Goal: Task Accomplishment & Management: Use online tool/utility

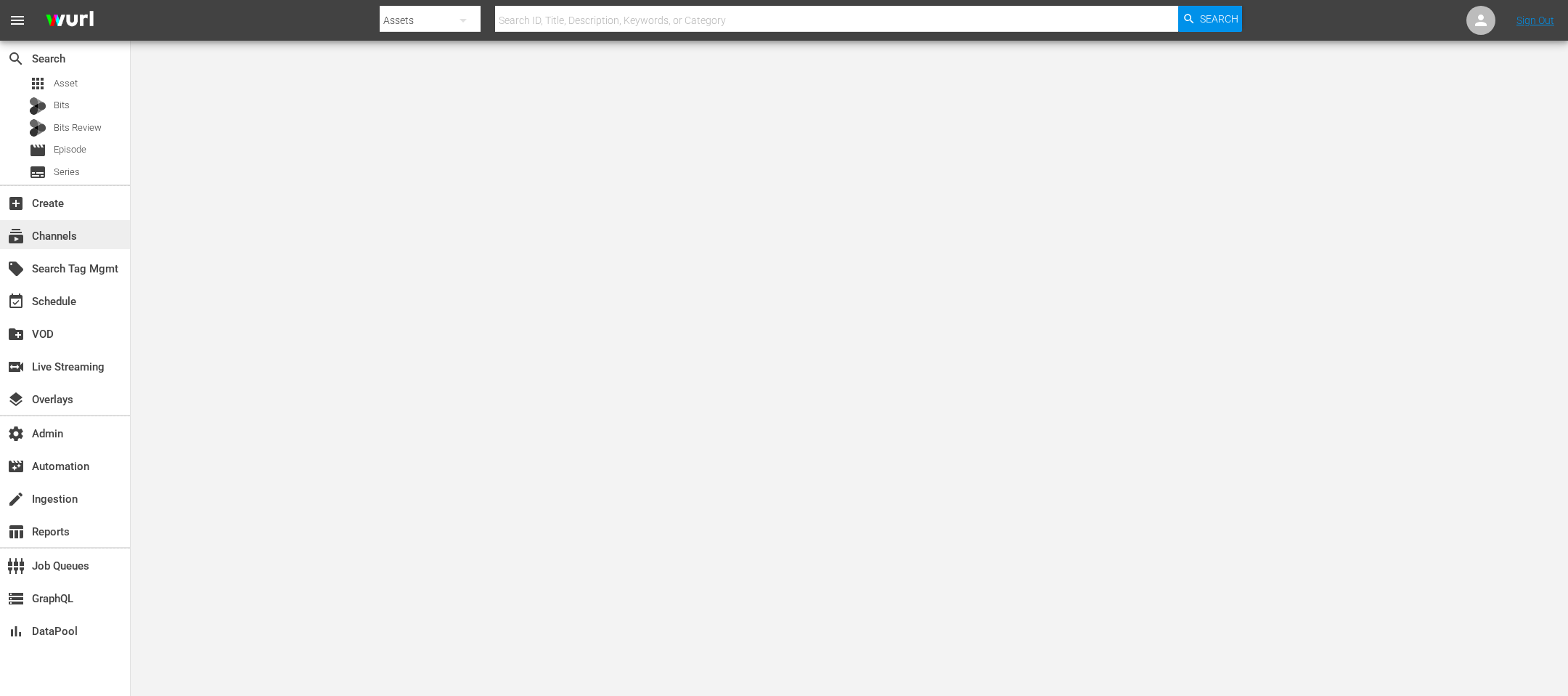
click at [49, 240] on div "subscriptions Channels" at bounding box center [40, 234] width 82 height 13
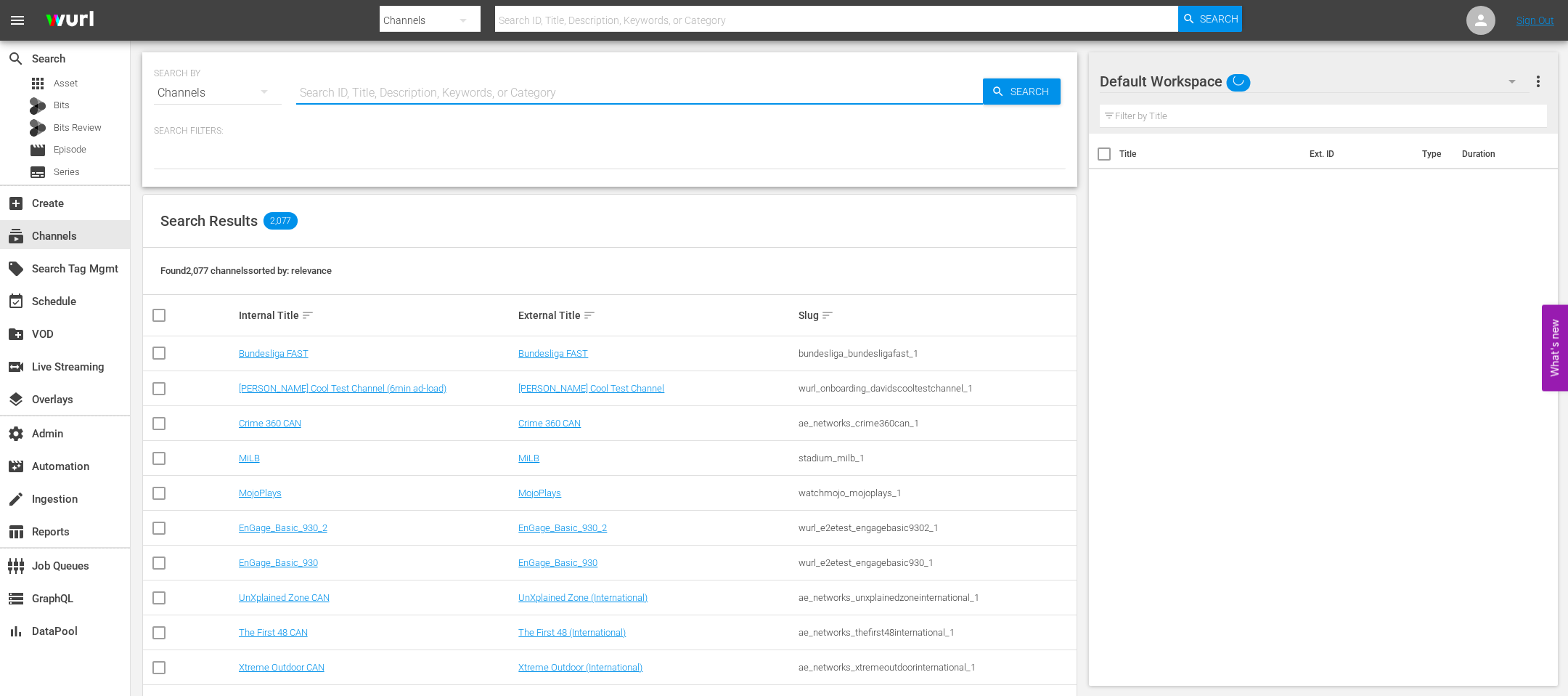
click at [417, 90] on input "text" at bounding box center [639, 93] width 687 height 35
type input "bosch"
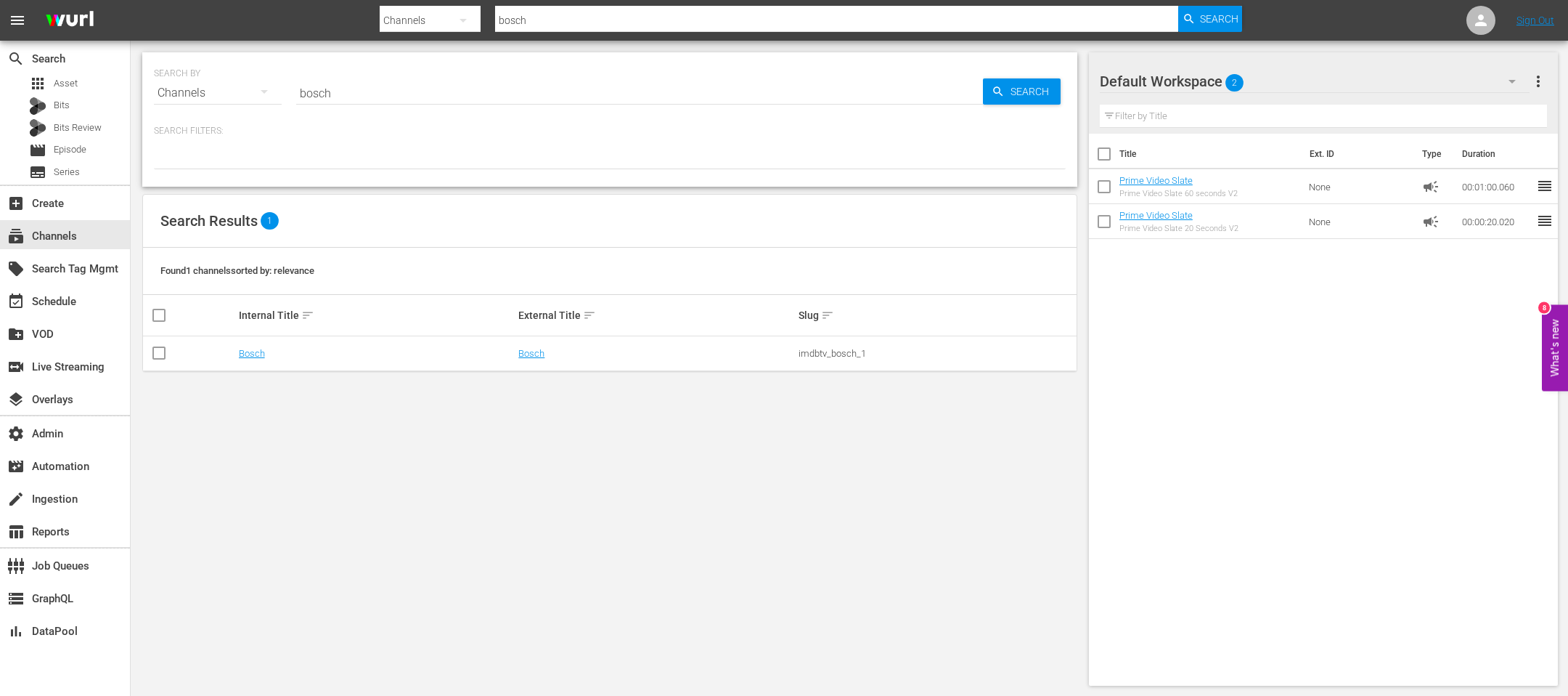
click at [361, 96] on input "bosch" at bounding box center [639, 93] width 687 height 35
type input "lev"
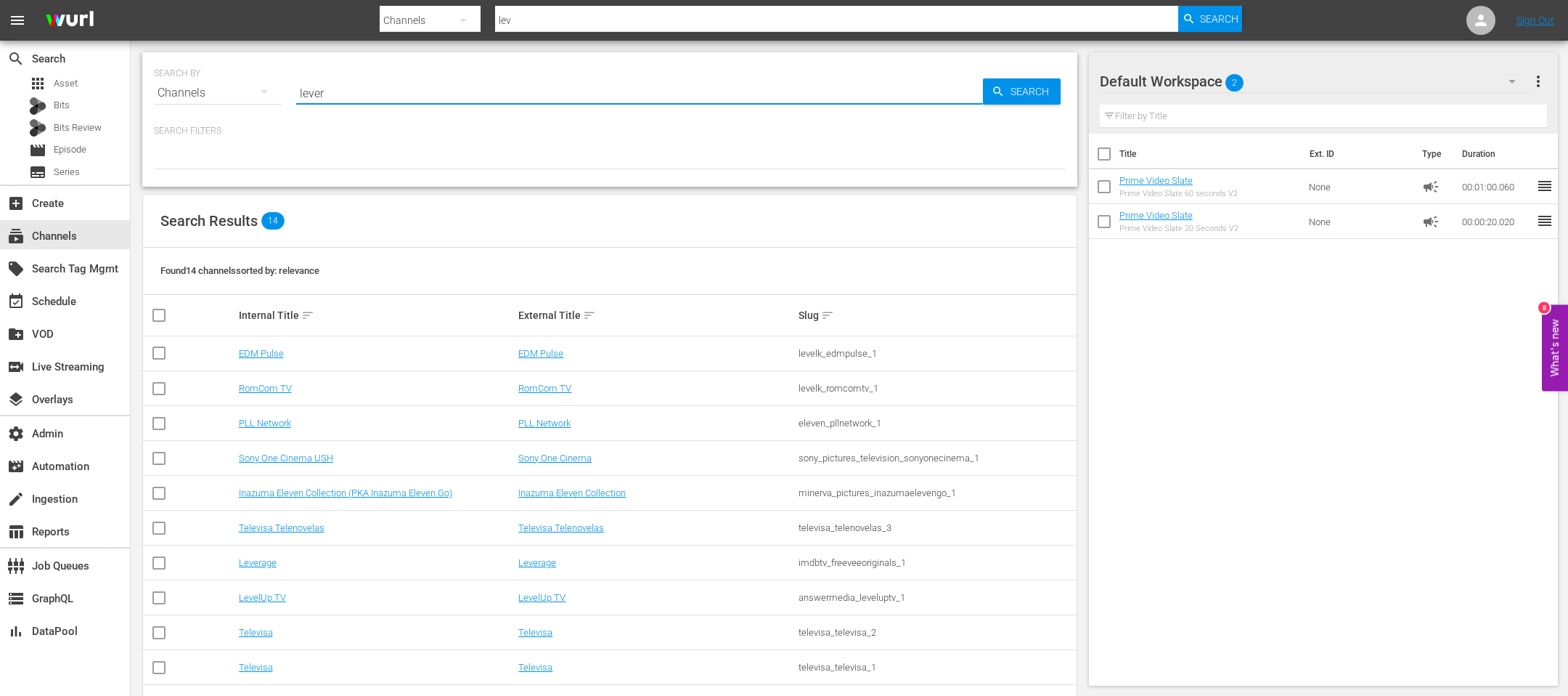
type input "lever"
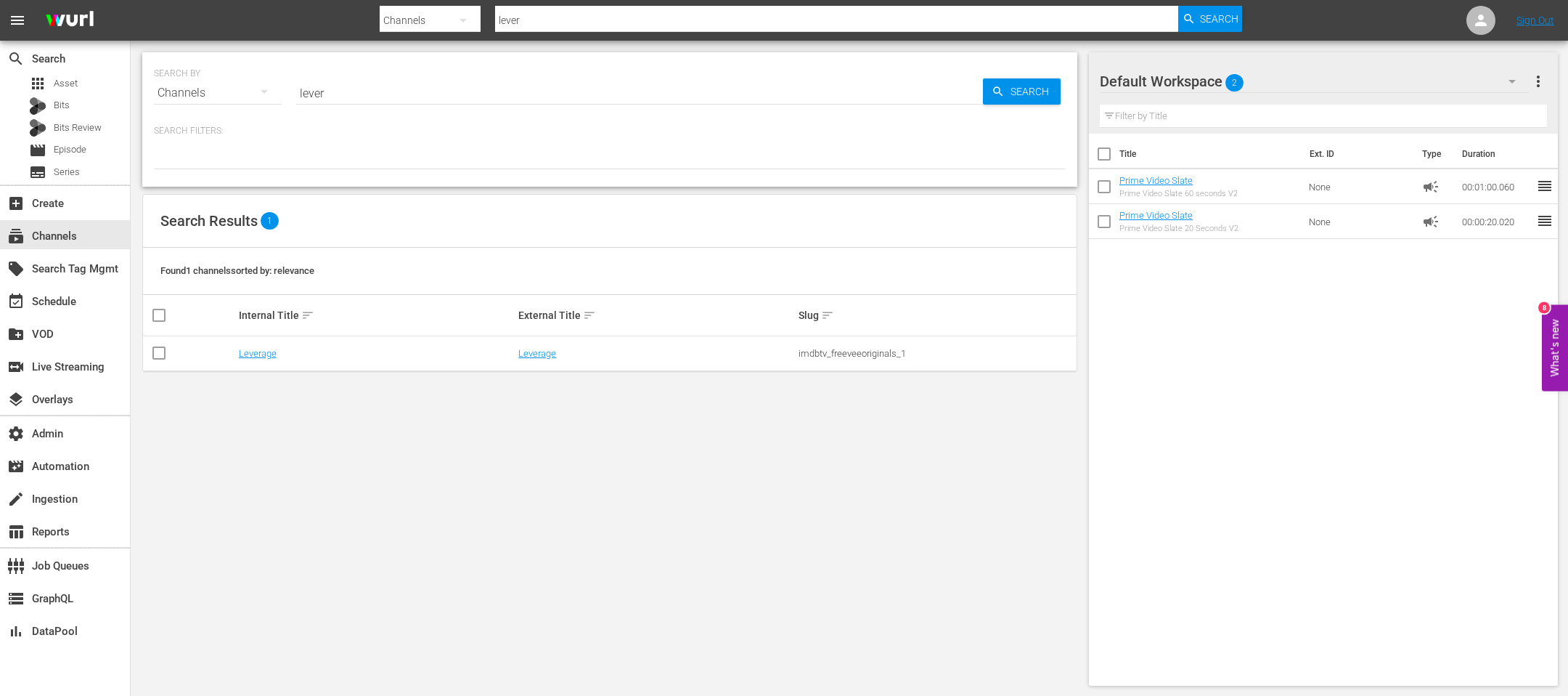
click at [339, 97] on input "lever" at bounding box center [639, 93] width 687 height 35
type input "judy"
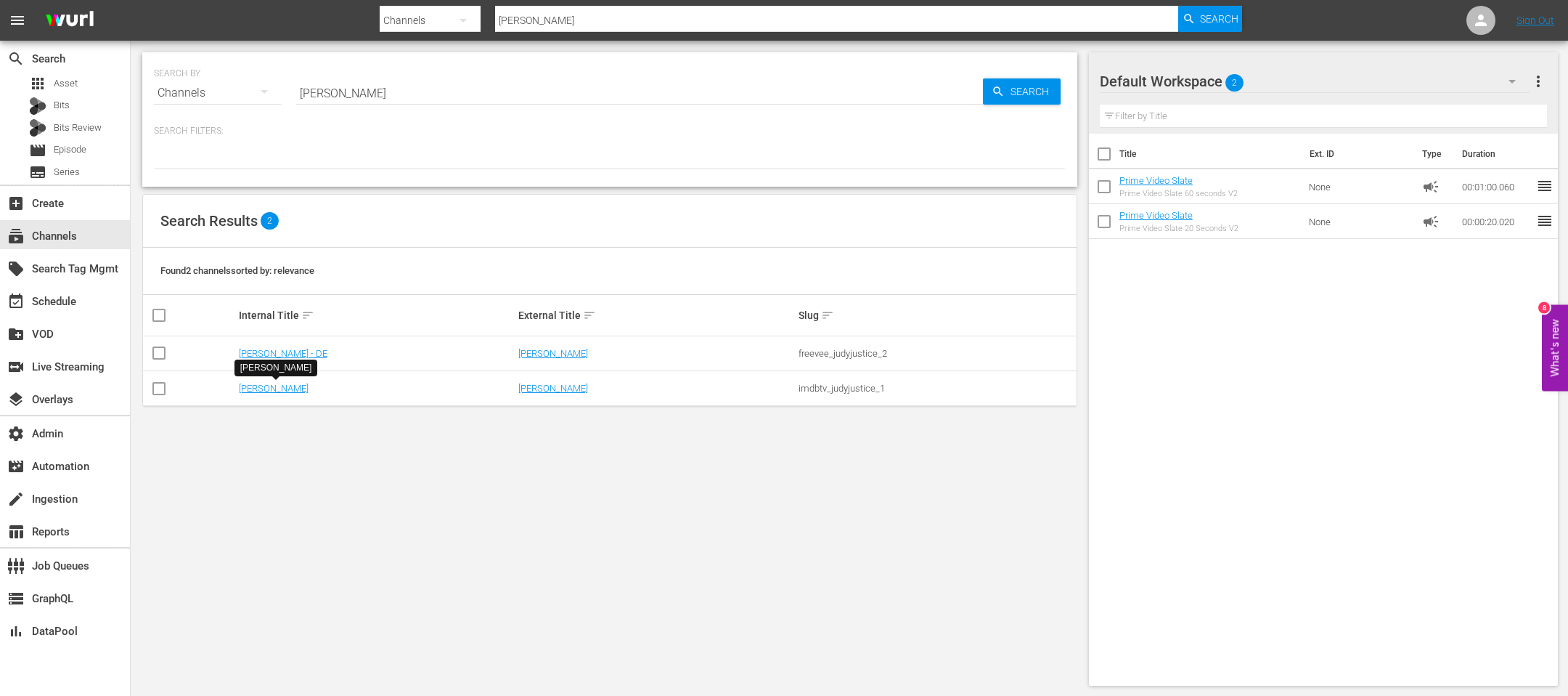
click at [329, 88] on input "judy" at bounding box center [639, 93] width 687 height 35
type input "grand"
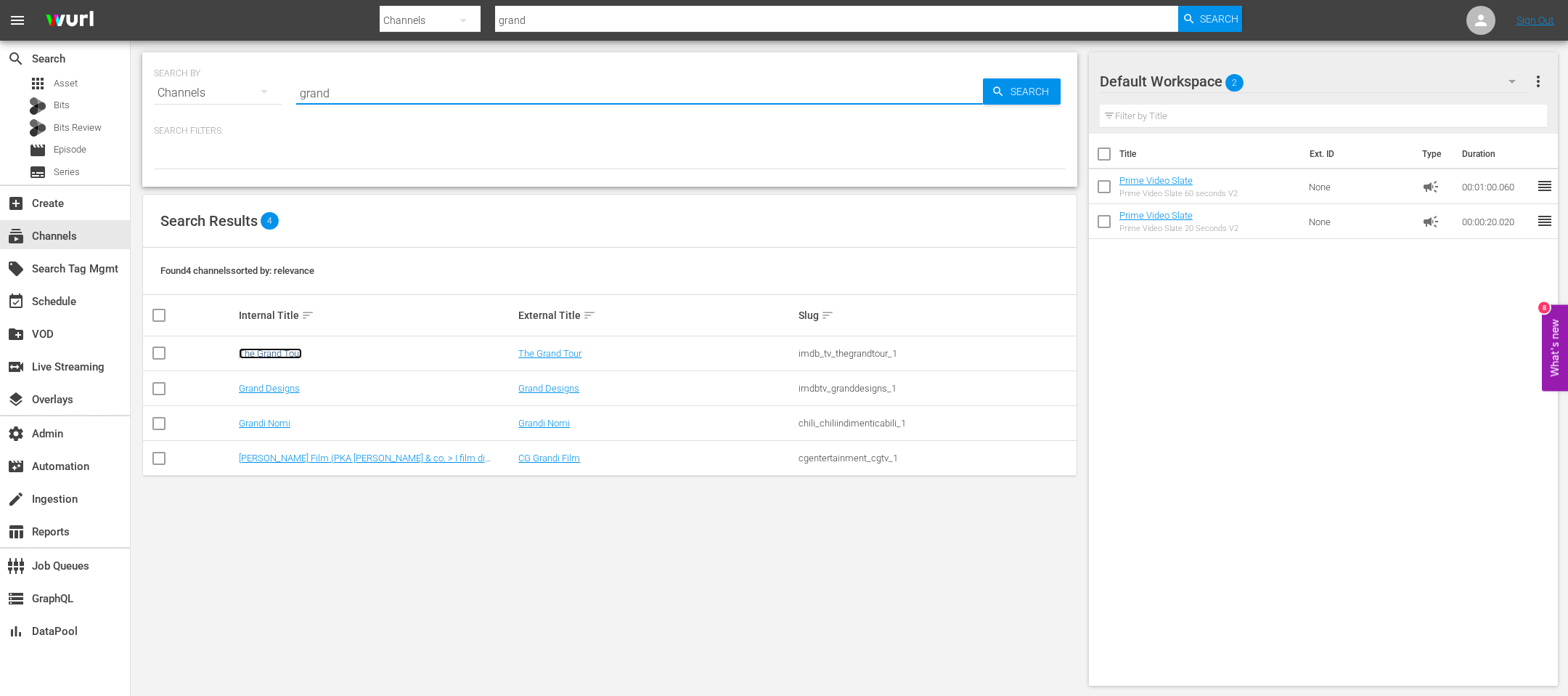
click at [273, 351] on link "The Grand Tour" at bounding box center [270, 353] width 63 height 11
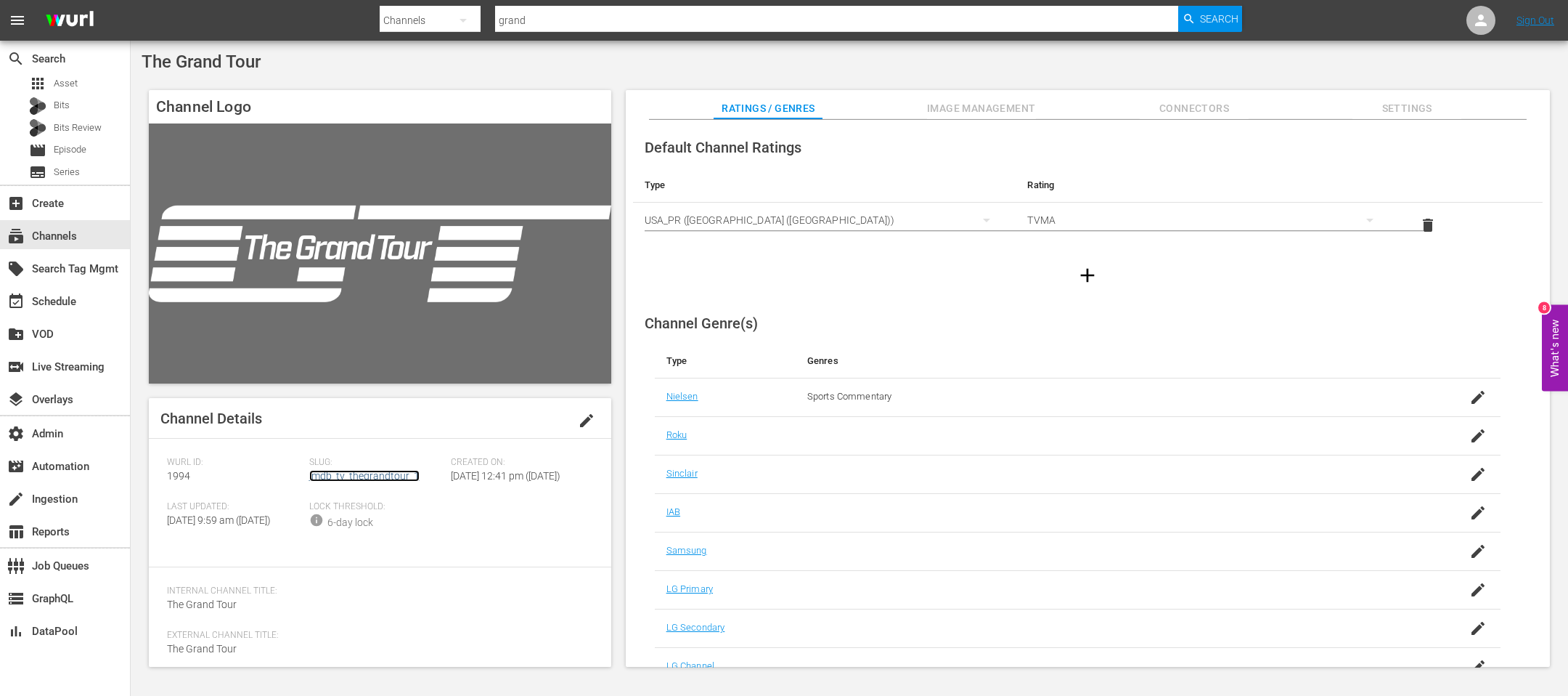
click at [331, 473] on link "imdb_tv_thegrandtour_1" at bounding box center [364, 476] width 110 height 12
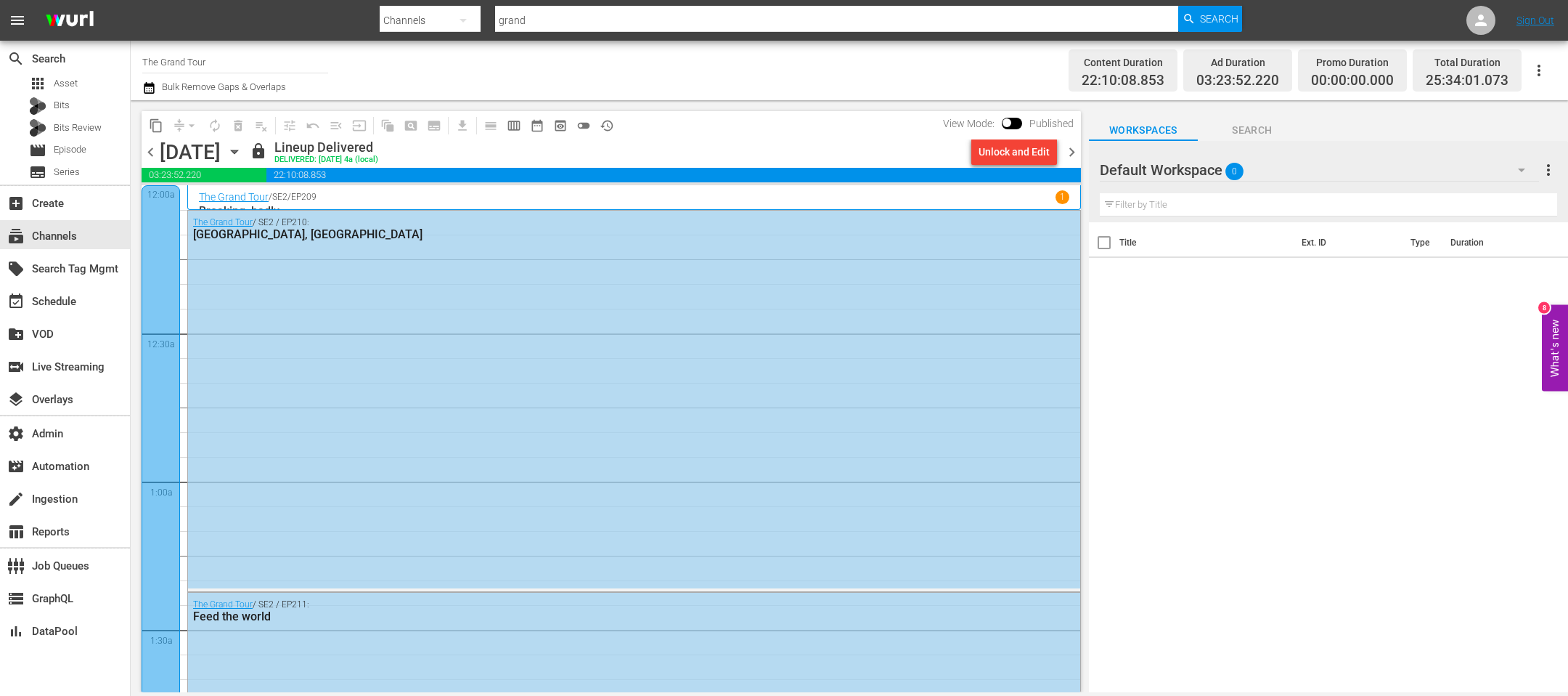
click at [1078, 158] on span "chevron_right" at bounding box center [1072, 152] width 18 height 18
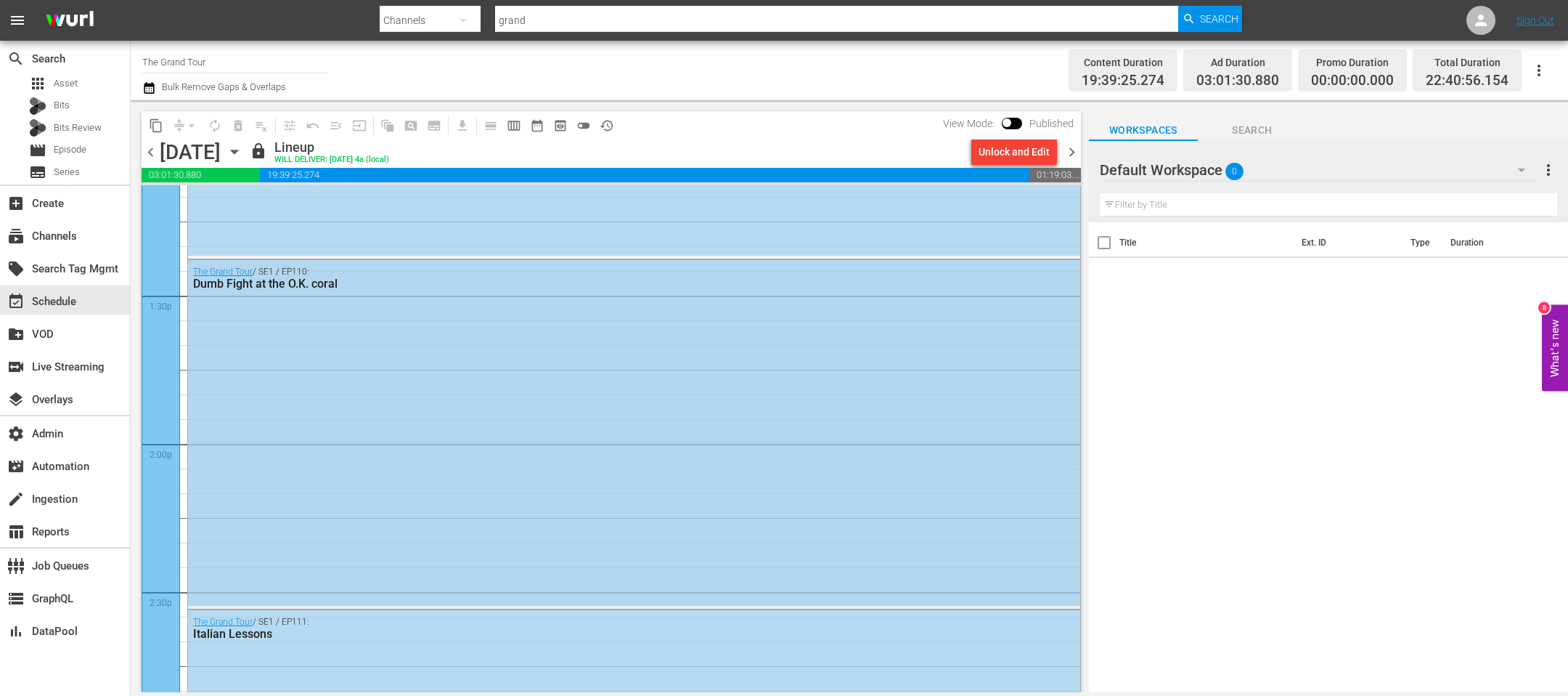
scroll to position [4166, 0]
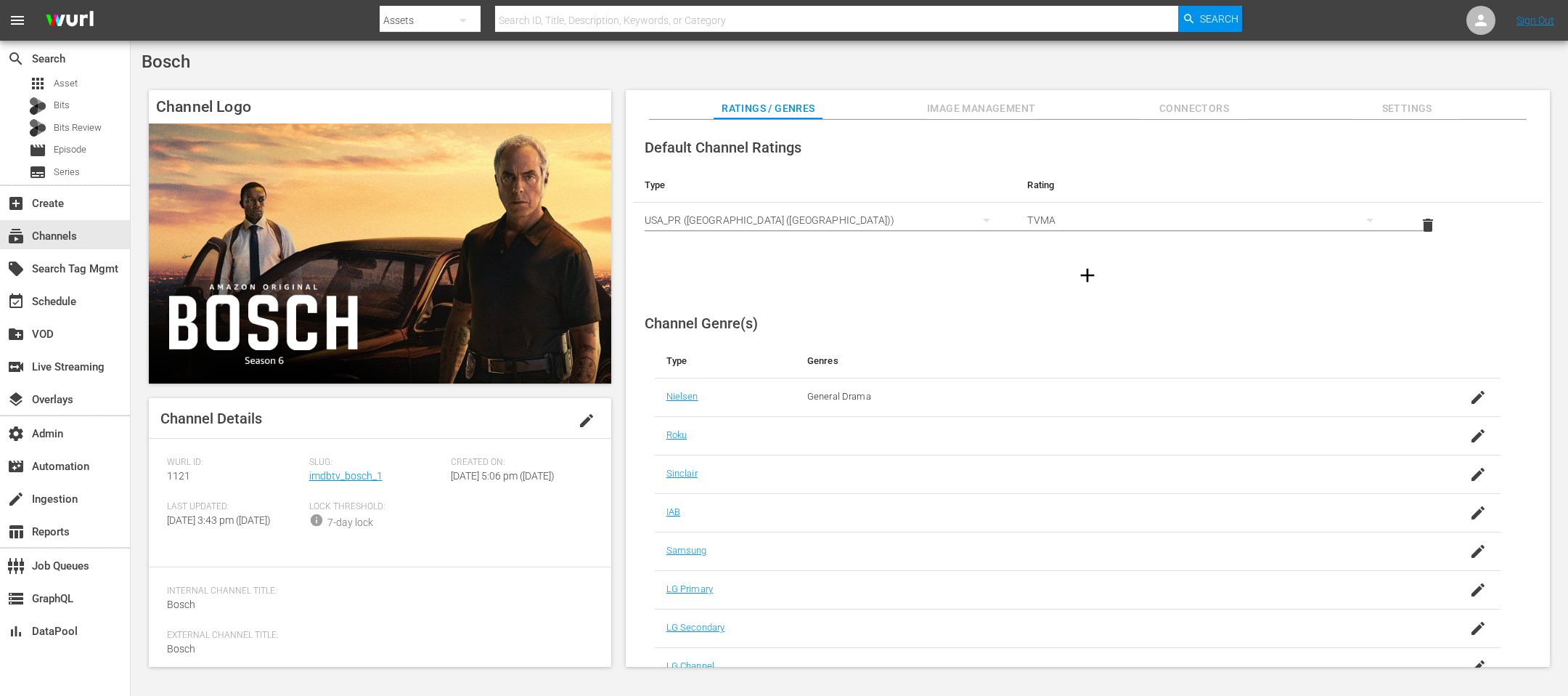
click at [317, 463] on span "Slug:" at bounding box center [377, 463] width 135 height 12
click at [359, 463] on link "imdbtv_bosch_1" at bounding box center [346, 476] width 73 height 12
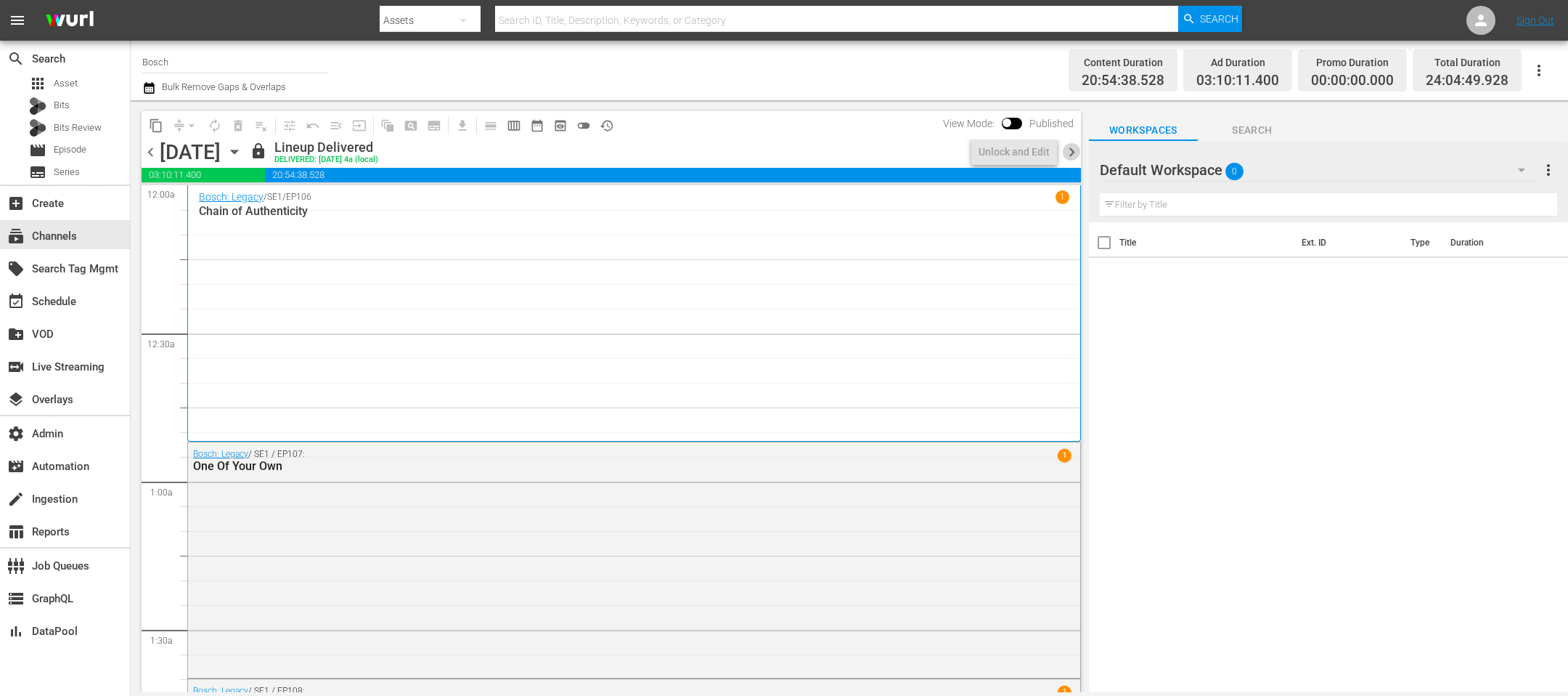
click at [1045, 151] on span "chevron_right" at bounding box center [1072, 152] width 18 height 18
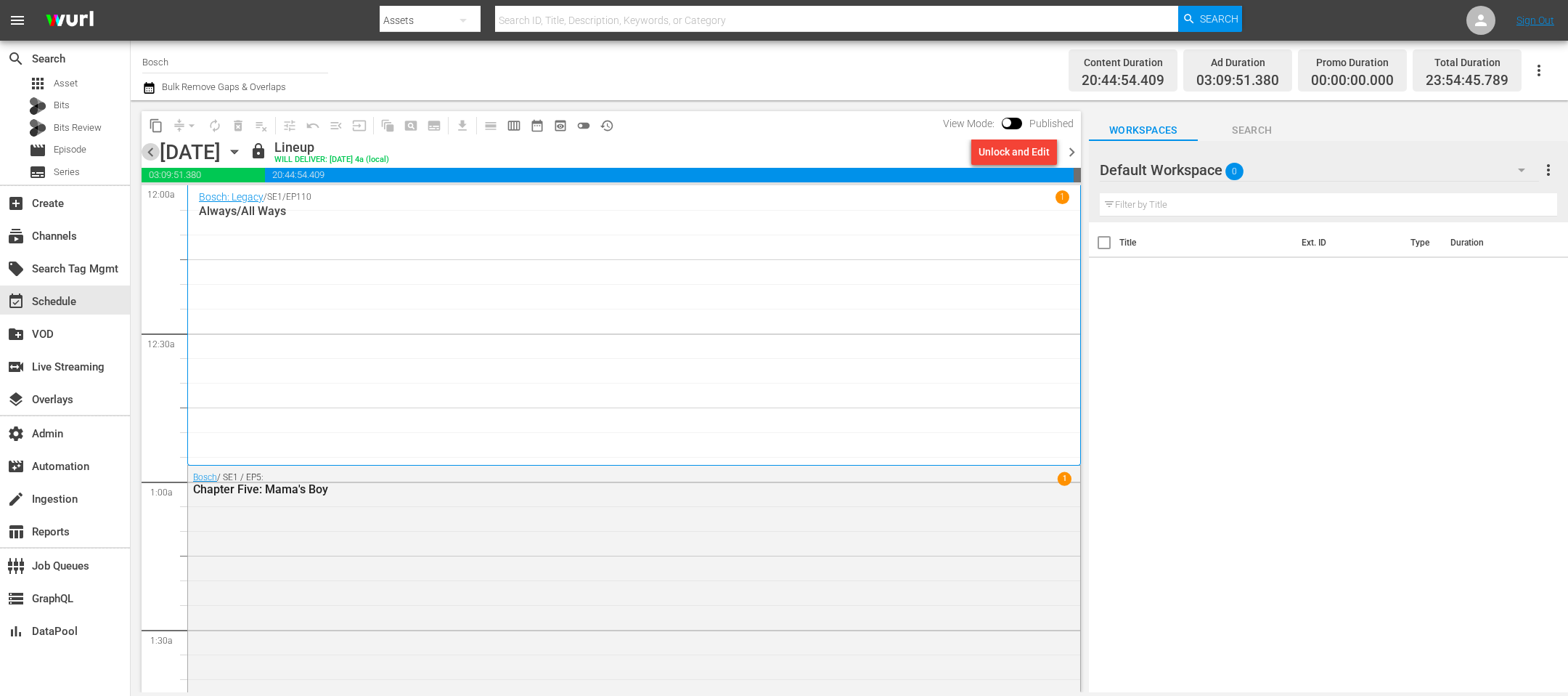
click at [154, 158] on span "chevron_left" at bounding box center [151, 152] width 18 height 18
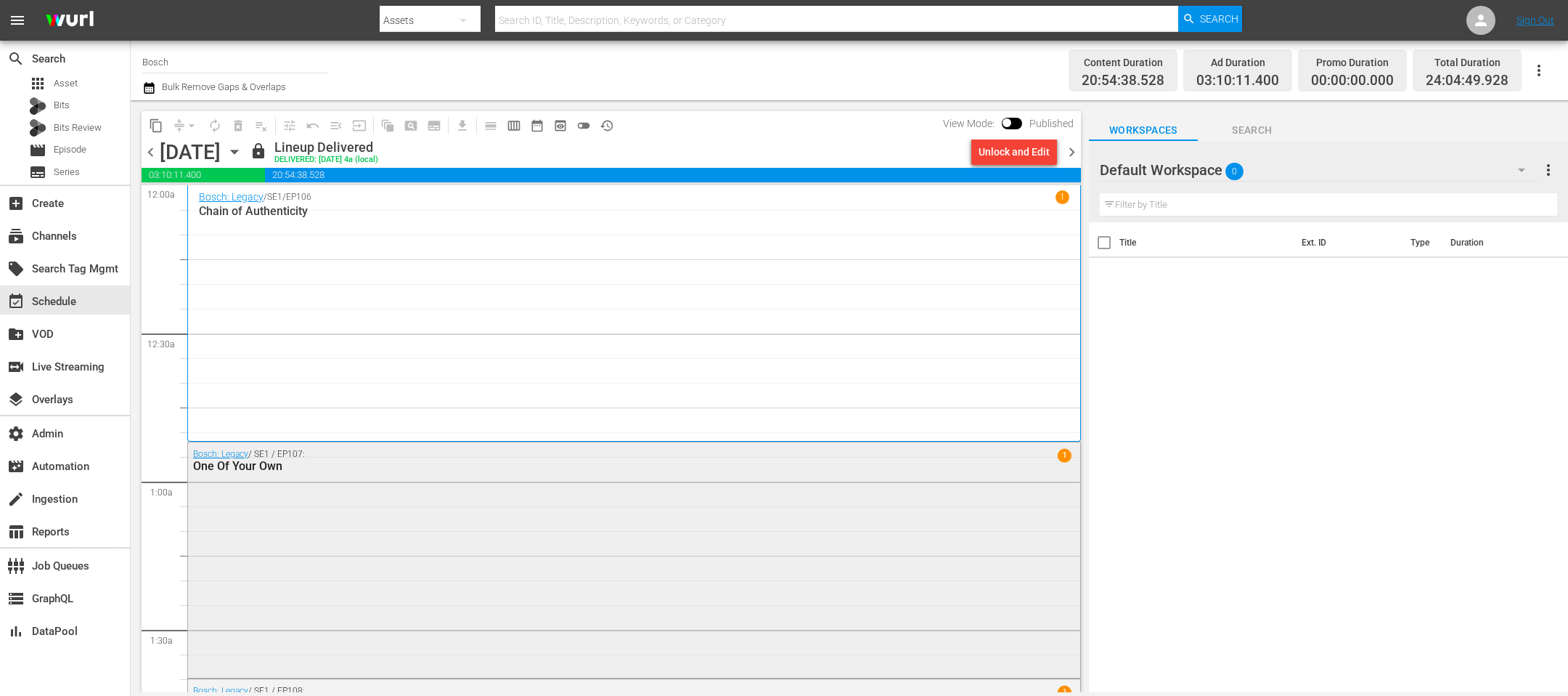
click at [955, 463] on div "Bosch: Legacy / SE1 / EP107: One Of Your Own 1" at bounding box center [634, 559] width 892 height 232
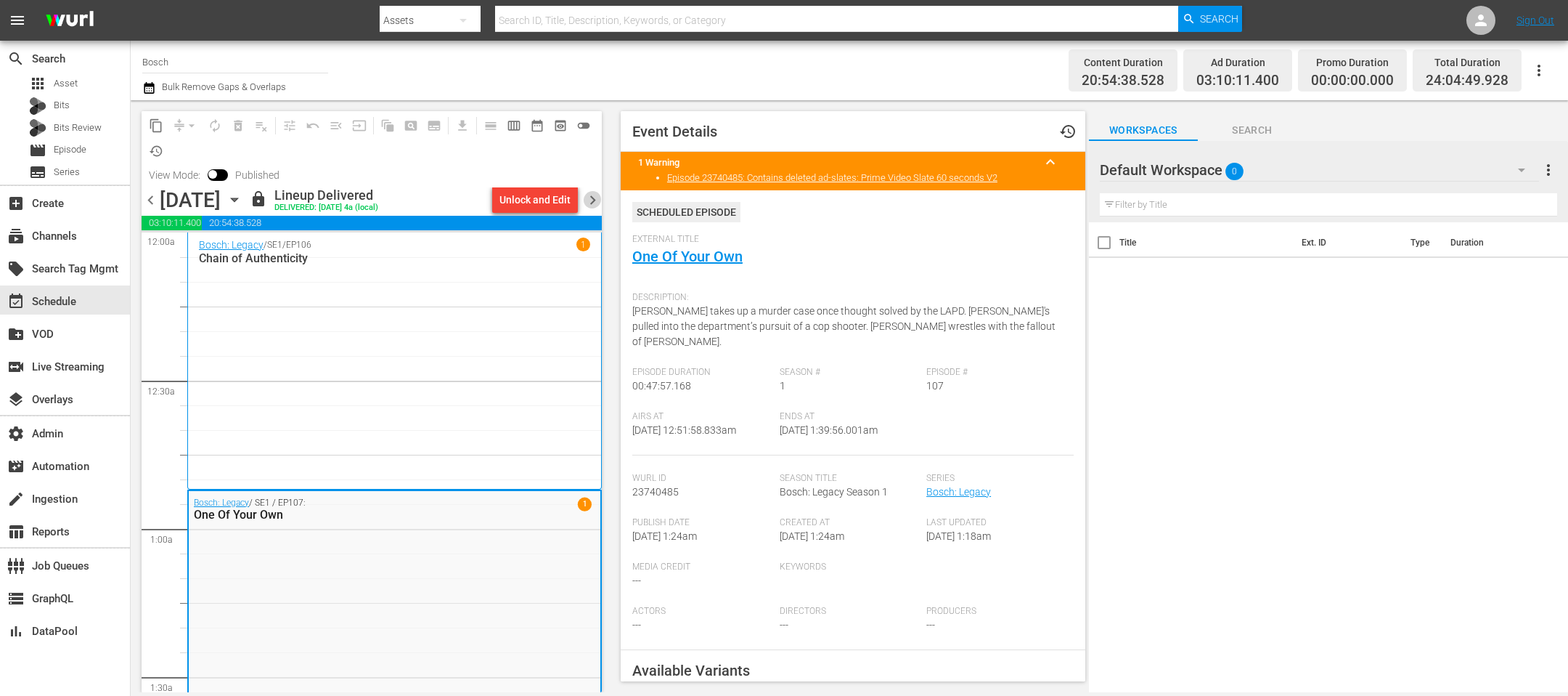
click at [597, 198] on span "chevron_right" at bounding box center [592, 200] width 18 height 18
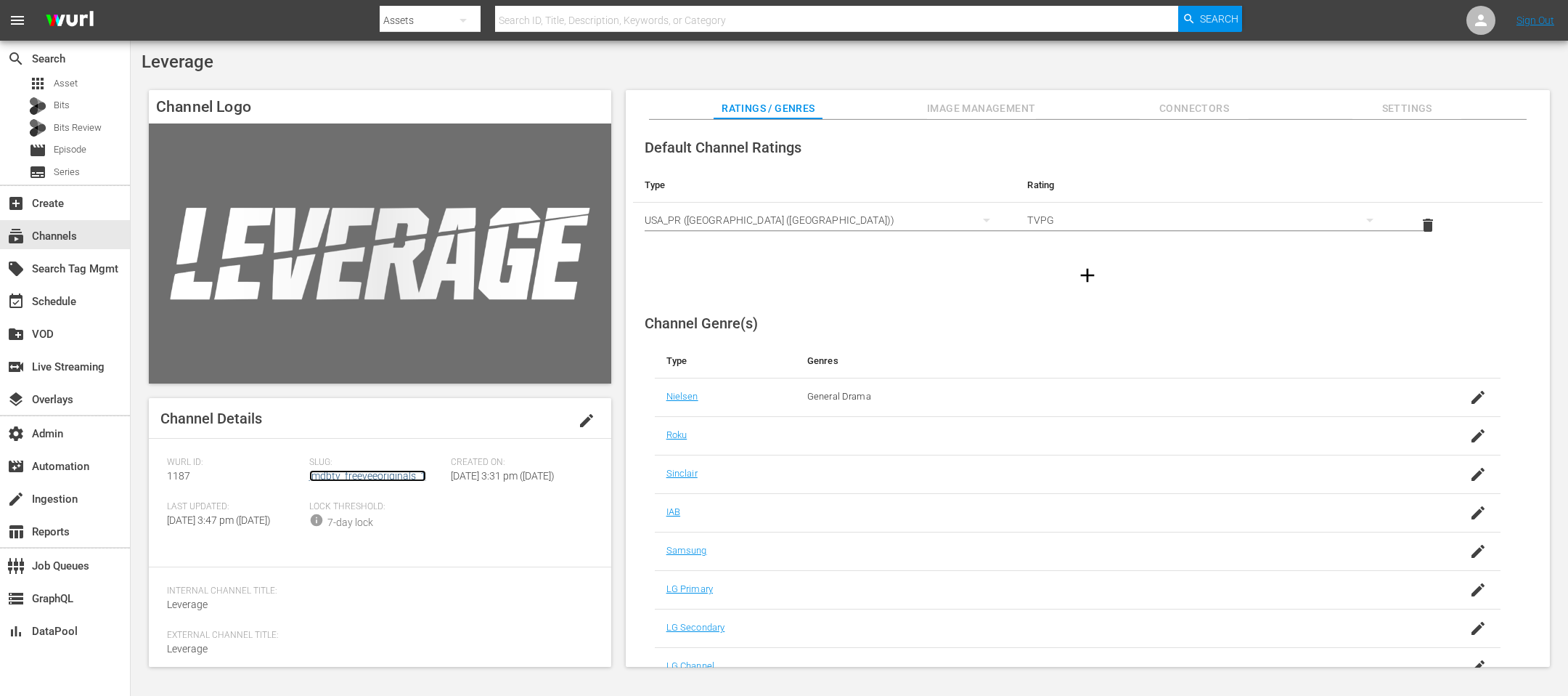
click at [346, 463] on link "imdbtv_freeveeoriginals_1" at bounding box center [367, 476] width 117 height 12
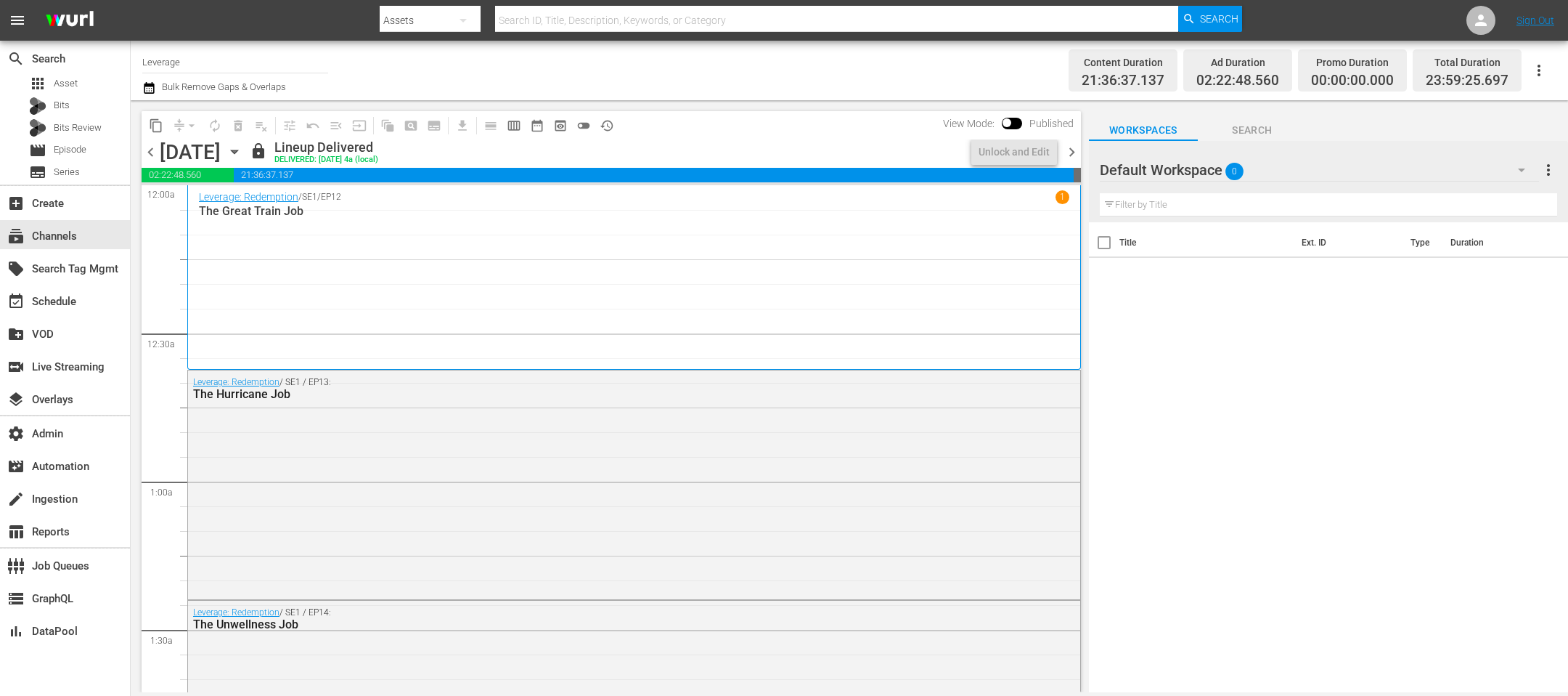
click at [1045, 148] on span "chevron_right" at bounding box center [1072, 152] width 18 height 18
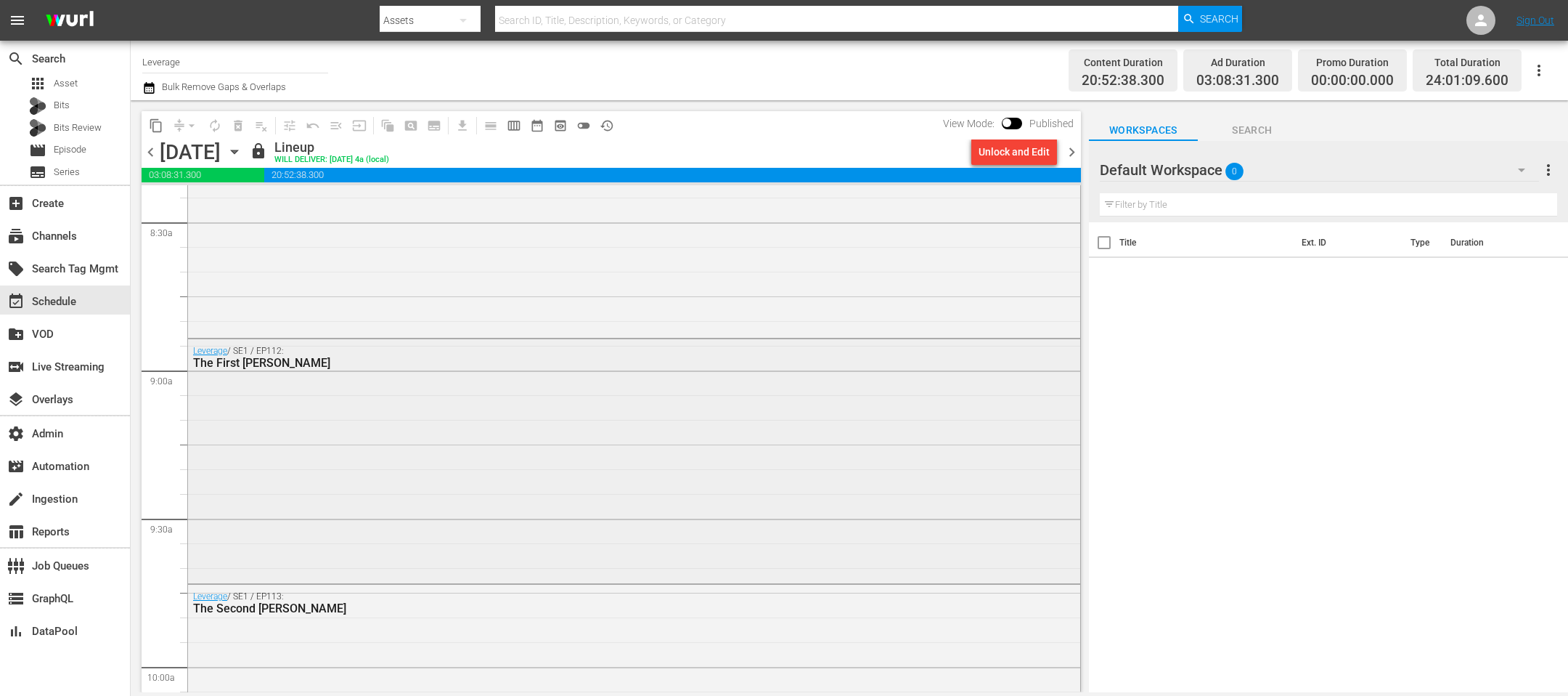
scroll to position [2704, 0]
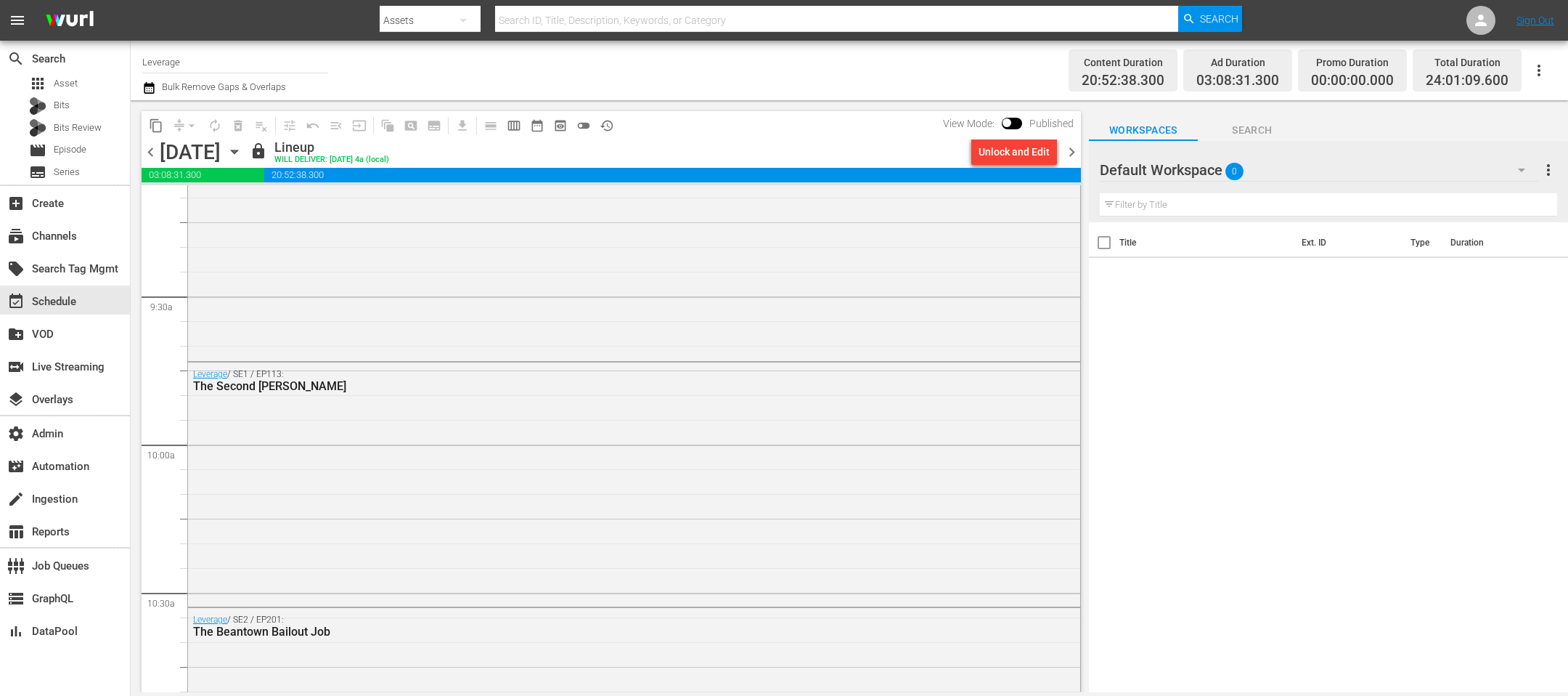
click at [1045, 153] on span "chevron_right" at bounding box center [1072, 152] width 18 height 18
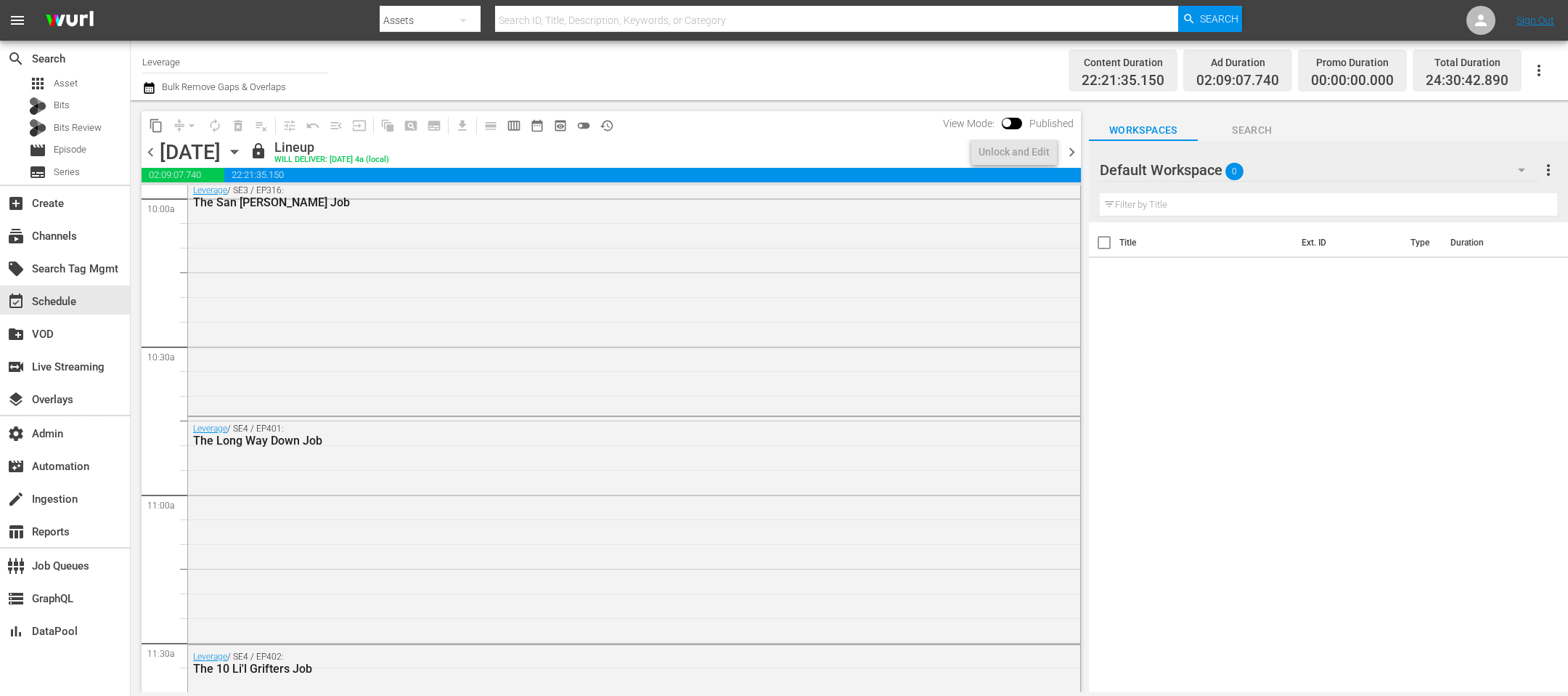
scroll to position [2778, 0]
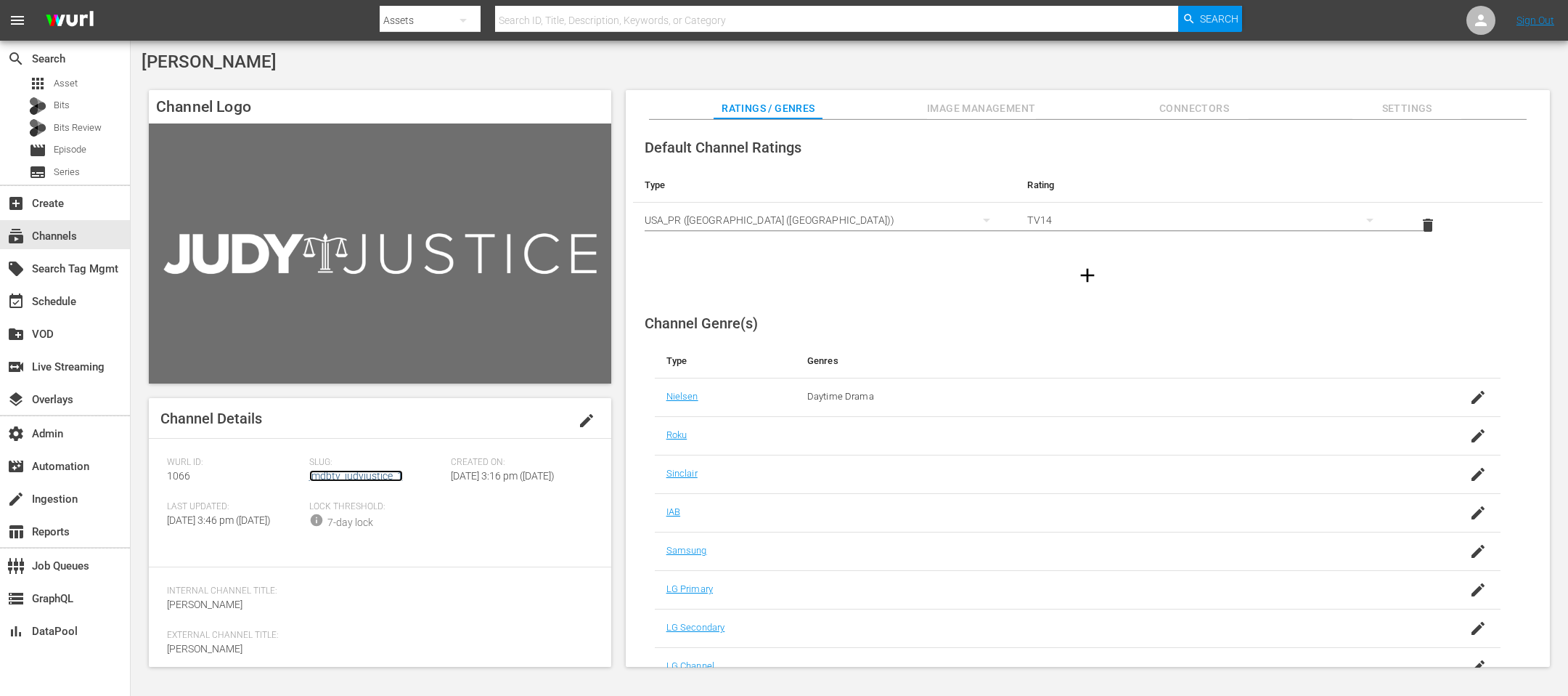
click at [388, 463] on link "imdbtv_judyjustice_1" at bounding box center [356, 476] width 93 height 12
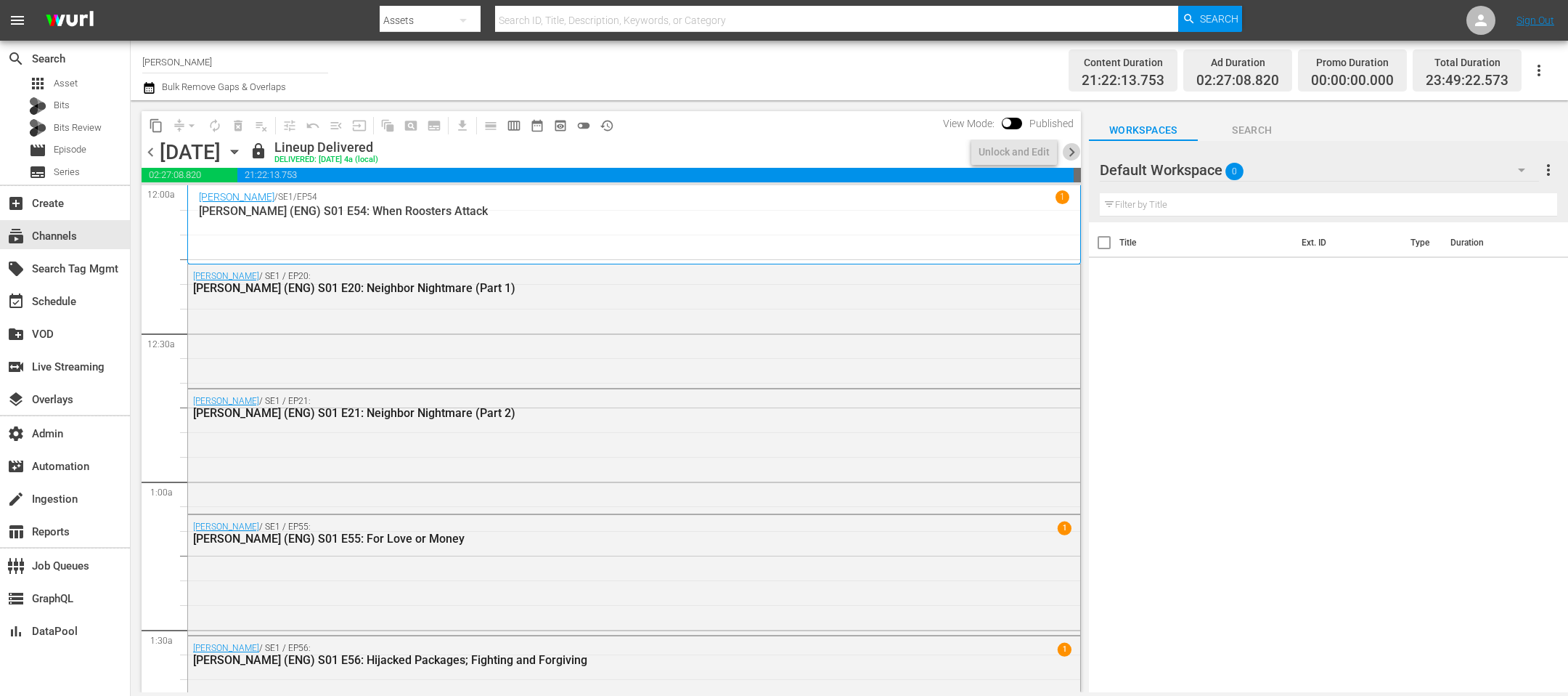
click at [1045, 150] on span "chevron_right" at bounding box center [1072, 152] width 18 height 18
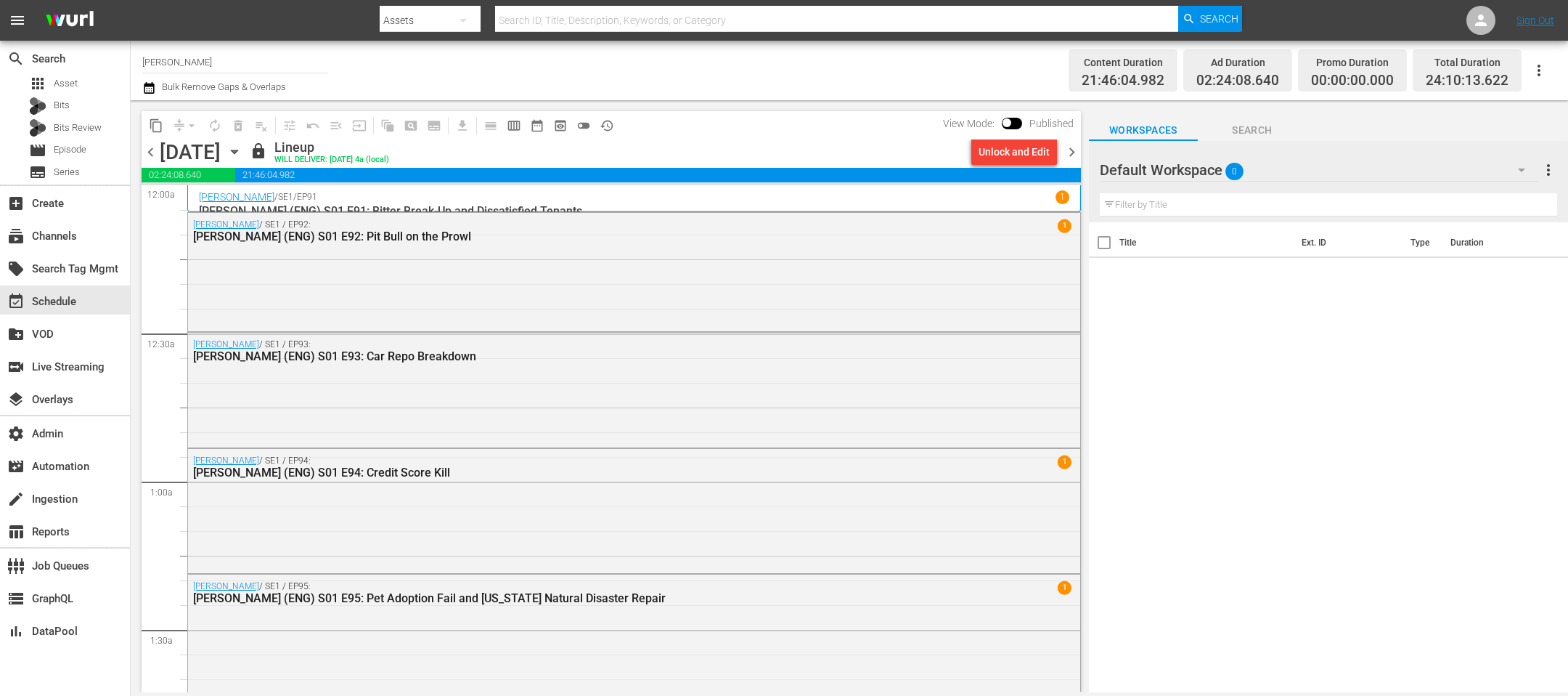
click at [963, 276] on div "[PERSON_NAME] / SE1 / EP92: [PERSON_NAME] (ENG) S01 E92: Pit Bull on the Prowl 1" at bounding box center [634, 271] width 892 height 116
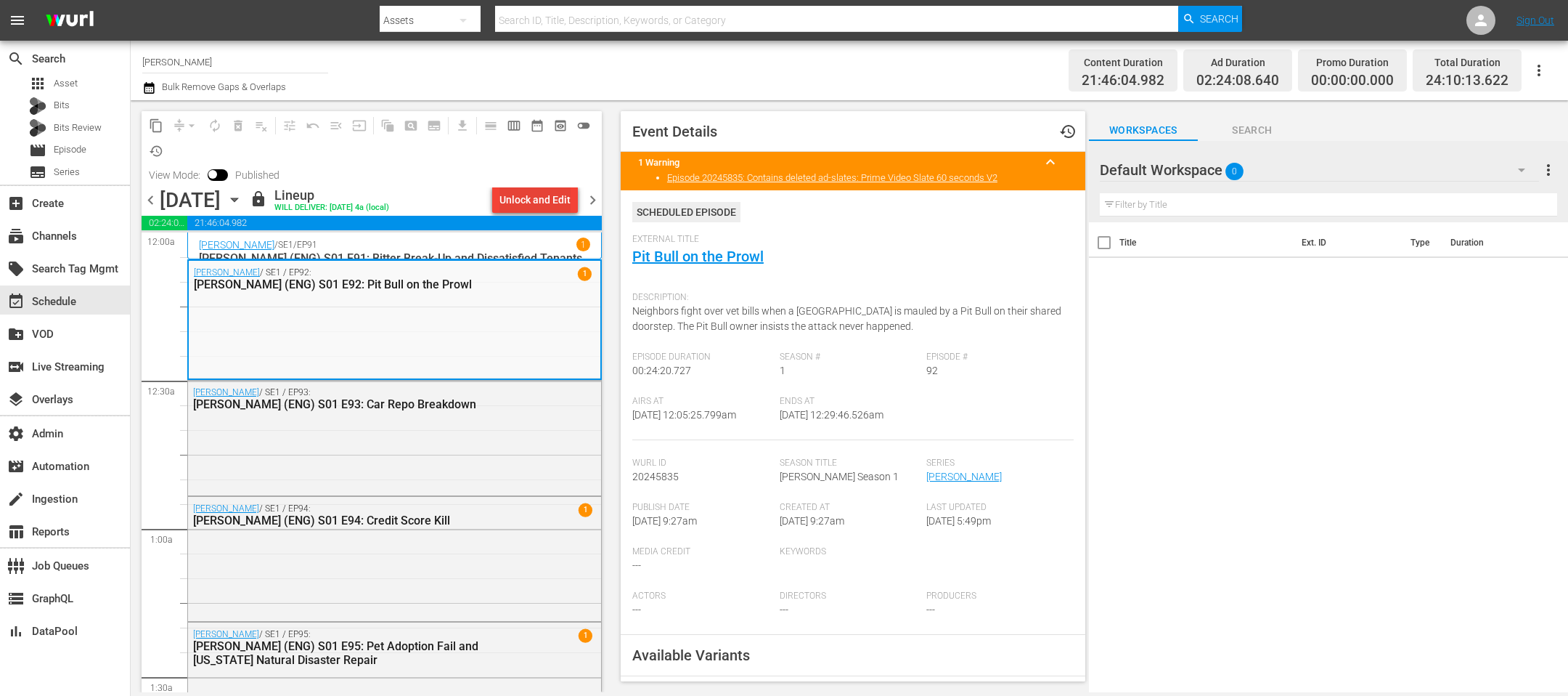
click at [511, 198] on div "Unlock and Edit" at bounding box center [535, 200] width 71 height 26
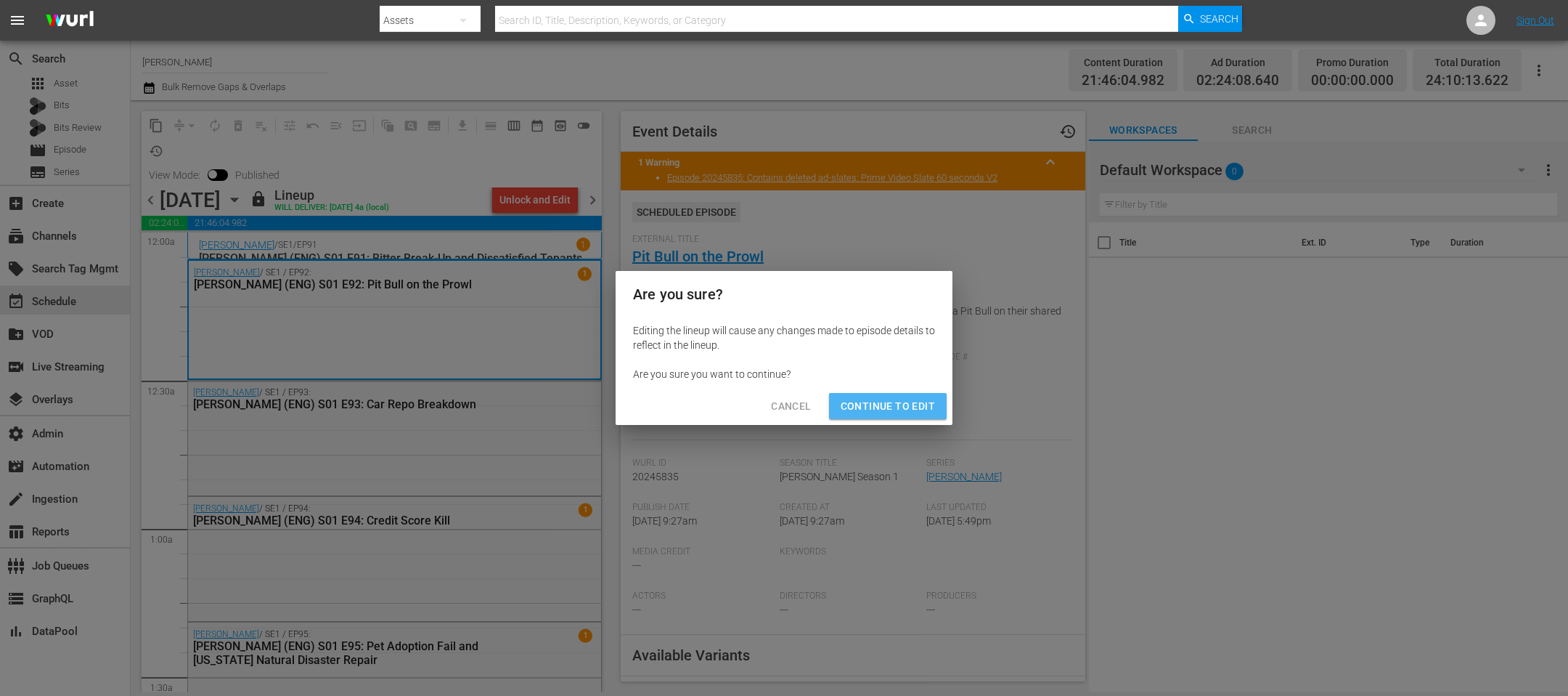
click at [864, 401] on span "Continue to Edit" at bounding box center [888, 406] width 94 height 18
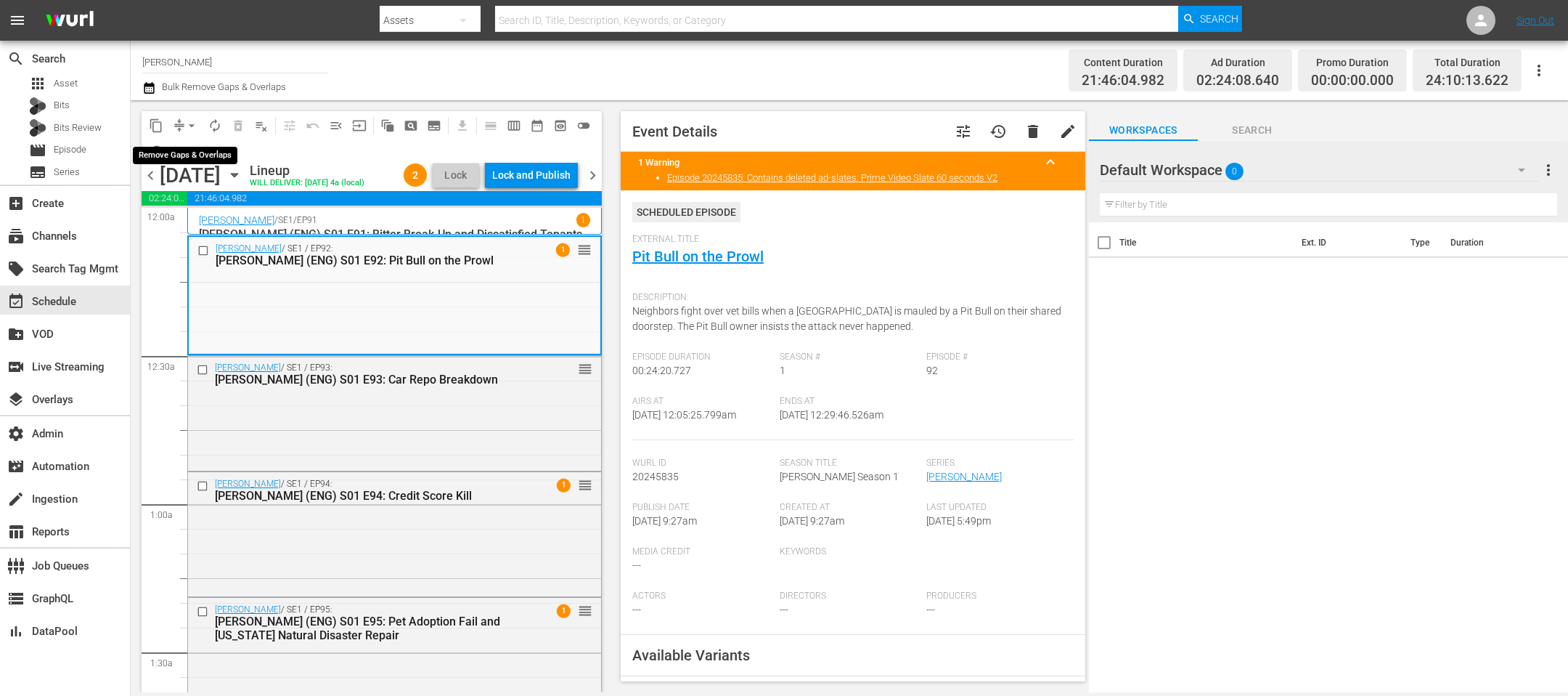
click at [194, 125] on span "arrow_drop_down" at bounding box center [192, 126] width 15 height 15
click at [195, 204] on li "Align to End of Previous Day" at bounding box center [193, 202] width 153 height 24
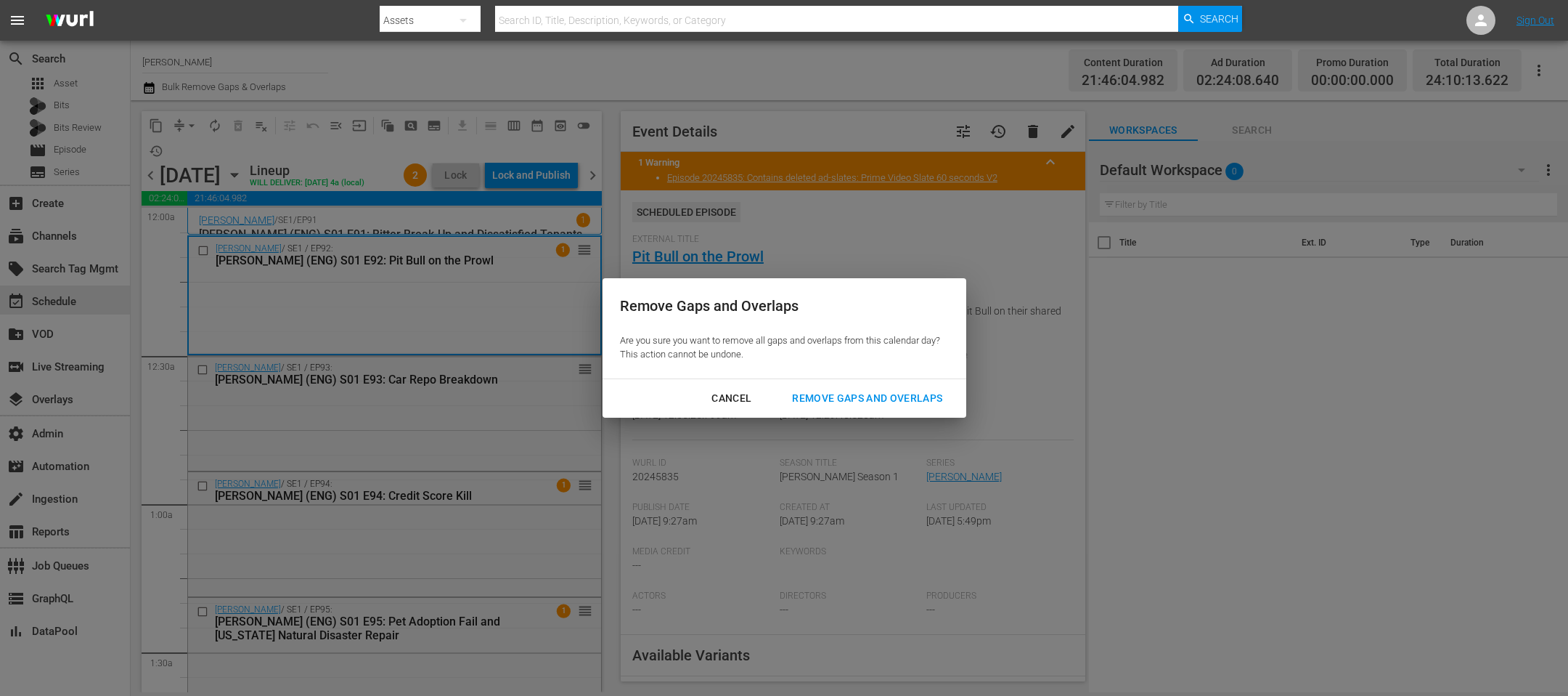
click at [841, 403] on div "Remove Gaps and Overlaps" at bounding box center [867, 398] width 173 height 18
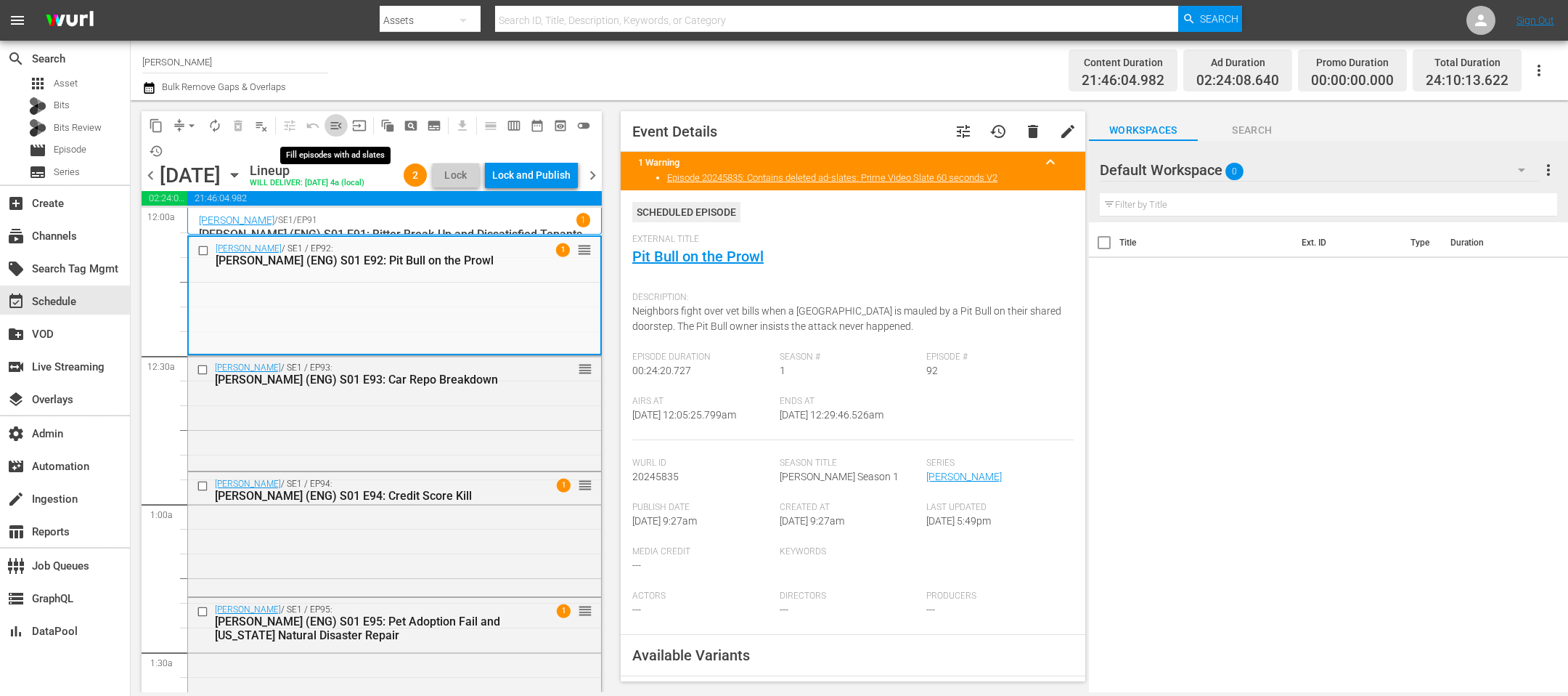
click at [337, 125] on span "menu_open" at bounding box center [337, 126] width 15 height 15
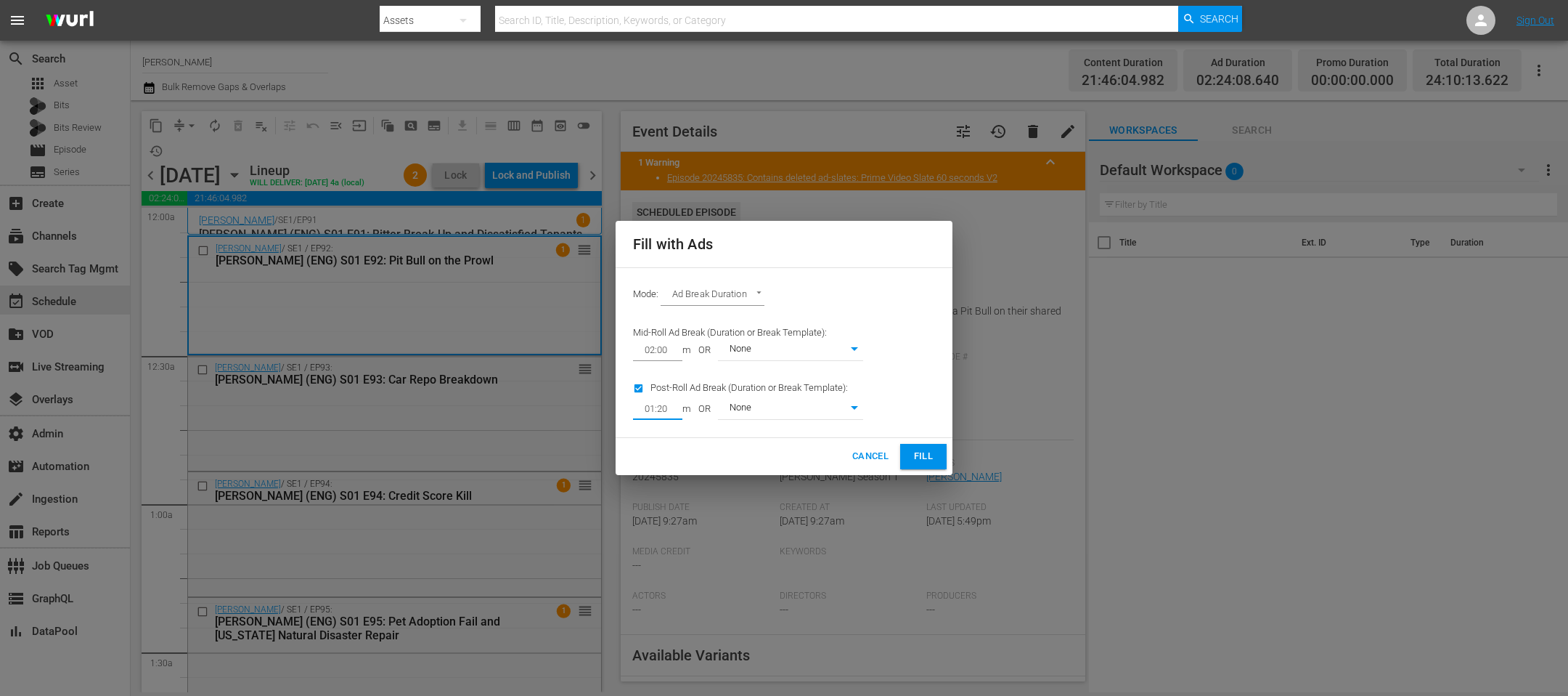
click at [674, 410] on input "01:20" at bounding box center [655, 409] width 43 height 21
click at [889, 457] on button "Cancel" at bounding box center [870, 456] width 48 height 26
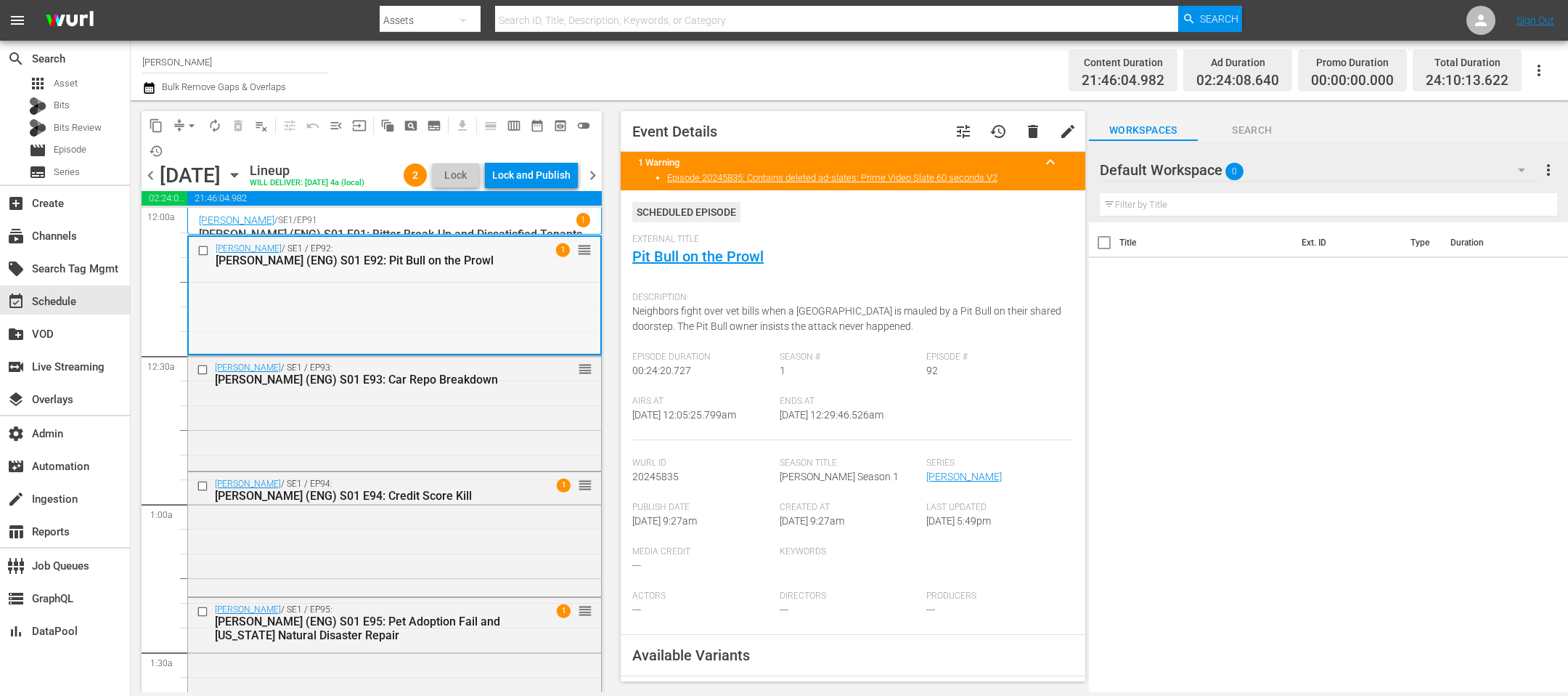
click at [522, 318] on div "Judy Justice / SE1 / EP92: Judge Judy (ENG) S01 E92: Pit Bull on the Prowl 1 re…" at bounding box center [395, 295] width 411 height 116
click at [702, 257] on link "Pit Bull on the Prowl" at bounding box center [698, 256] width 132 height 18
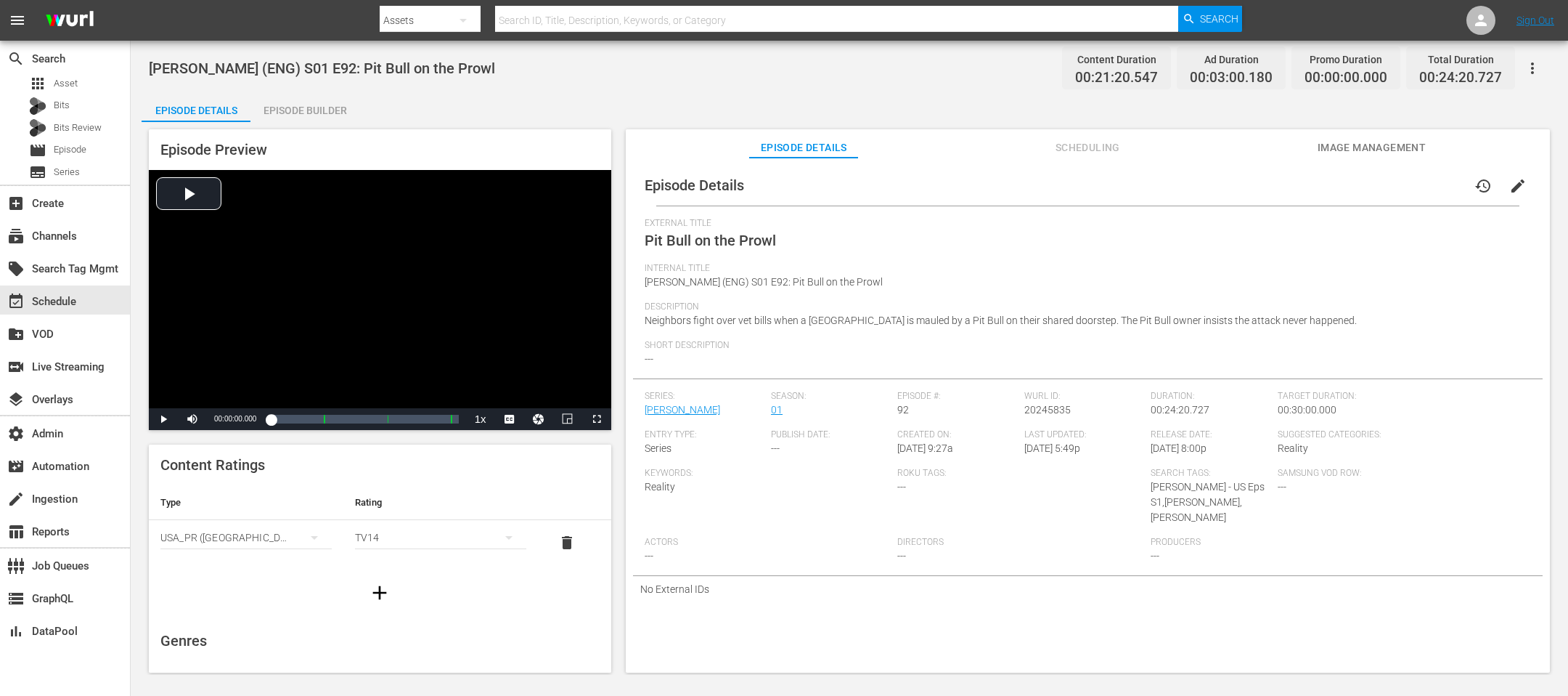
click at [351, 104] on div "Episode Builder" at bounding box center [305, 110] width 109 height 35
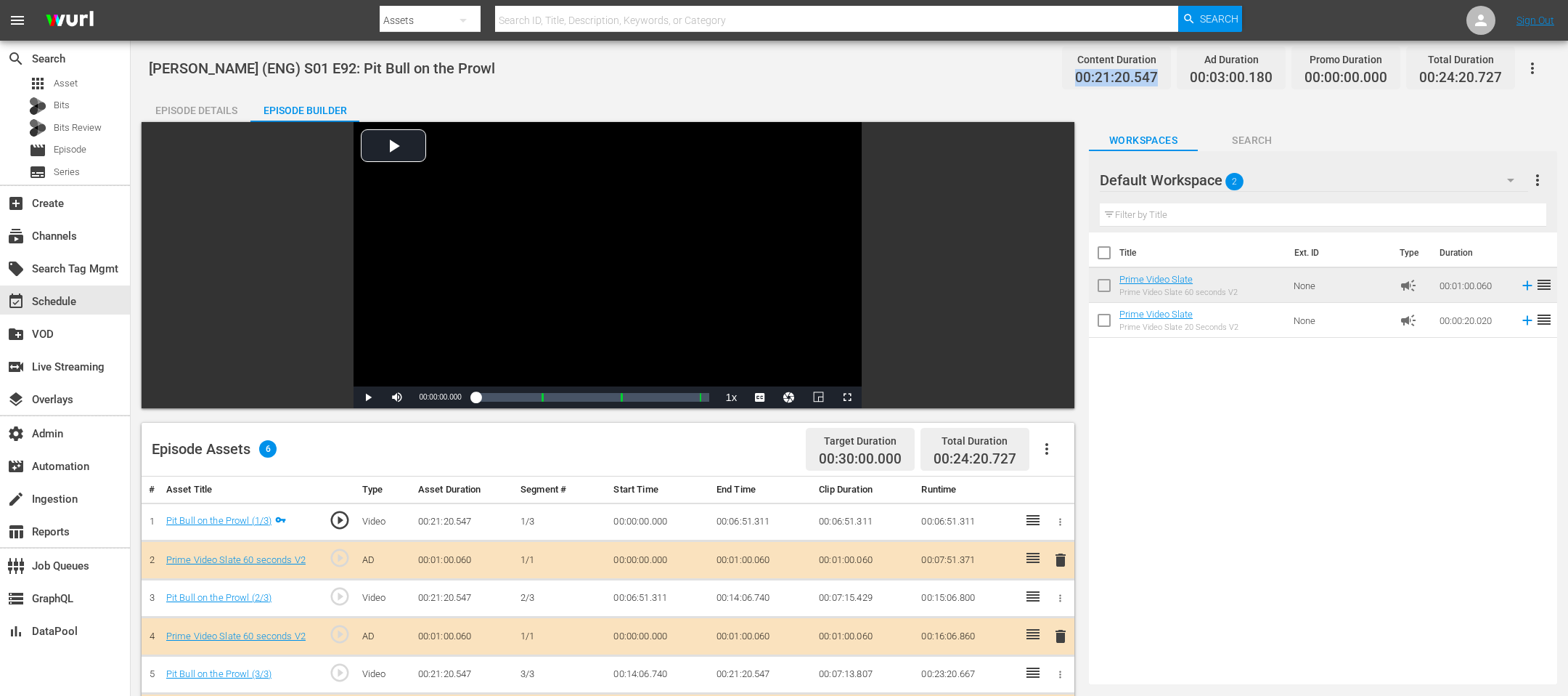
drag, startPoint x: 1165, startPoint y: 73, endPoint x: 1066, endPoint y: 81, distance: 99.3
click at [1045, 81] on div "Content Duration 00:21:20.547" at bounding box center [1117, 68] width 109 height 43
copy span "00:21:20.547"
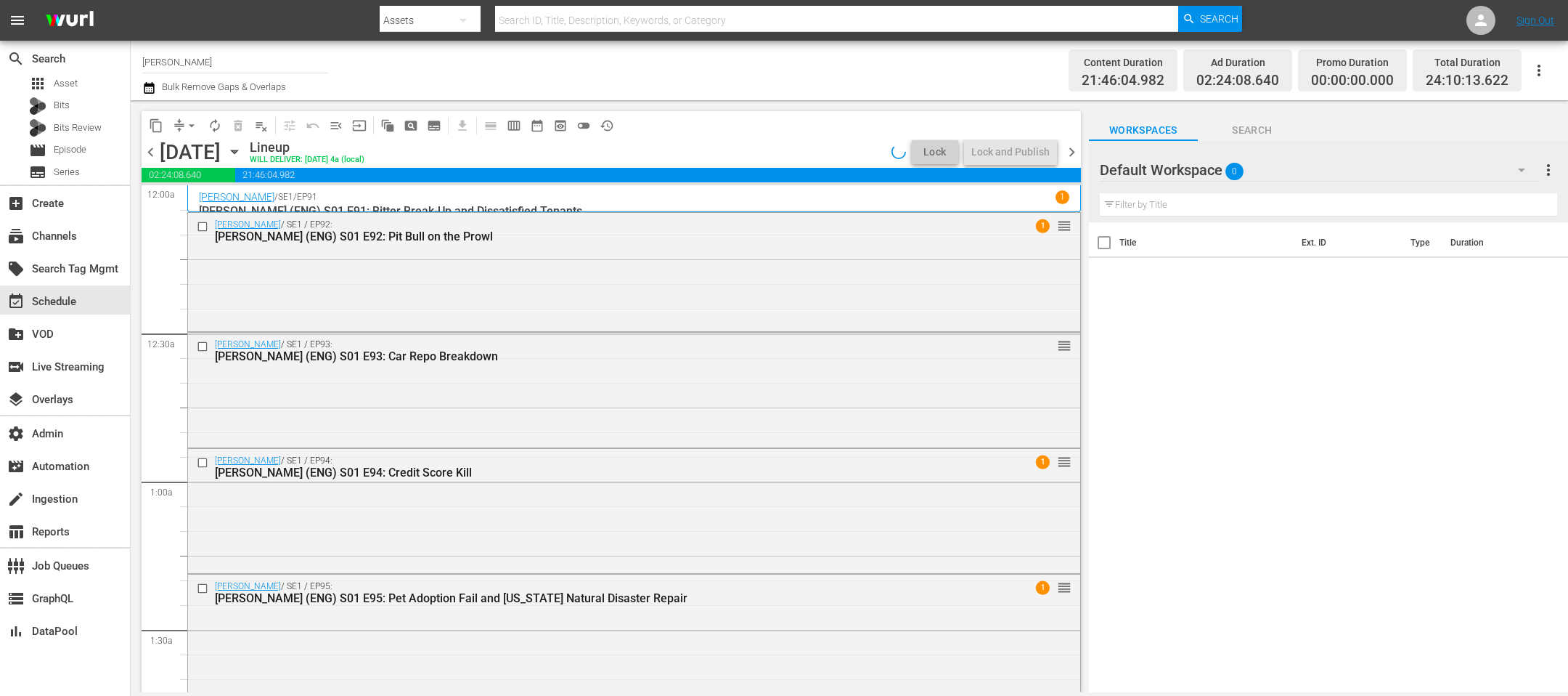
click at [315, 276] on div "Judy Justice / SE1 / EP92: Judge Judy (ENG) S01 E92: Pit Bull on the Prowl 1 re…" at bounding box center [634, 271] width 892 height 116
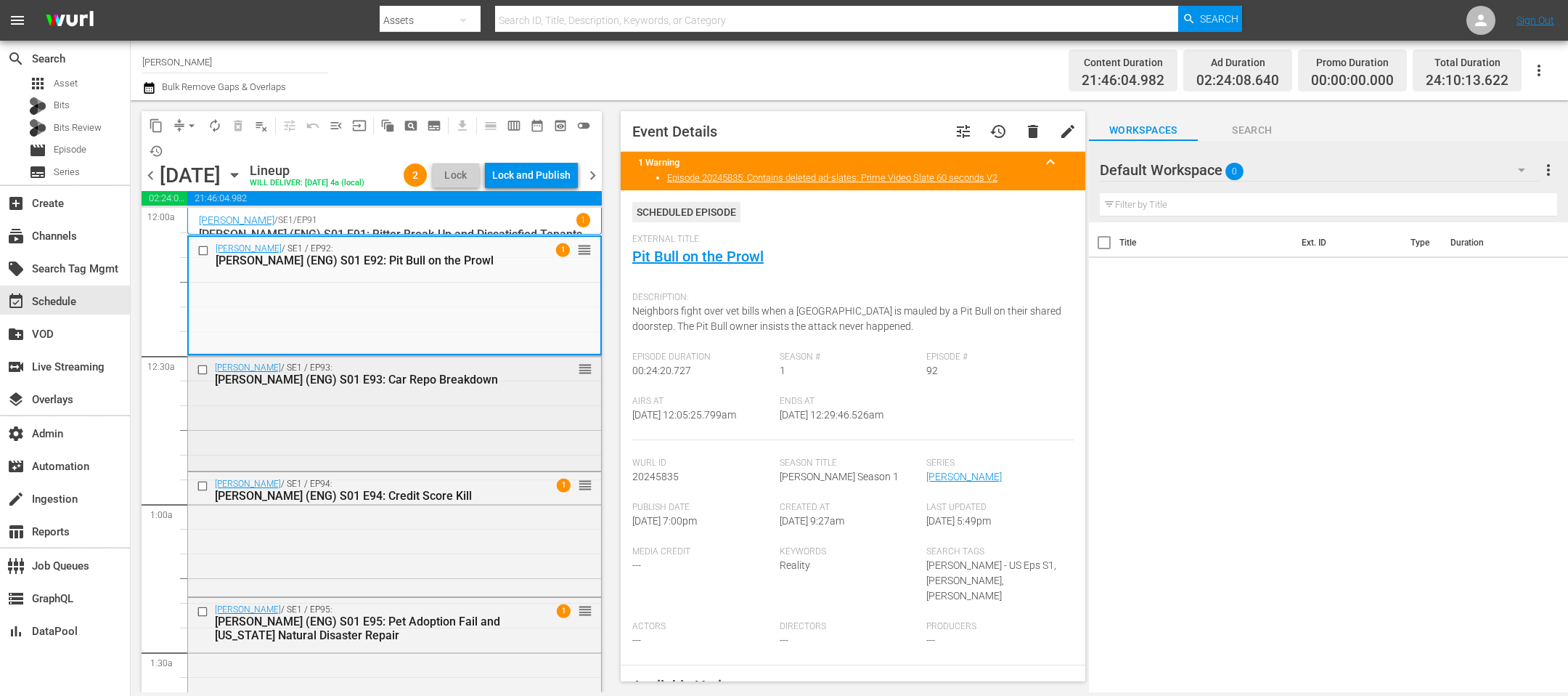
click at [322, 433] on div "Judy Justice / SE1 / EP93: Judge Judy (ENG) S01 E93: Car Repo Breakdown reorder" at bounding box center [395, 412] width 413 height 112
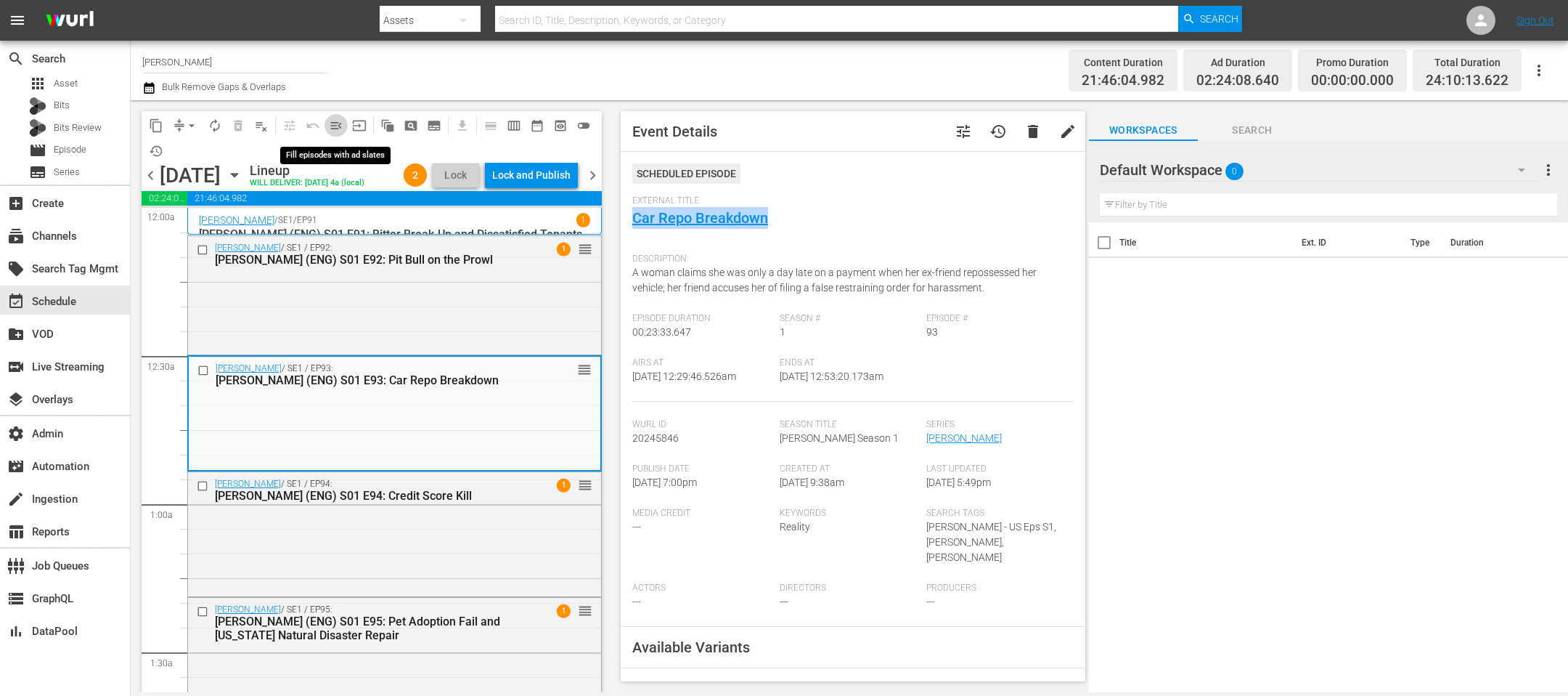
click at [337, 121] on span "menu_open" at bounding box center [337, 126] width 15 height 15
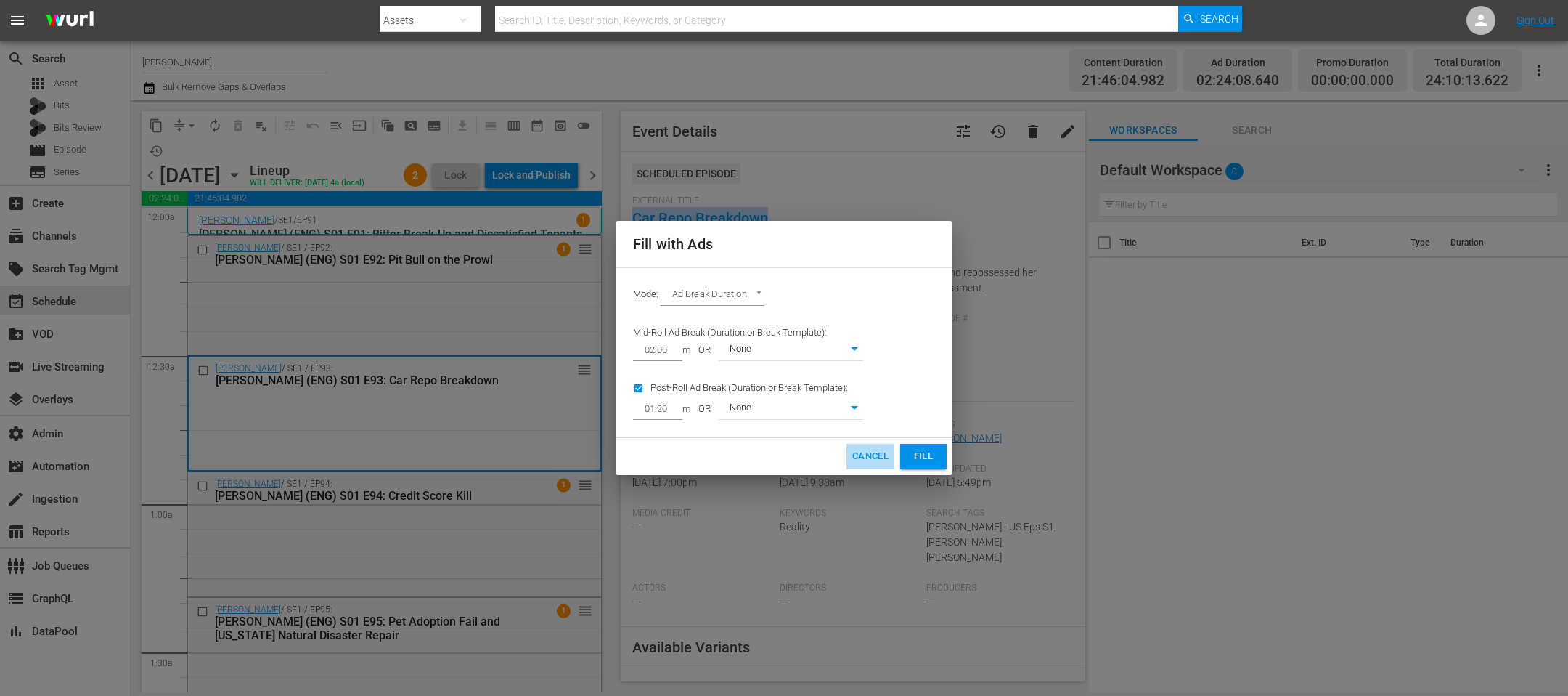
click at [863, 451] on span "Cancel" at bounding box center [870, 456] width 36 height 17
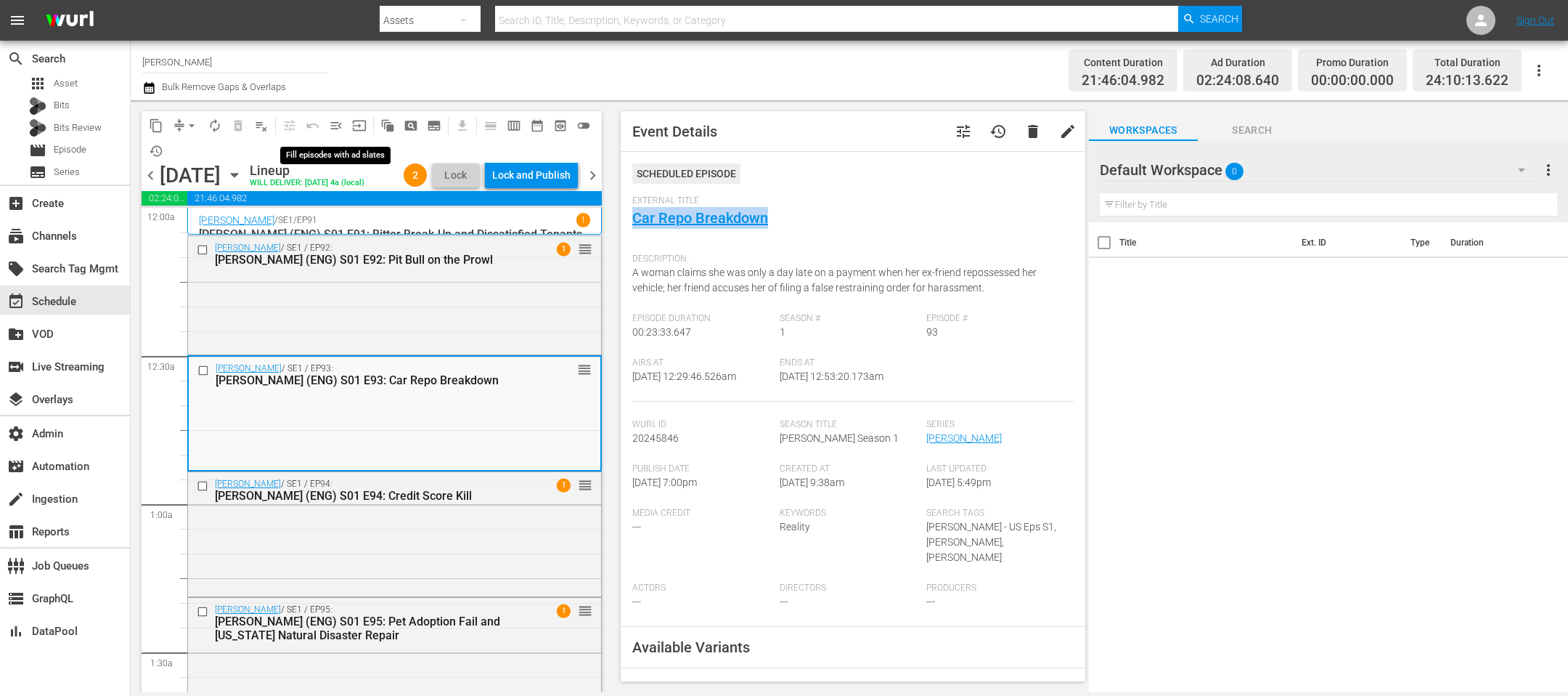
click at [341, 121] on span "menu_open" at bounding box center [337, 126] width 15 height 15
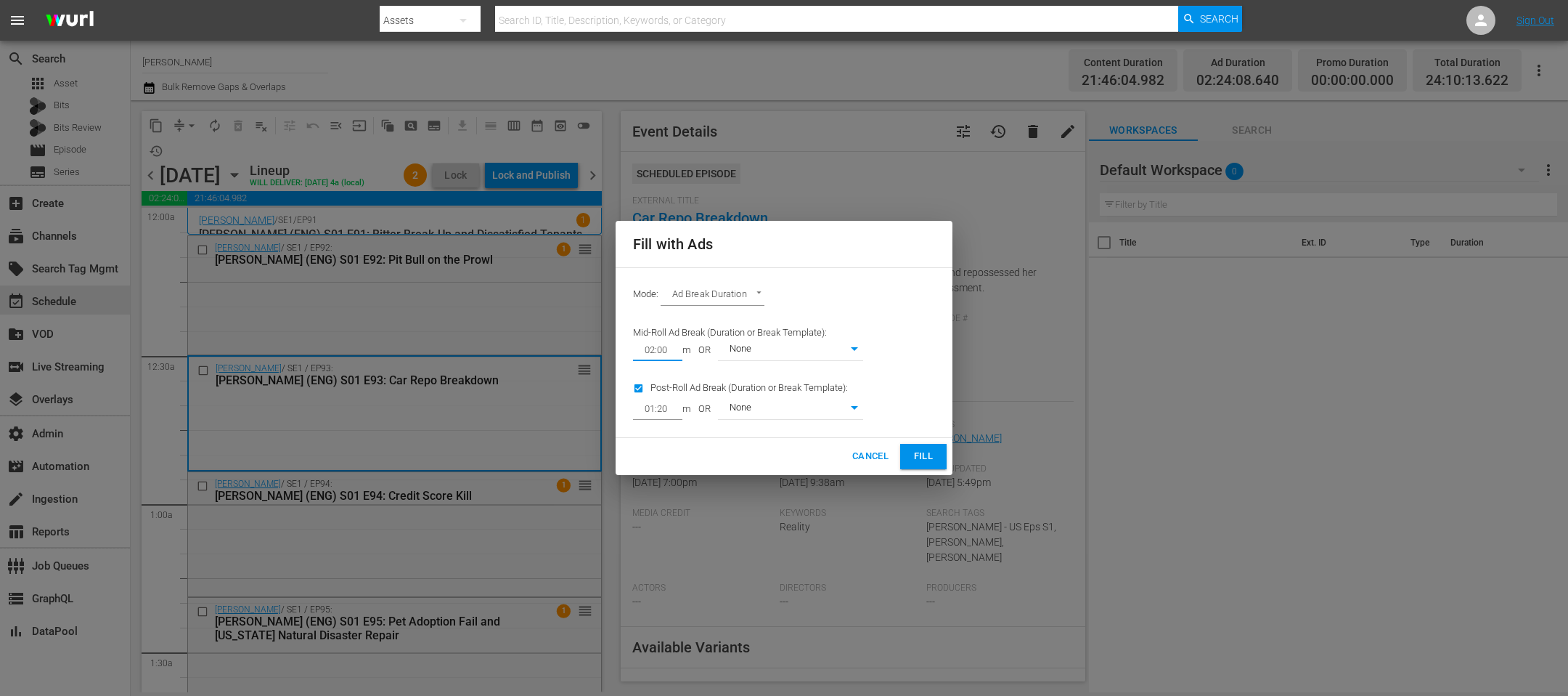
drag, startPoint x: 672, startPoint y: 351, endPoint x: 536, endPoint y: 340, distance: 136.4
click at [616, 351] on div "Mode: Ad Break Duration AD_BREAK_DURATION Mid-Roll Ad Break (Duration or Break …" at bounding box center [784, 353] width 337 height 171
type input "01:01"
click at [924, 447] on button "Fill" at bounding box center [923, 456] width 46 height 26
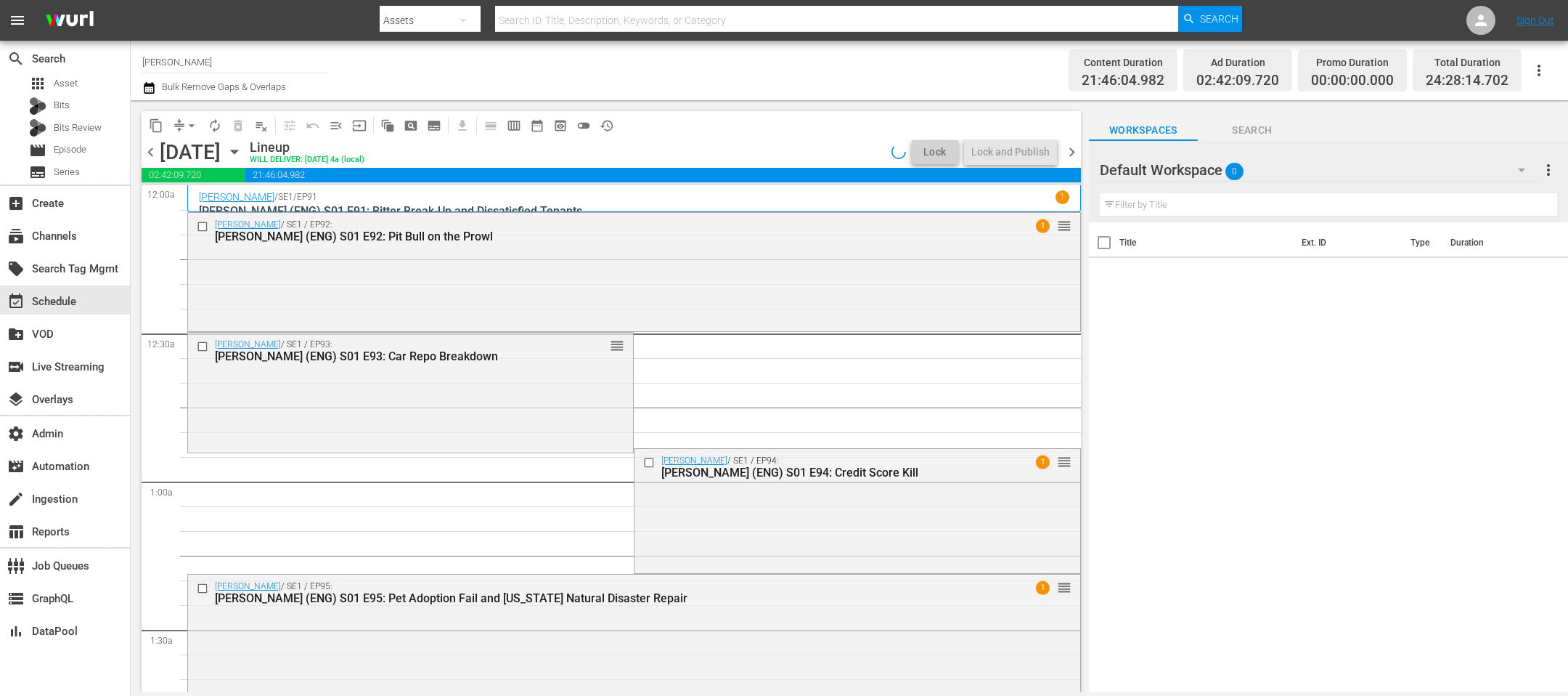
click at [194, 125] on span "arrow_drop_down" at bounding box center [192, 126] width 15 height 15
click at [179, 206] on li "Align to End of Previous Day" at bounding box center [193, 202] width 153 height 24
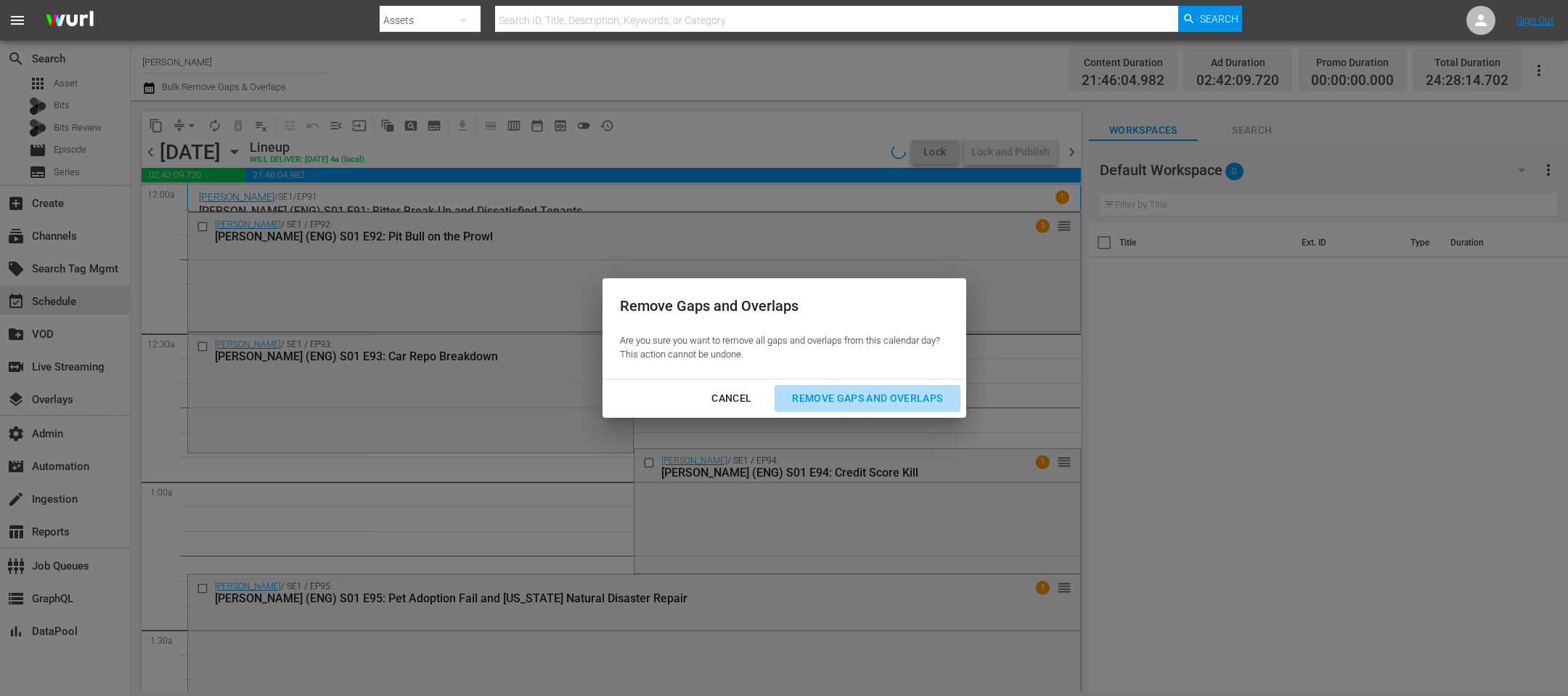
click at [902, 396] on div "Remove Gaps and Overlaps" at bounding box center [867, 398] width 173 height 18
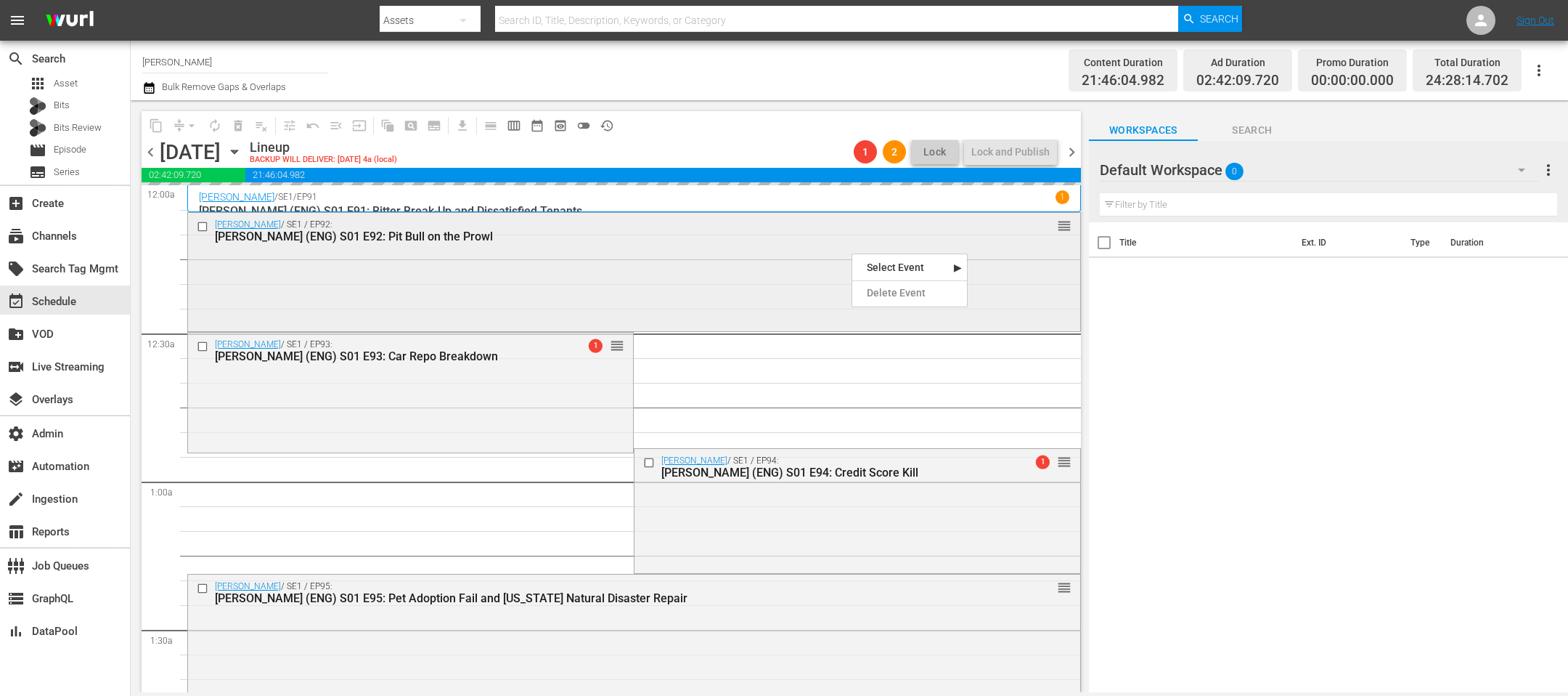
click at [733, 256] on div "Judy Justice / SE1 / EP92: Judge Judy (ENG) S01 E92: Pit Bull on the Prowl reor…" at bounding box center [634, 271] width 892 height 116
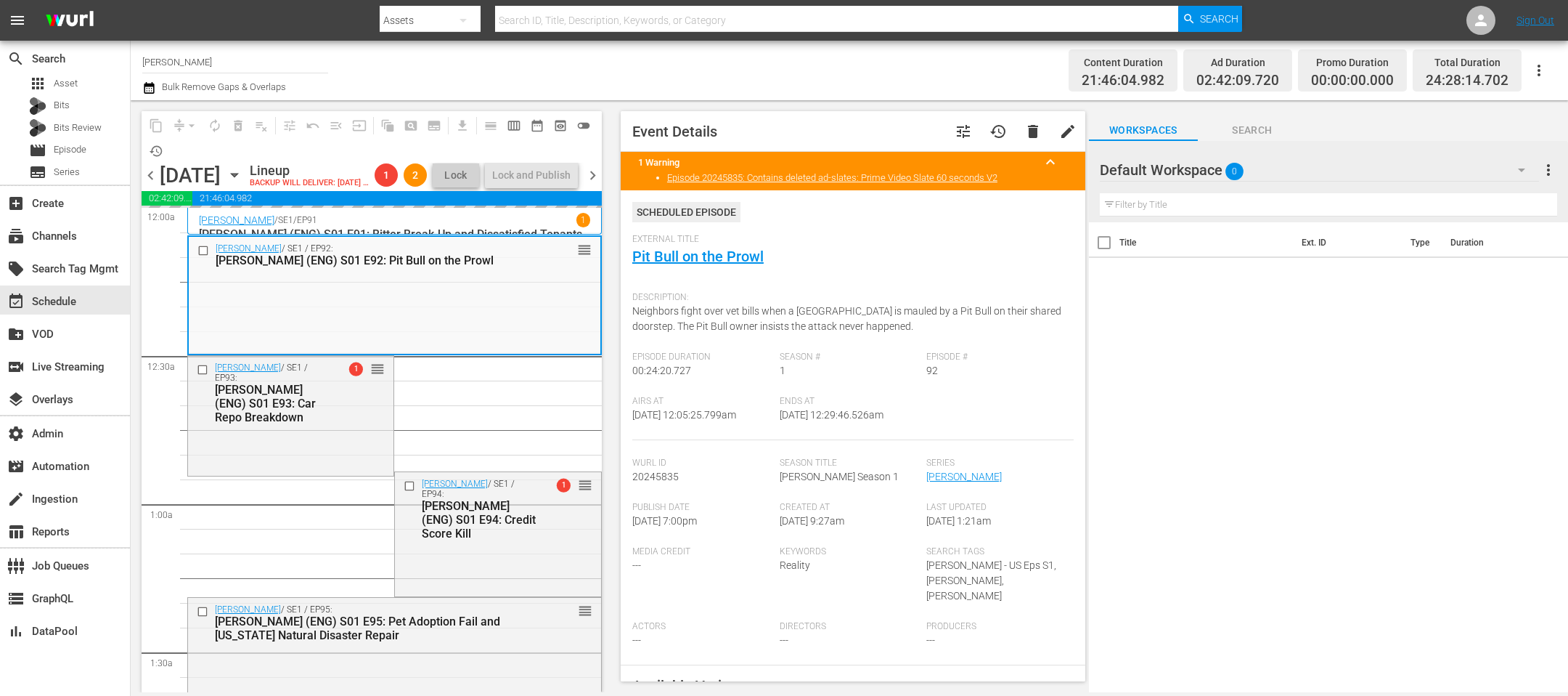
click at [741, 49] on div "Channel Title Judy Justice Bulk Remove Gaps & Overlaps" at bounding box center [528, 70] width 772 height 52
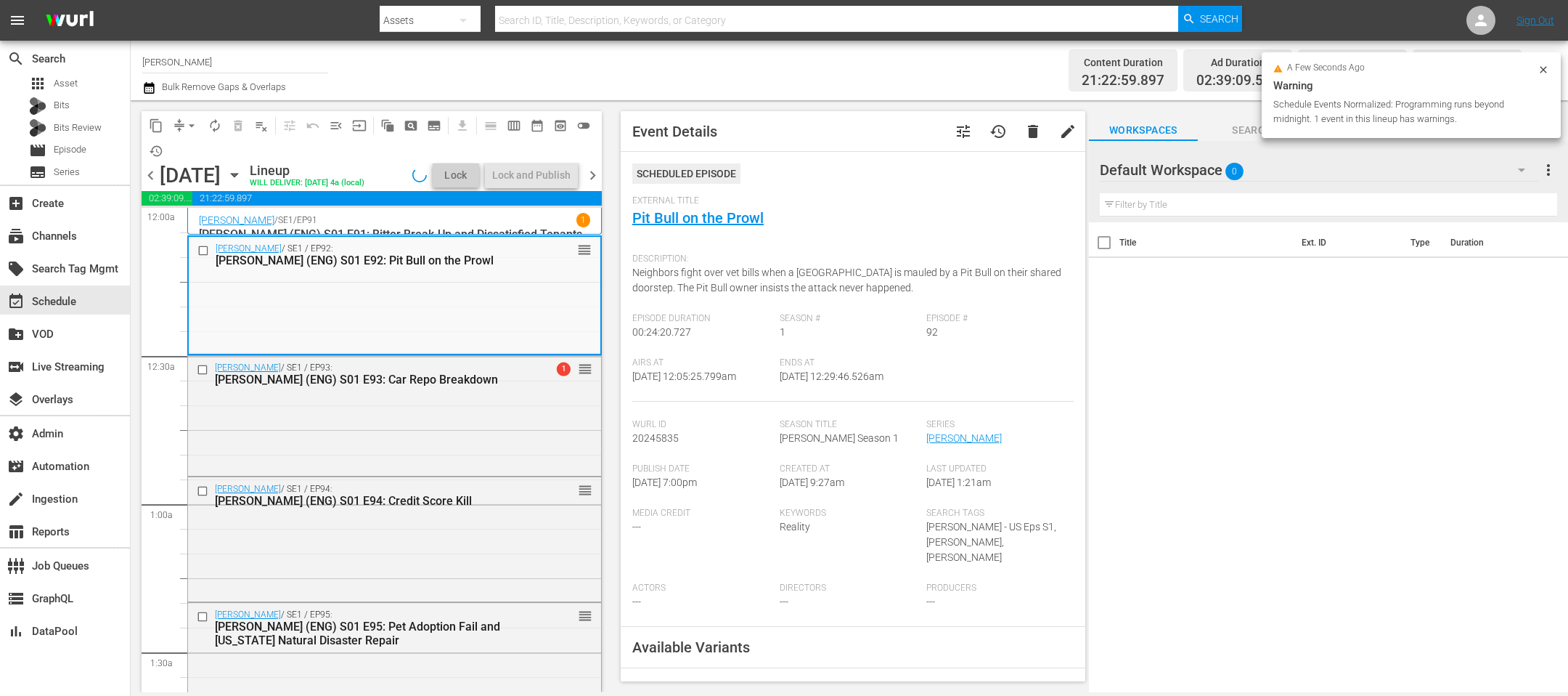
click at [1045, 76] on div at bounding box center [1544, 71] width 12 height 15
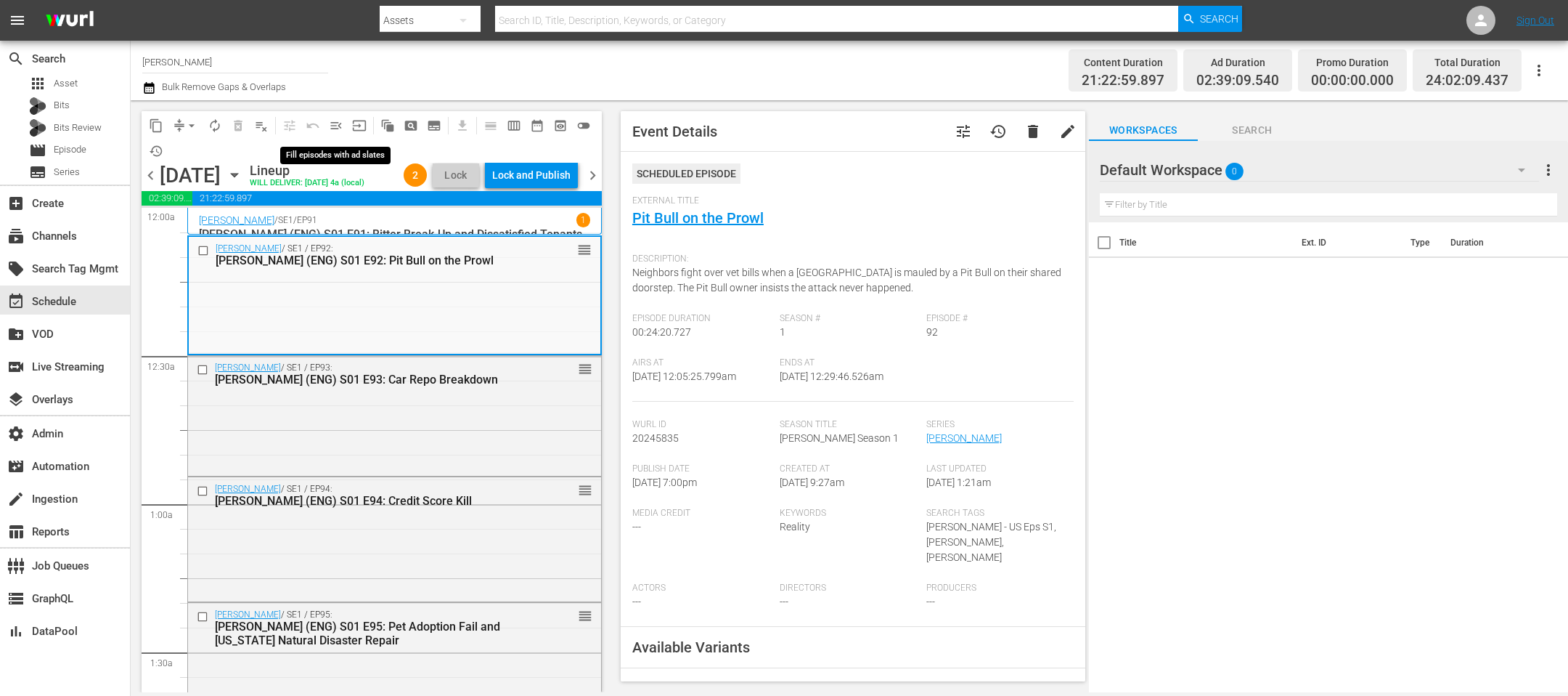
click at [336, 126] on span "menu_open" at bounding box center [337, 126] width 15 height 15
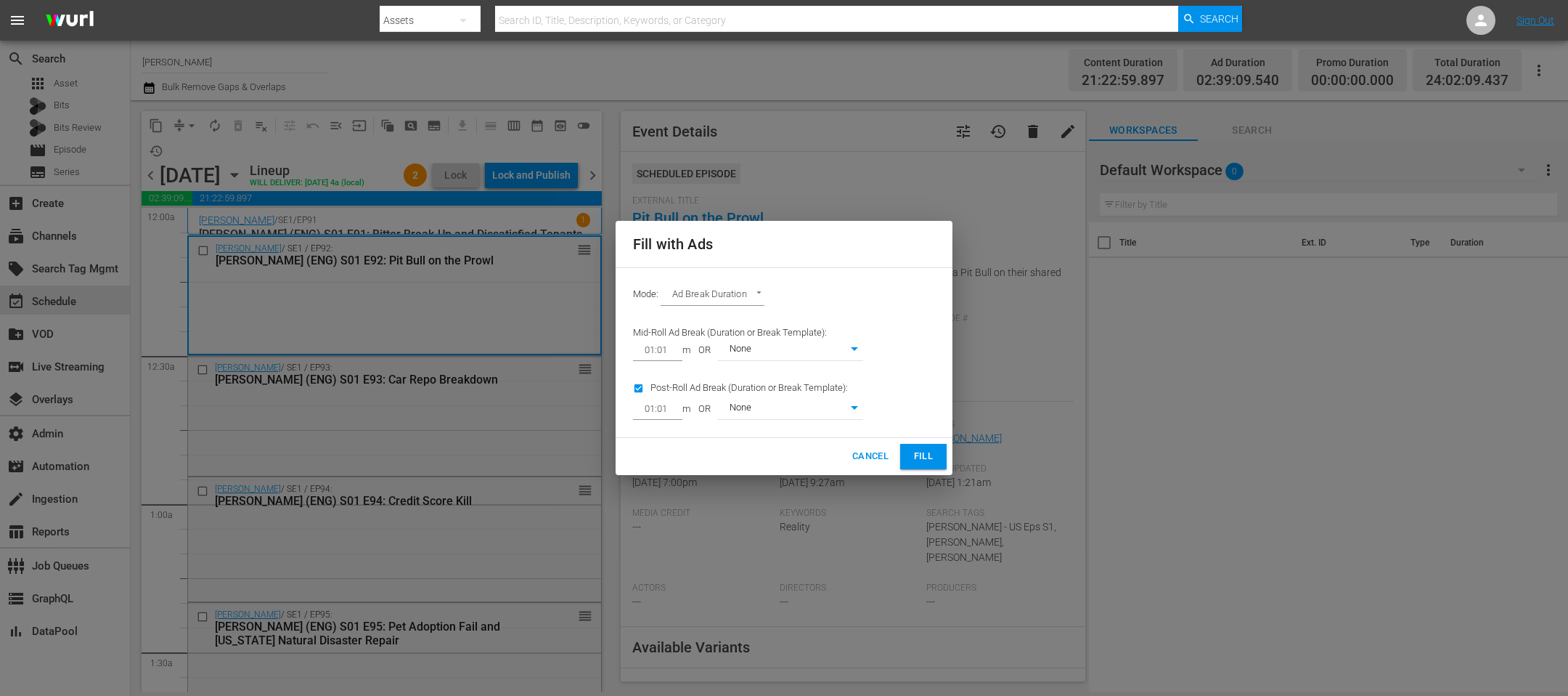
click at [671, 356] on input "01:01" at bounding box center [655, 350] width 43 height 21
type input "01:21"
click at [931, 451] on span "Fill" at bounding box center [924, 456] width 24 height 17
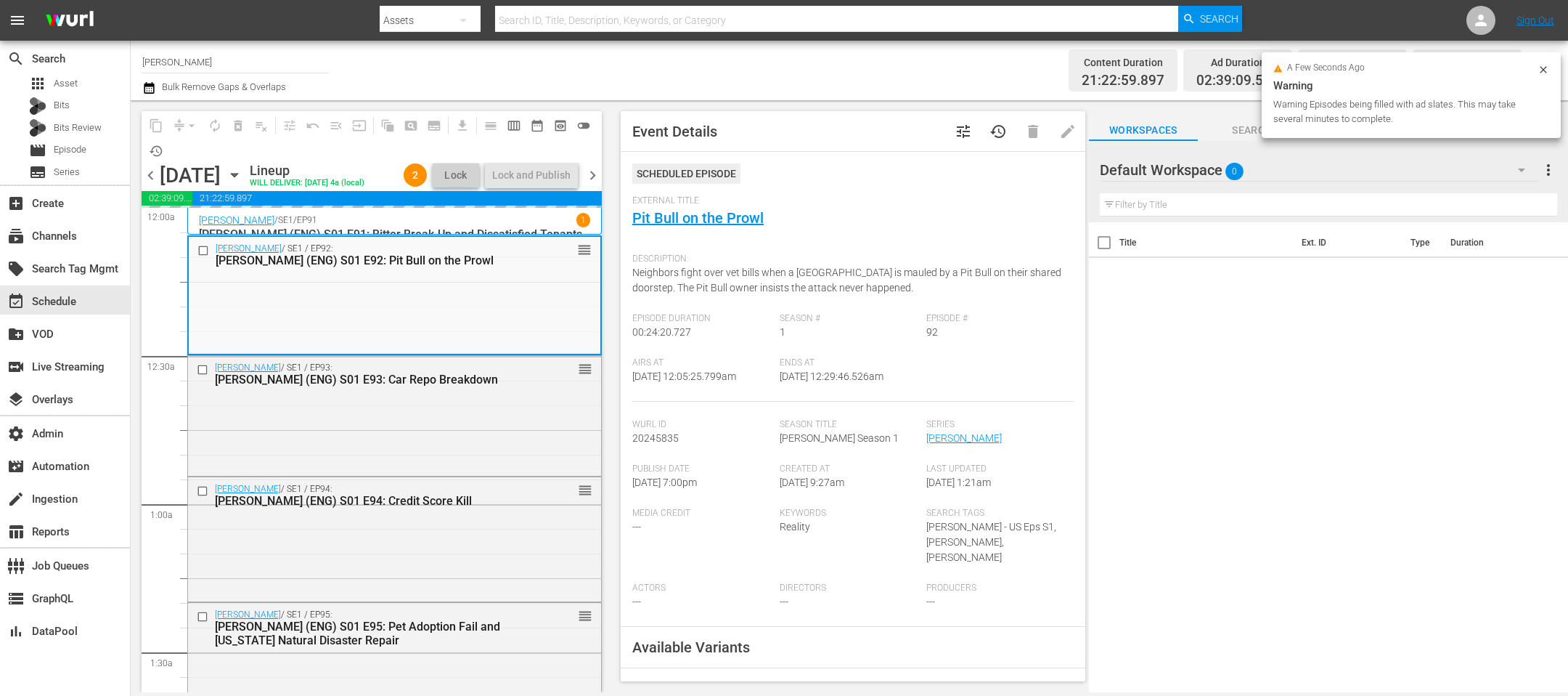
click at [1045, 69] on icon at bounding box center [1544, 70] width 12 height 12
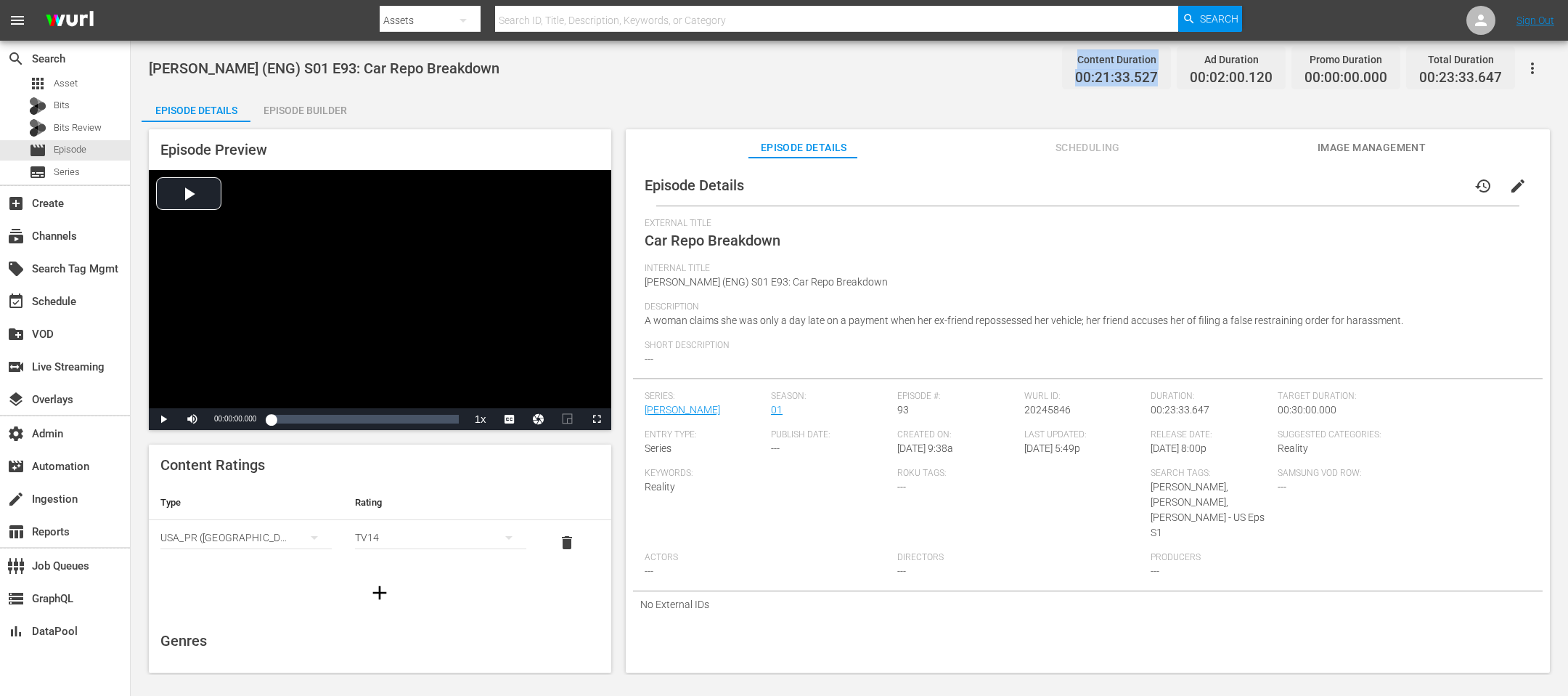
drag, startPoint x: 1166, startPoint y: 79, endPoint x: 1066, endPoint y: 58, distance: 102.2
click at [1073, 60] on div "Content Duration 00:21:33.527" at bounding box center [1117, 68] width 109 height 43
click at [1100, 86] on span "00:21:33.527" at bounding box center [1116, 78] width 83 height 17
drag, startPoint x: 1173, startPoint y: 81, endPoint x: 1065, endPoint y: 76, distance: 108.1
click at [1065, 76] on div "Content Duration 00:21:33.527 Ad Duration 00:02:00.120 Promo Duration 00:00:00.…" at bounding box center [1286, 68] width 458 height 43
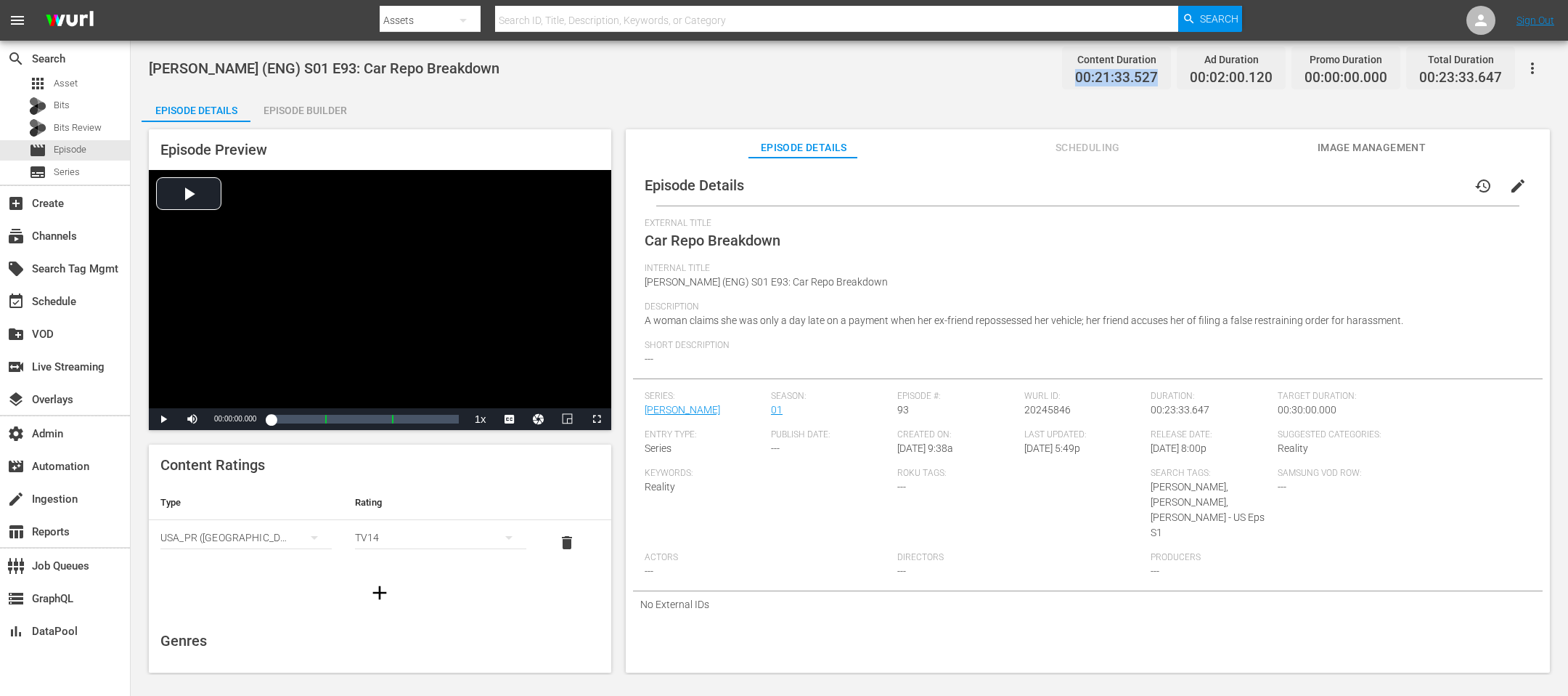
copy span "00:21:33.527"
click at [328, 99] on div "Episode Builder" at bounding box center [305, 110] width 109 height 35
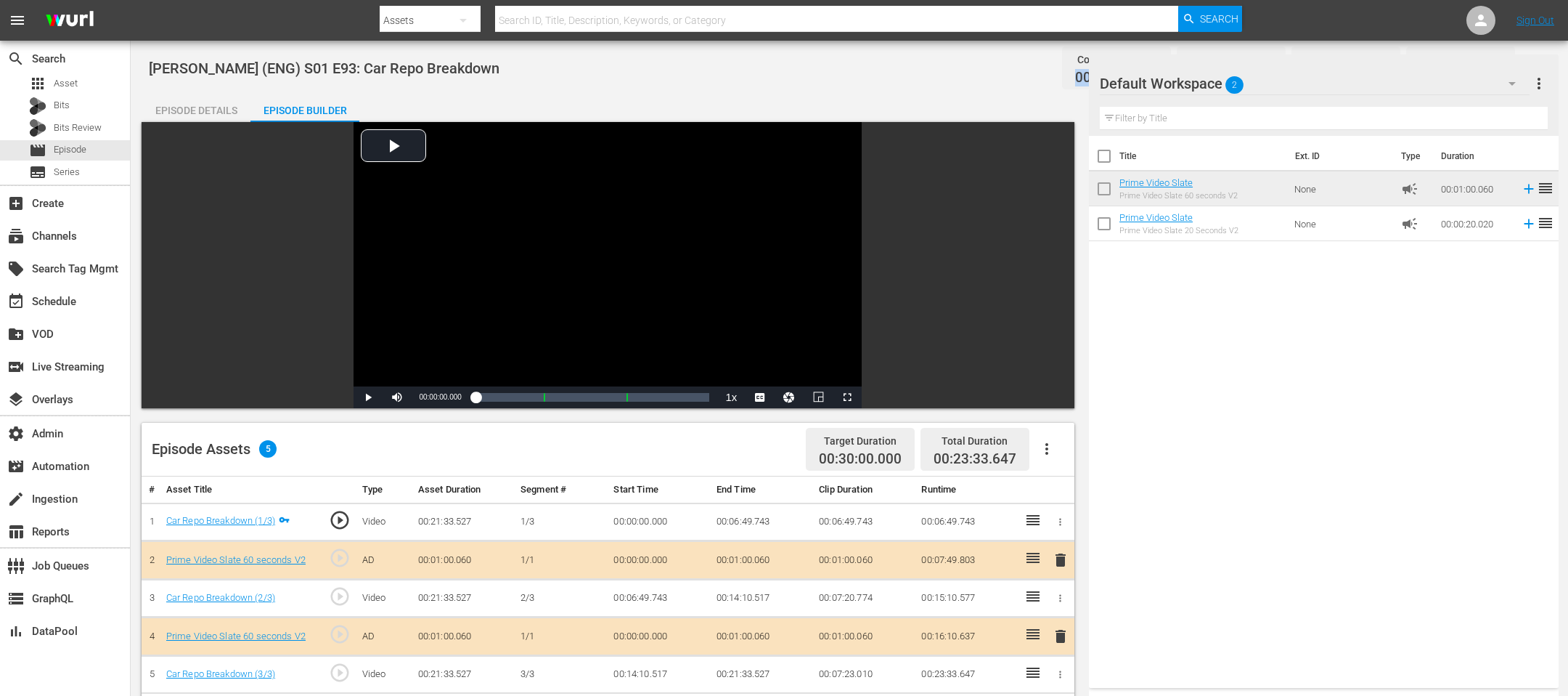
scroll to position [276, 0]
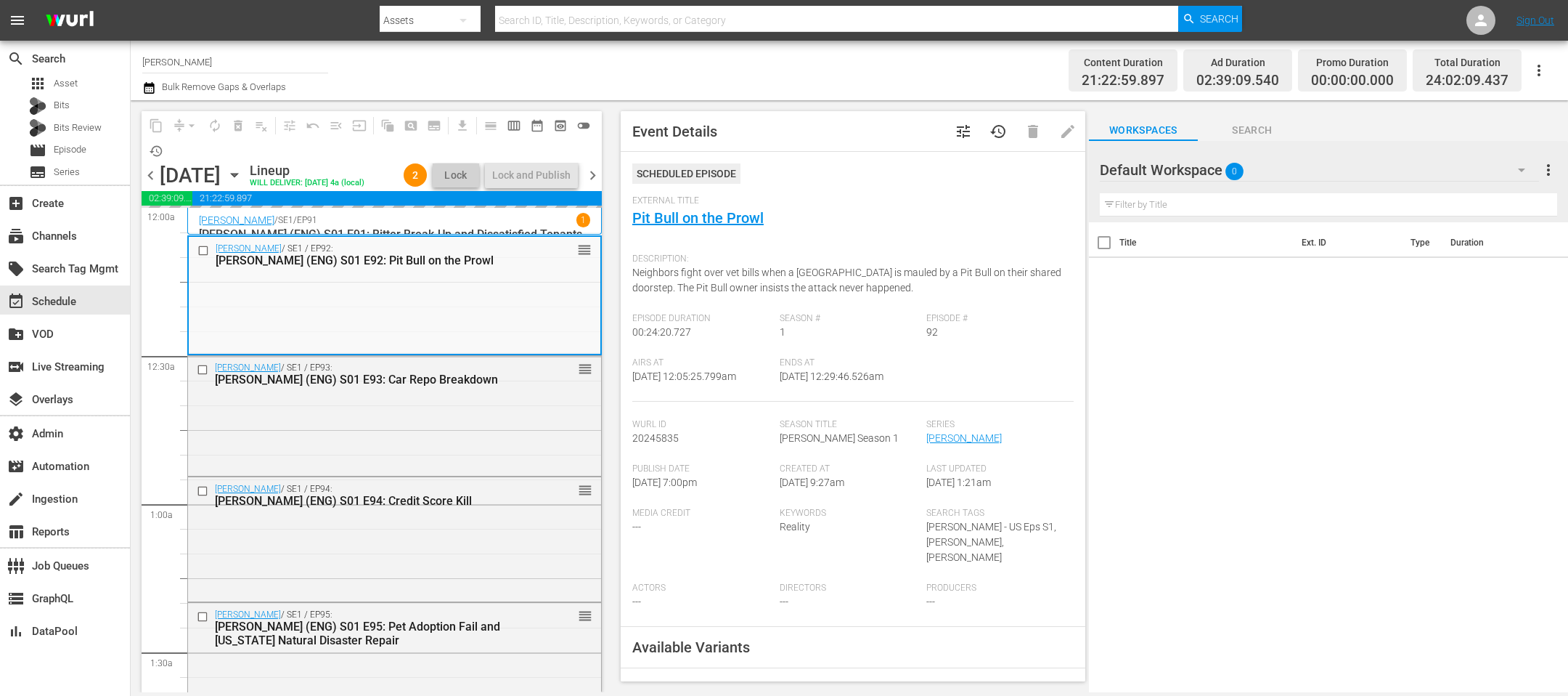
scroll to position [206, 0]
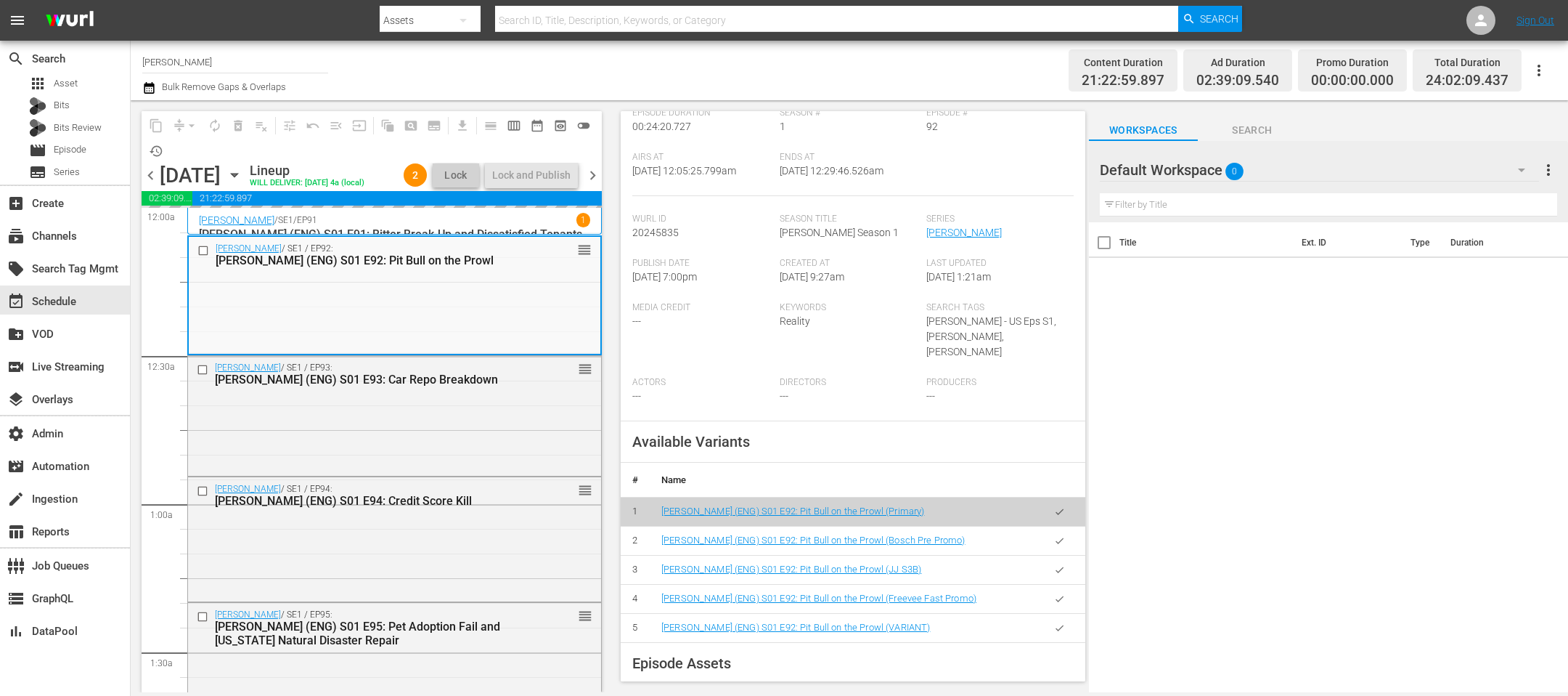
click at [372, 96] on div "Channel Title Judy Justice Bulk Remove Gaps & Overlaps Content Duration 21:22:5…" at bounding box center [849, 70] width 1437 height 60
click at [461, 70] on div "Channel Title Judy Justice Bulk Remove Gaps & Overlaps" at bounding box center [528, 70] width 772 height 52
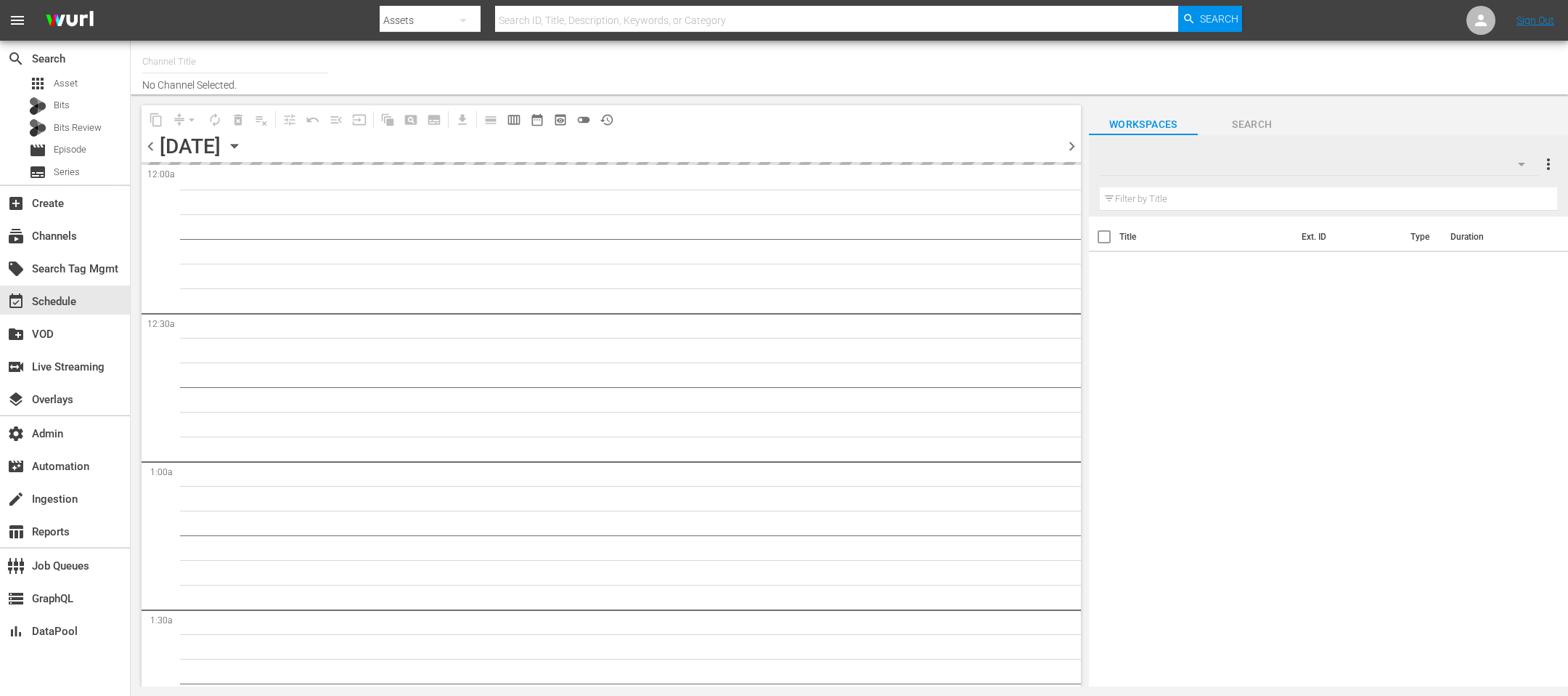
type input "[PERSON_NAME] (1066)"
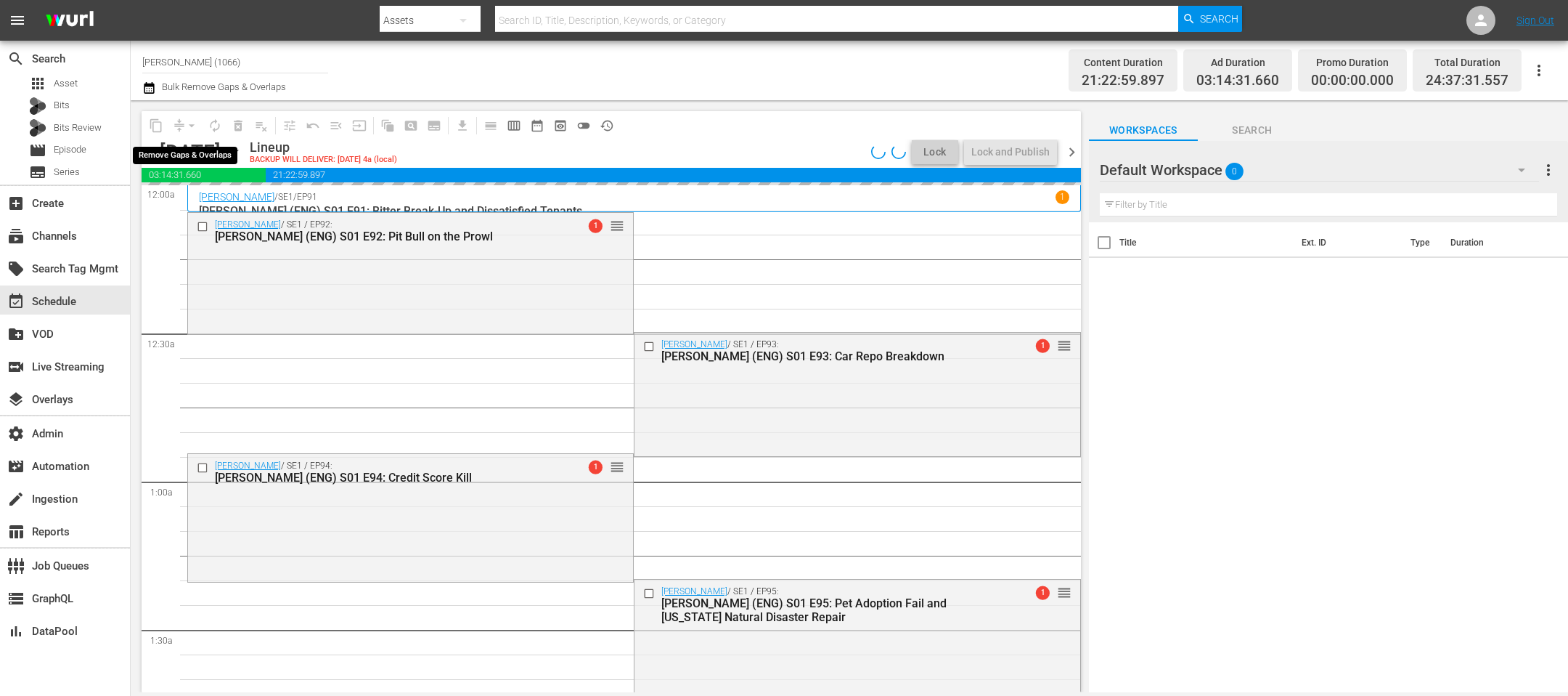
click at [190, 128] on div "arrow_drop_down" at bounding box center [192, 126] width 24 height 24
click at [344, 314] on div "[PERSON_NAME] / SE1 / EP92: [PERSON_NAME] (ENG) S01 E92: Pit Bull on the Prowl …" at bounding box center [411, 273] width 445 height 119
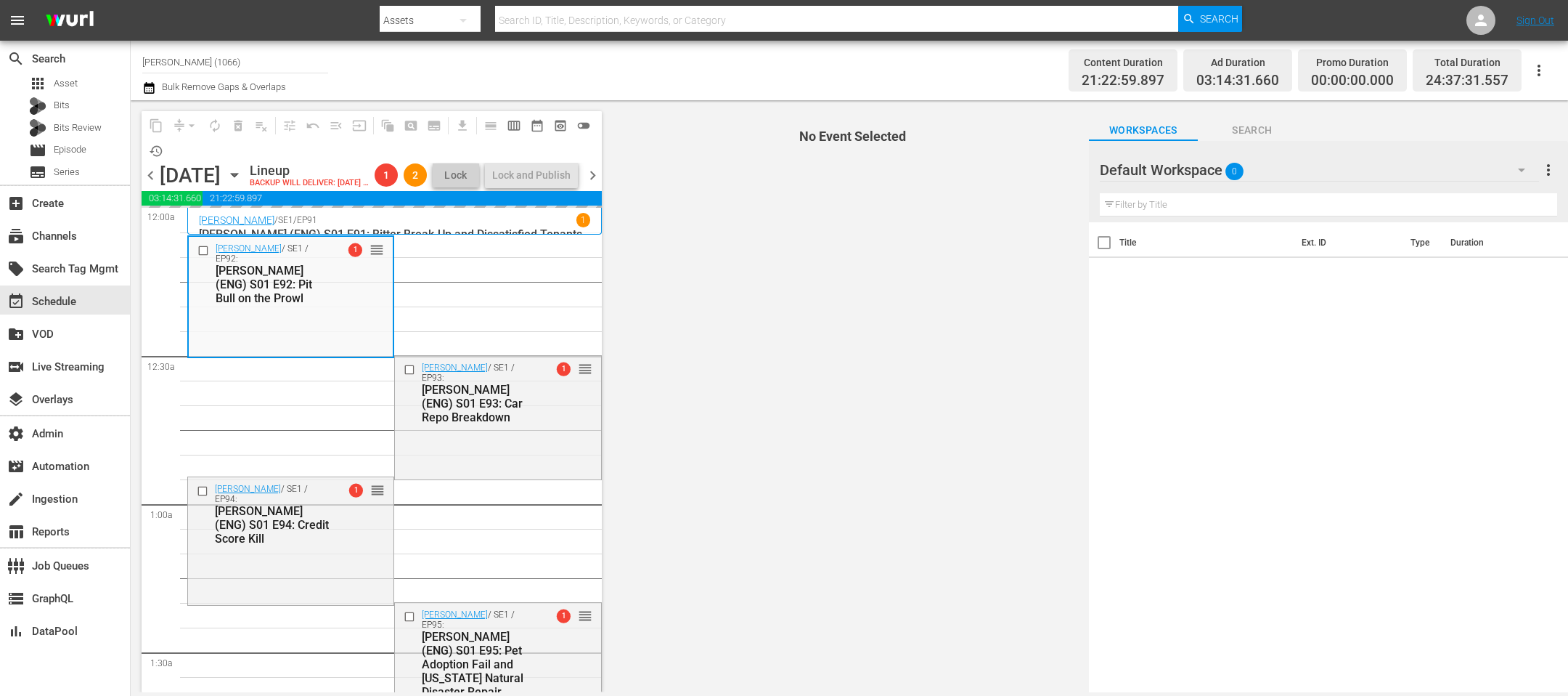
click at [187, 123] on div "arrow_drop_down" at bounding box center [192, 126] width 24 height 24
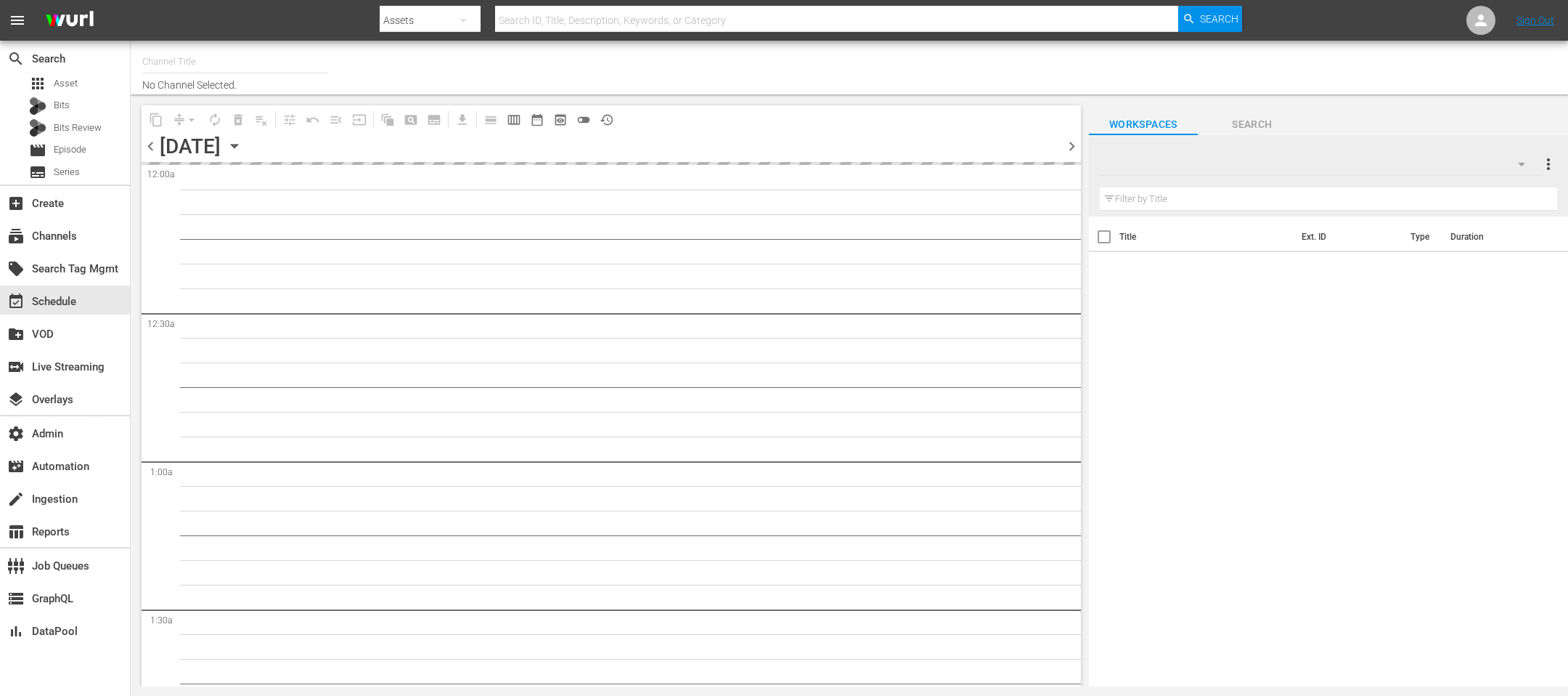
type input "[PERSON_NAME] (1066)"
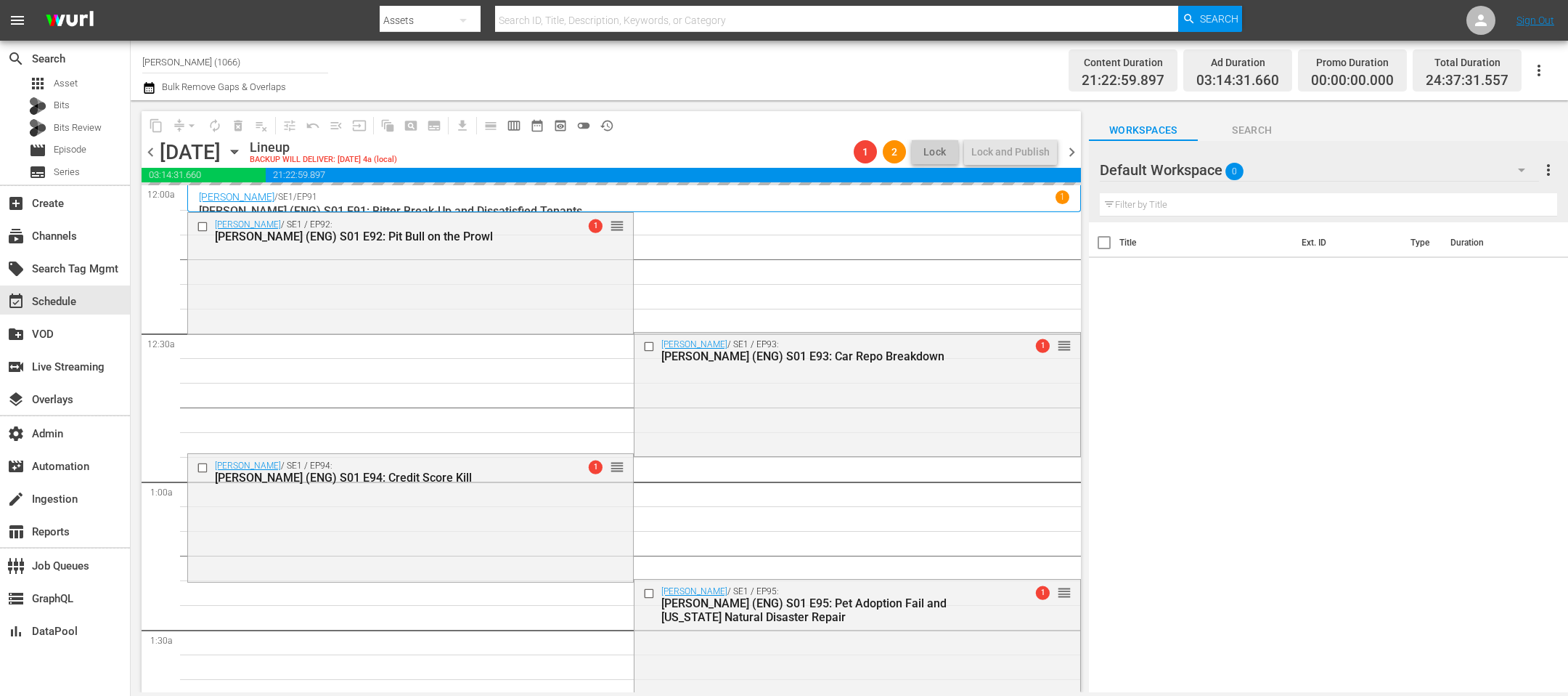
click at [164, 100] on div "content_copy compress arrow_drop_down autorenew_outlined delete_forever_outline…" at bounding box center [608, 395] width 954 height 592
click at [154, 95] on icon "button" at bounding box center [149, 88] width 14 height 18
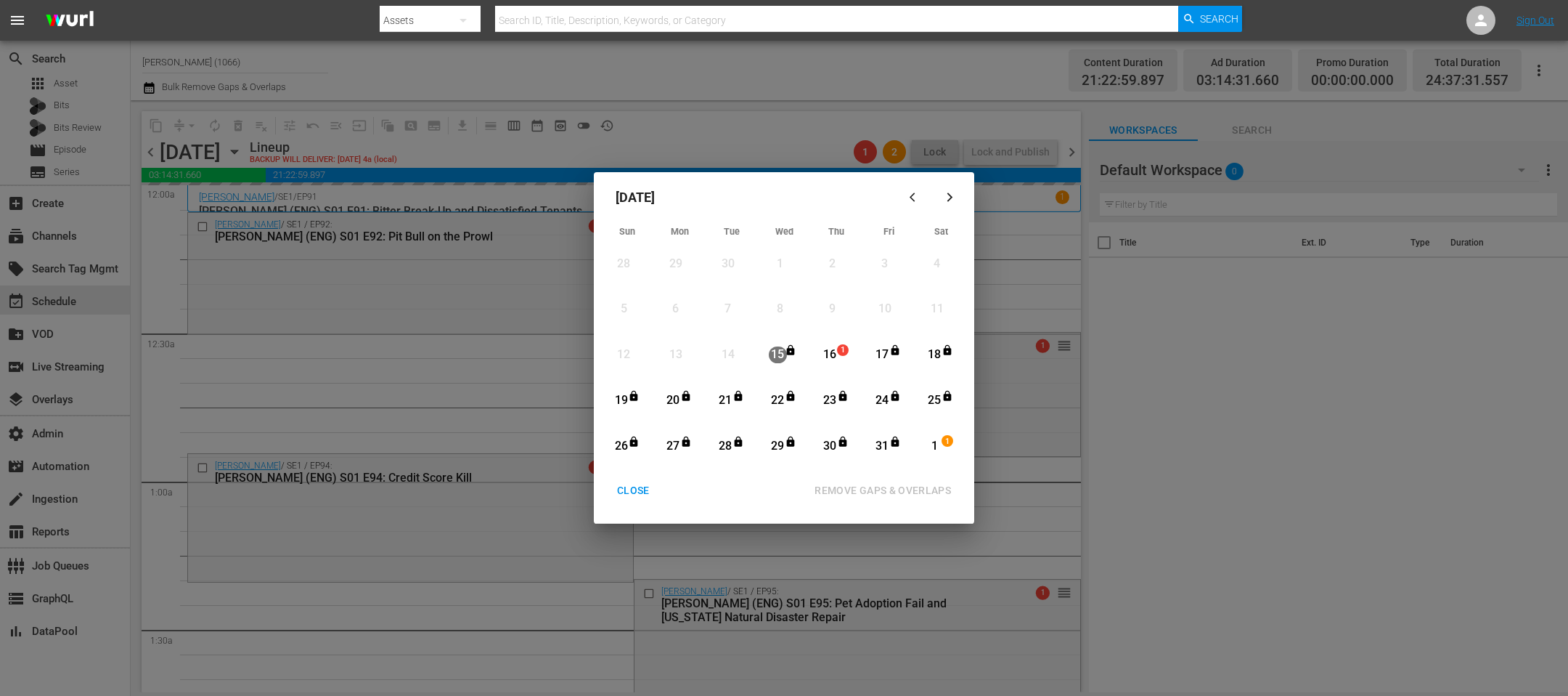
click at [829, 359] on div "16" at bounding box center [830, 354] width 18 height 17
click at [883, 352] on div "17" at bounding box center [882, 354] width 18 height 17
click at [857, 489] on div "REMOVE GAPS & OVERLAPS" at bounding box center [882, 490] width 159 height 18
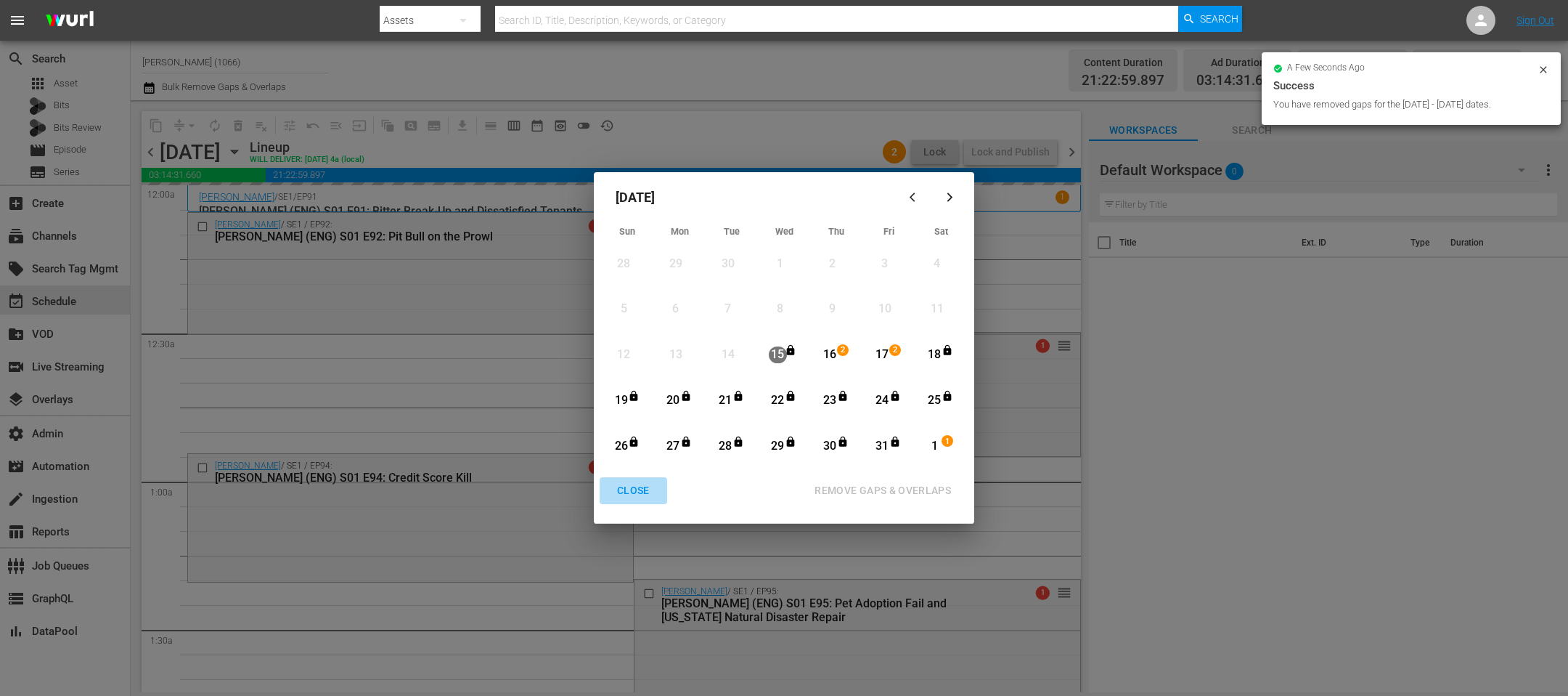
click at [633, 492] on div "CLOSE" at bounding box center [633, 490] width 56 height 18
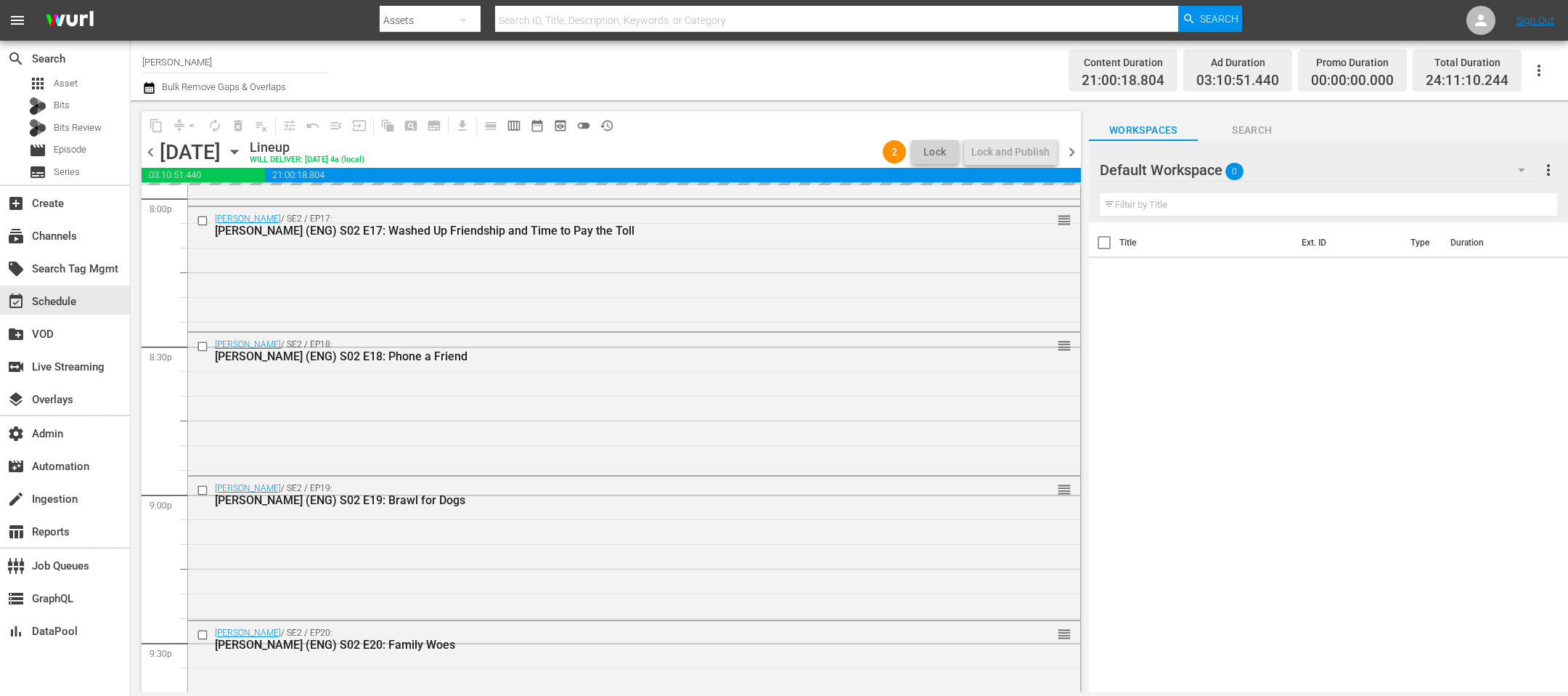
scroll to position [6685, 0]
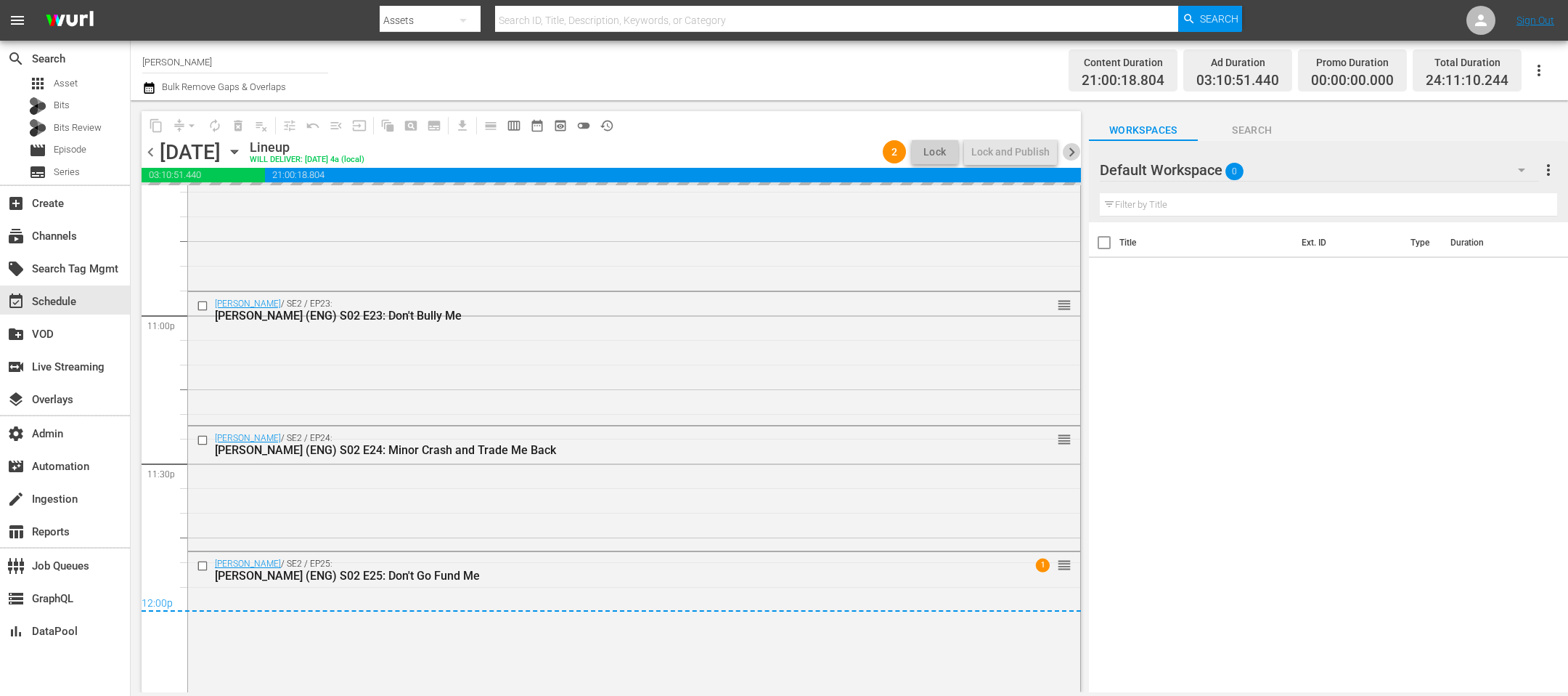
click at [1068, 151] on span "chevron_right" at bounding box center [1072, 152] width 18 height 18
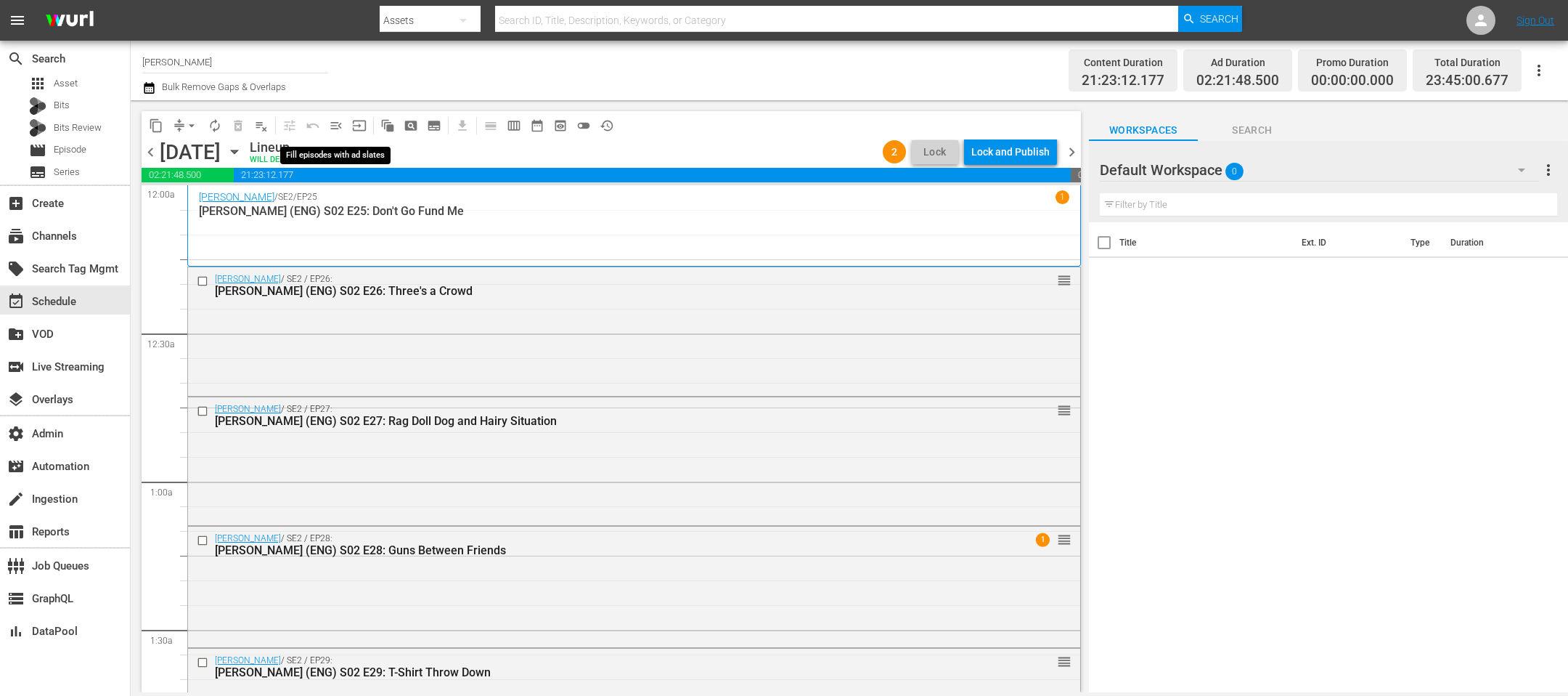
click at [344, 122] on button "menu_open" at bounding box center [337, 126] width 24 height 24
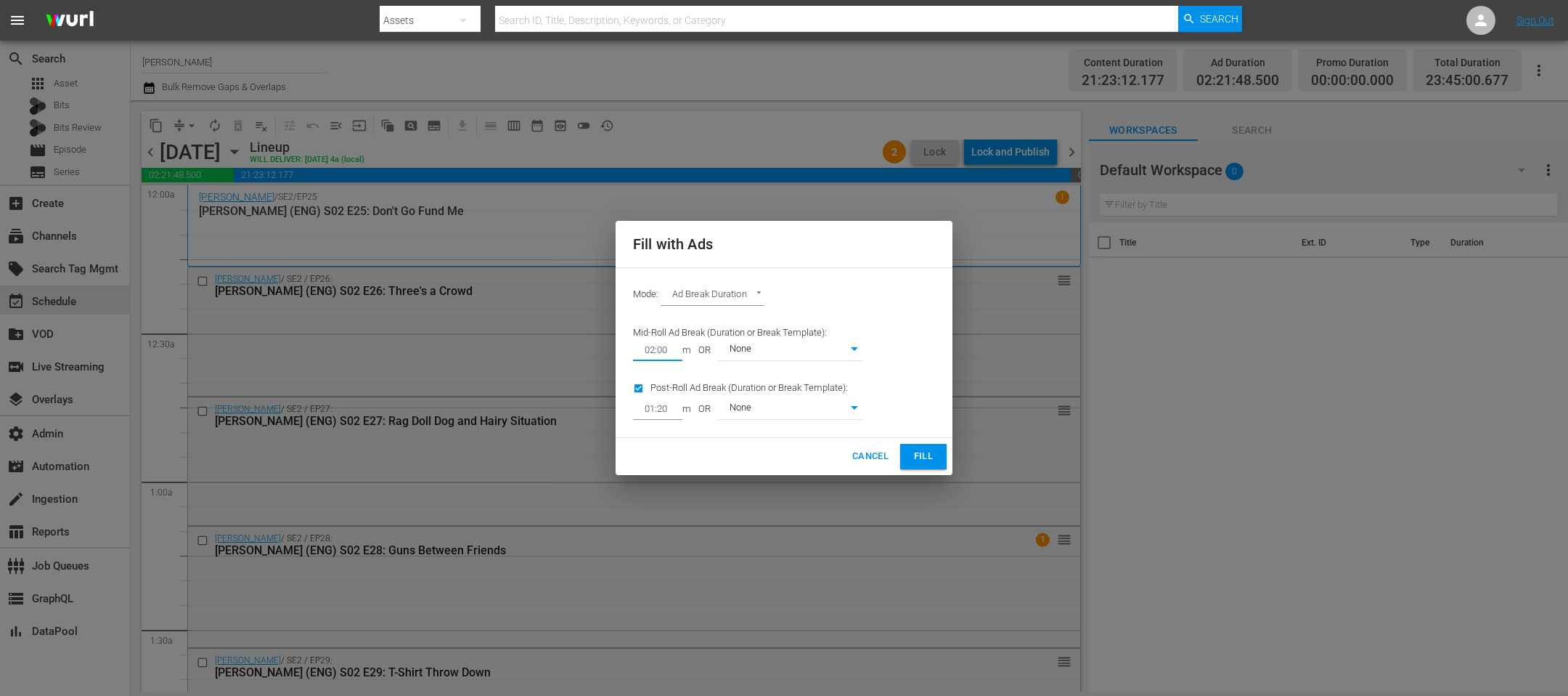
drag, startPoint x: 673, startPoint y: 347, endPoint x: 553, endPoint y: 345, distance: 120.0
click at [553, 345] on div "Fill with Ads Mode: Ad Break Duration AD_BREAK_DURATION Mid-Roll Ad Break (Dura…" at bounding box center [784, 348] width 1568 height 696
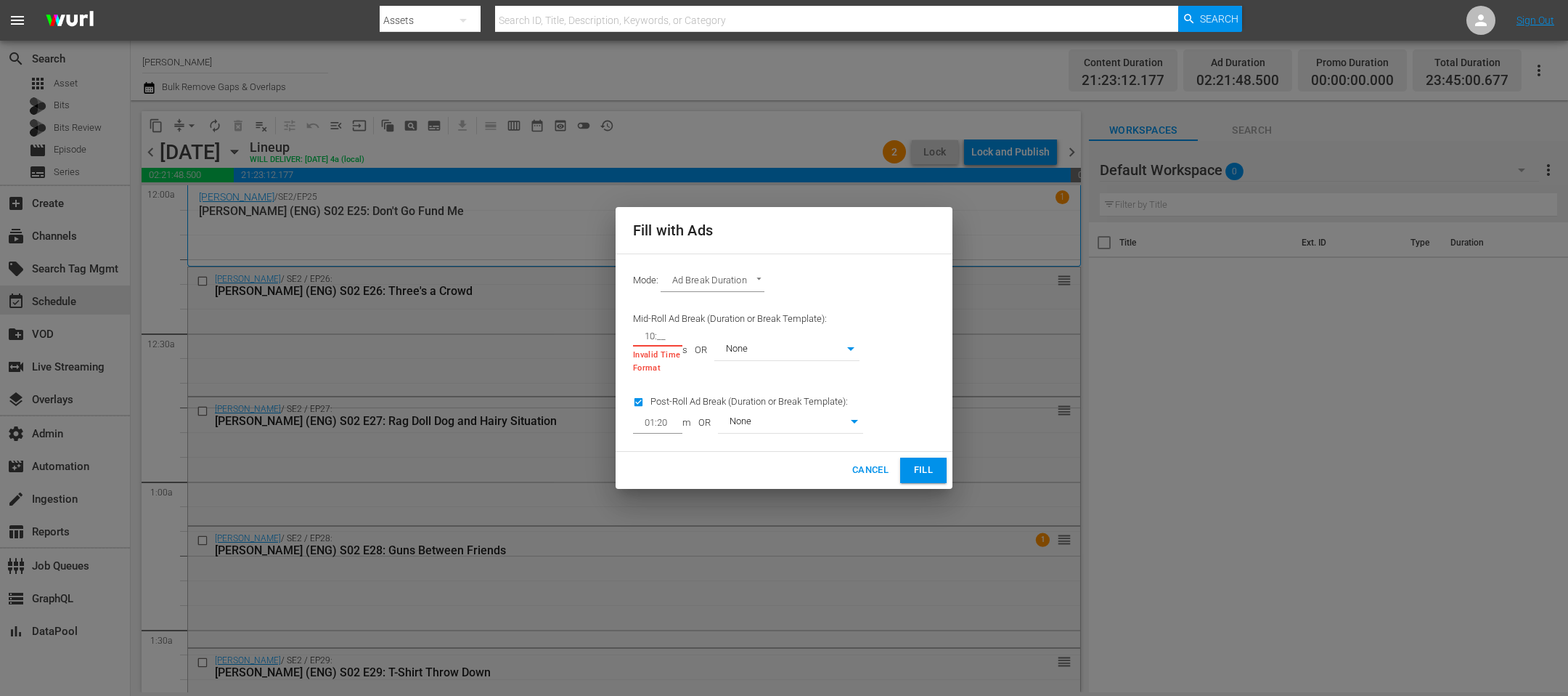
type input "1_:__"
click at [673, 334] on input "01:2_" at bounding box center [655, 337] width 43 height 21
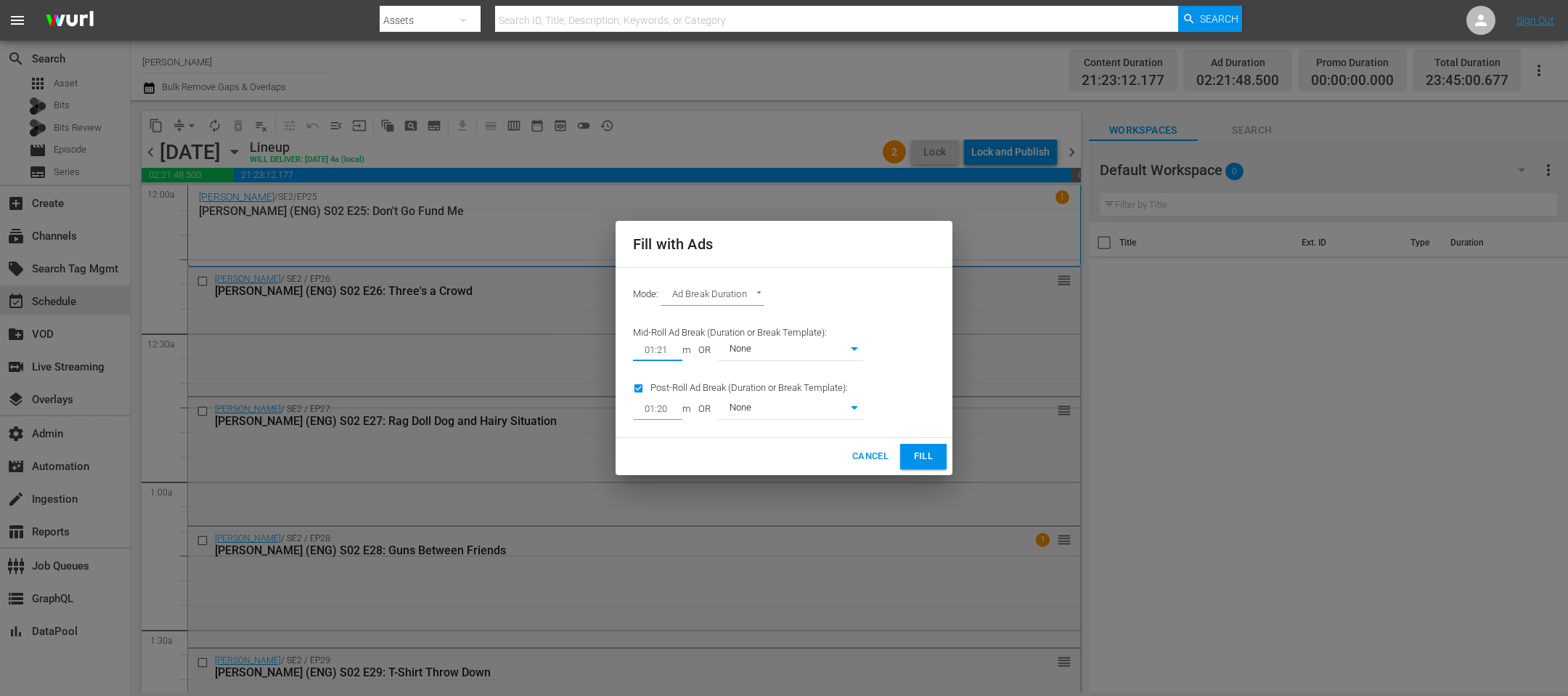
type input "01:21"
drag, startPoint x: 668, startPoint y: 406, endPoint x: 580, endPoint y: 401, distance: 88.1
click at [580, 401] on div "Fill with Ads Mode: Ad Break Duration AD_BREAK_DURATION Mid-Roll Ad Break (Dura…" at bounding box center [784, 348] width 1568 height 696
type input "01:01"
click at [941, 454] on button "Fill" at bounding box center [923, 456] width 46 height 26
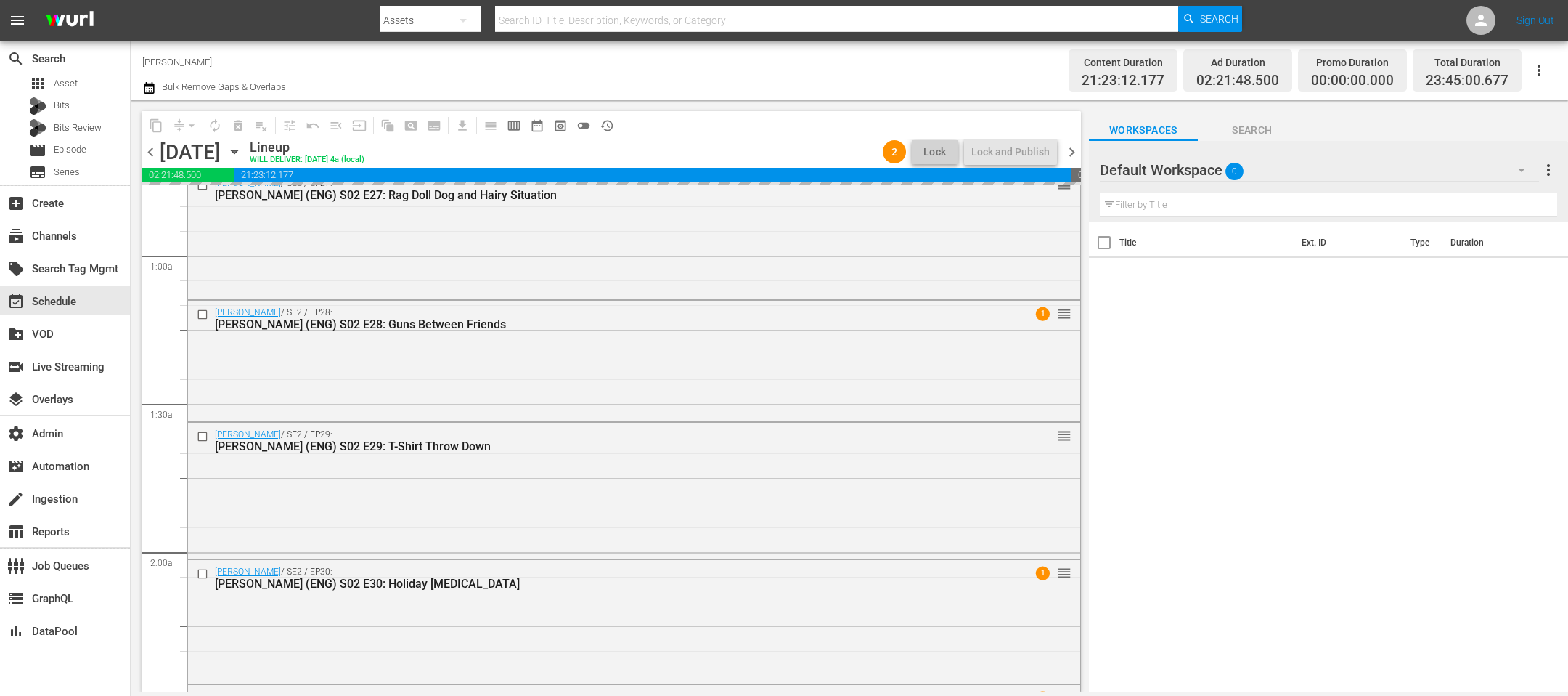
scroll to position [45, 0]
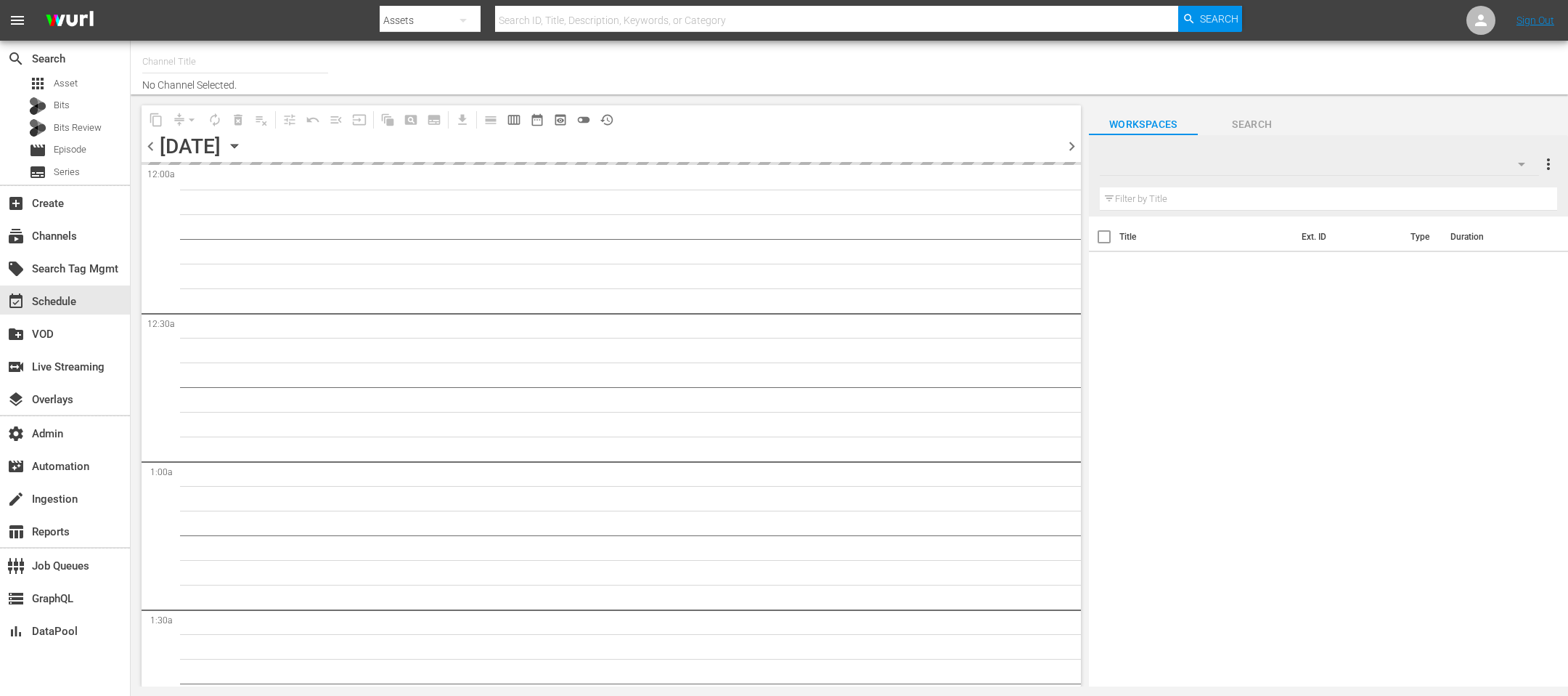
type input "[PERSON_NAME] (1066)"
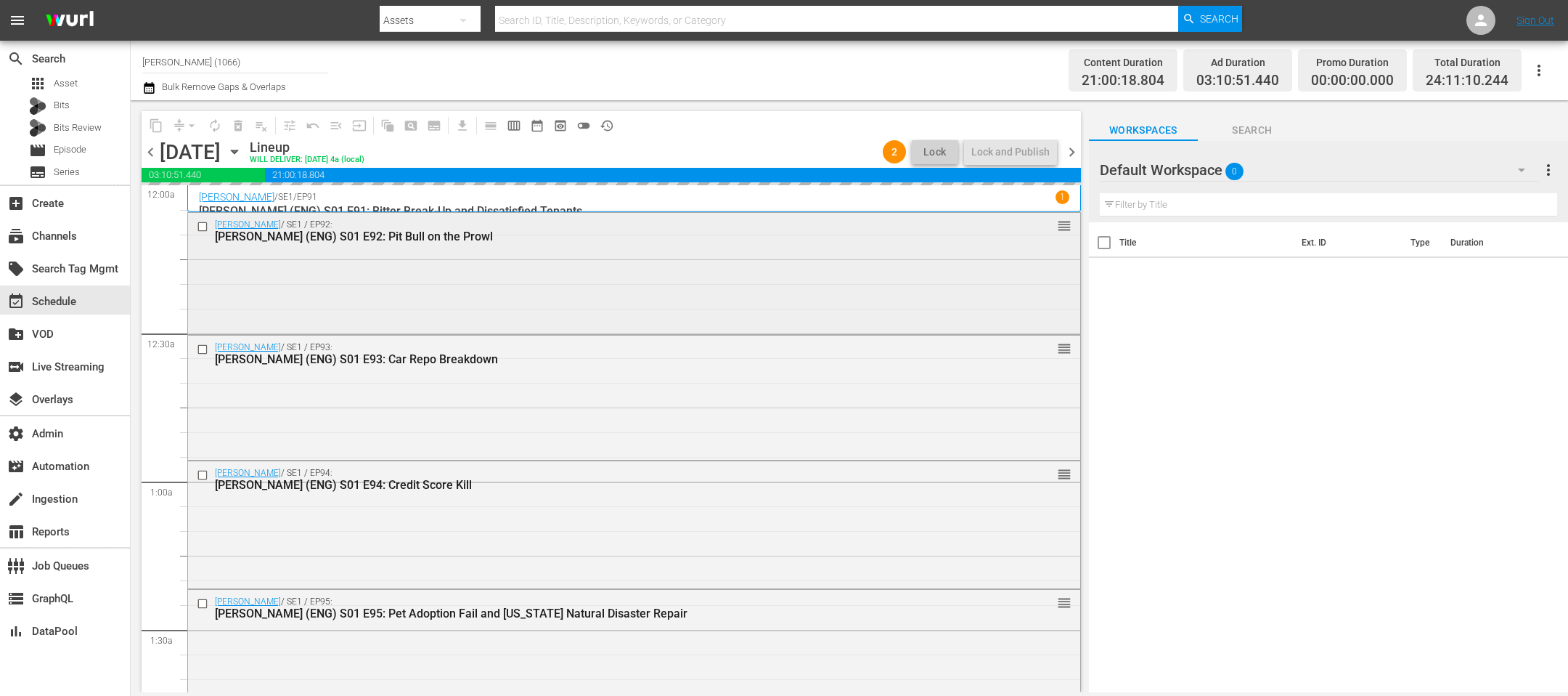
click at [945, 312] on div "Judy Justice / SE1 / EP92: Judge Judy (ENG) S01 E92: Pit Bull on the Prowl reor…" at bounding box center [634, 273] width 892 height 119
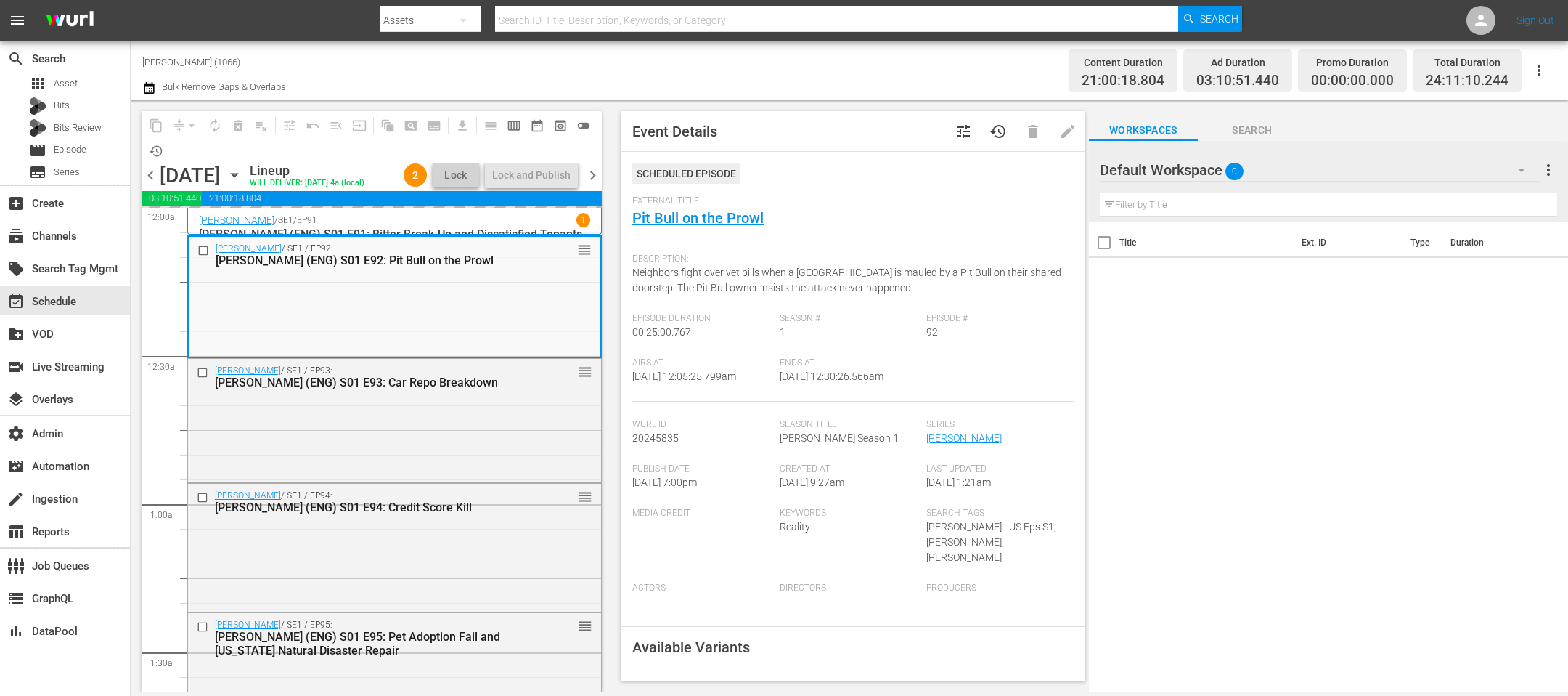
scroll to position [523, 0]
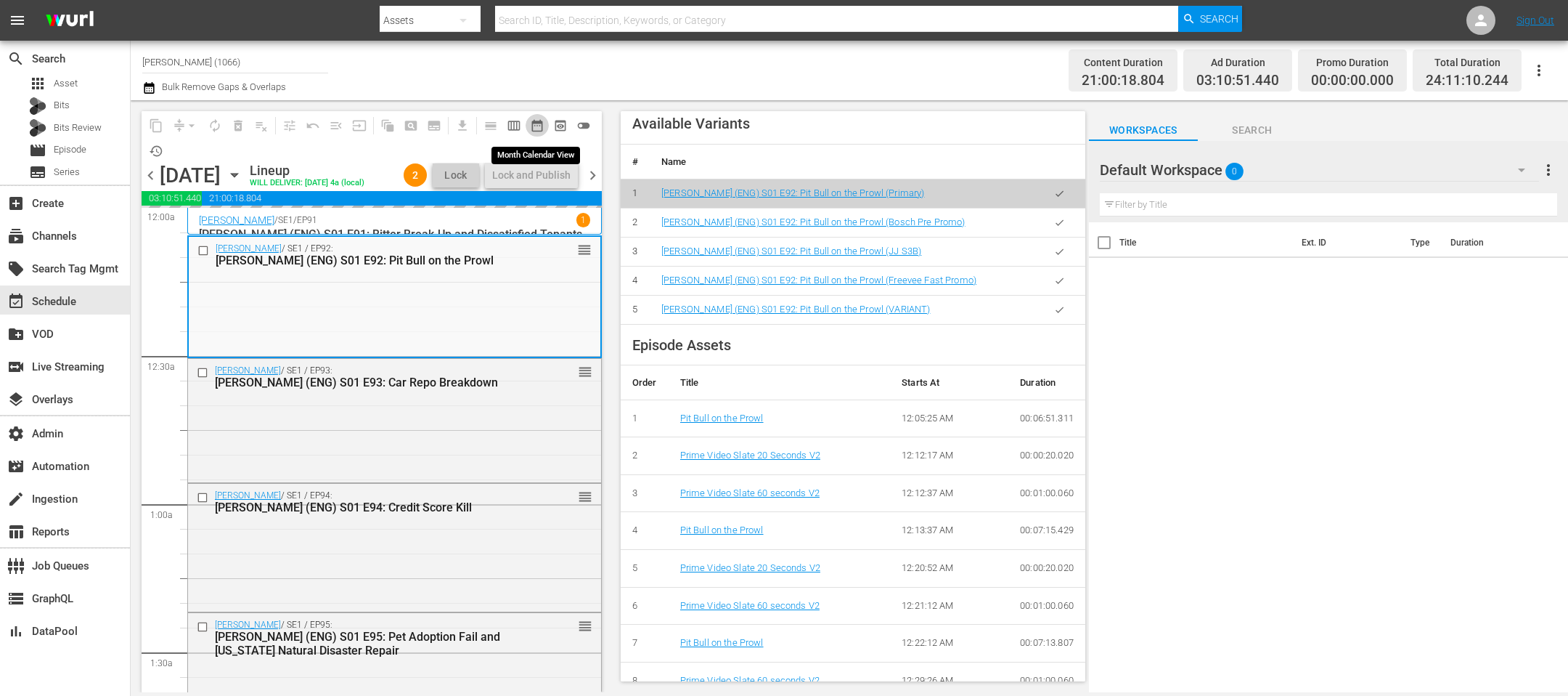
click at [531, 123] on span "date_range_outlined" at bounding box center [537, 126] width 15 height 15
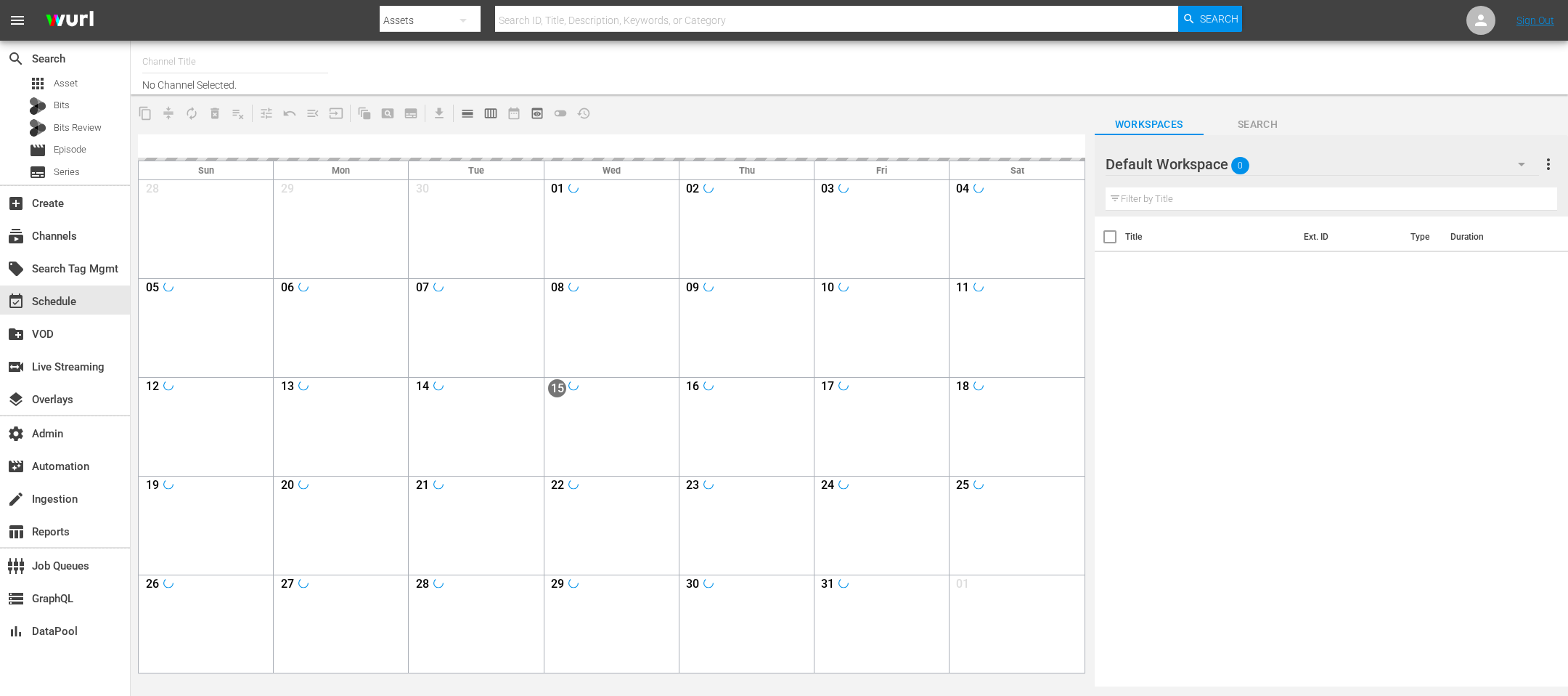
type input "Judy Justice (1066)"
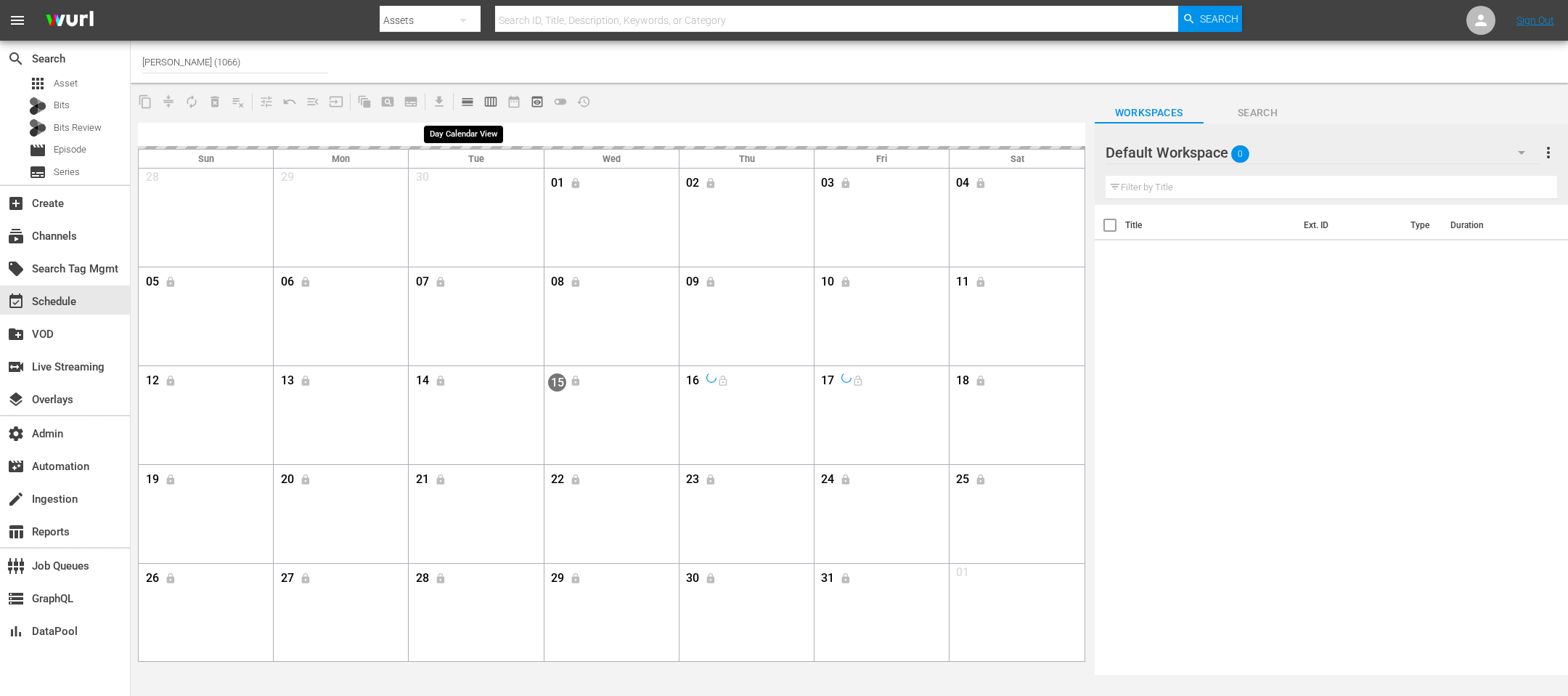
click at [469, 102] on span "calendar_view_day_outlined" at bounding box center [467, 101] width 15 height 15
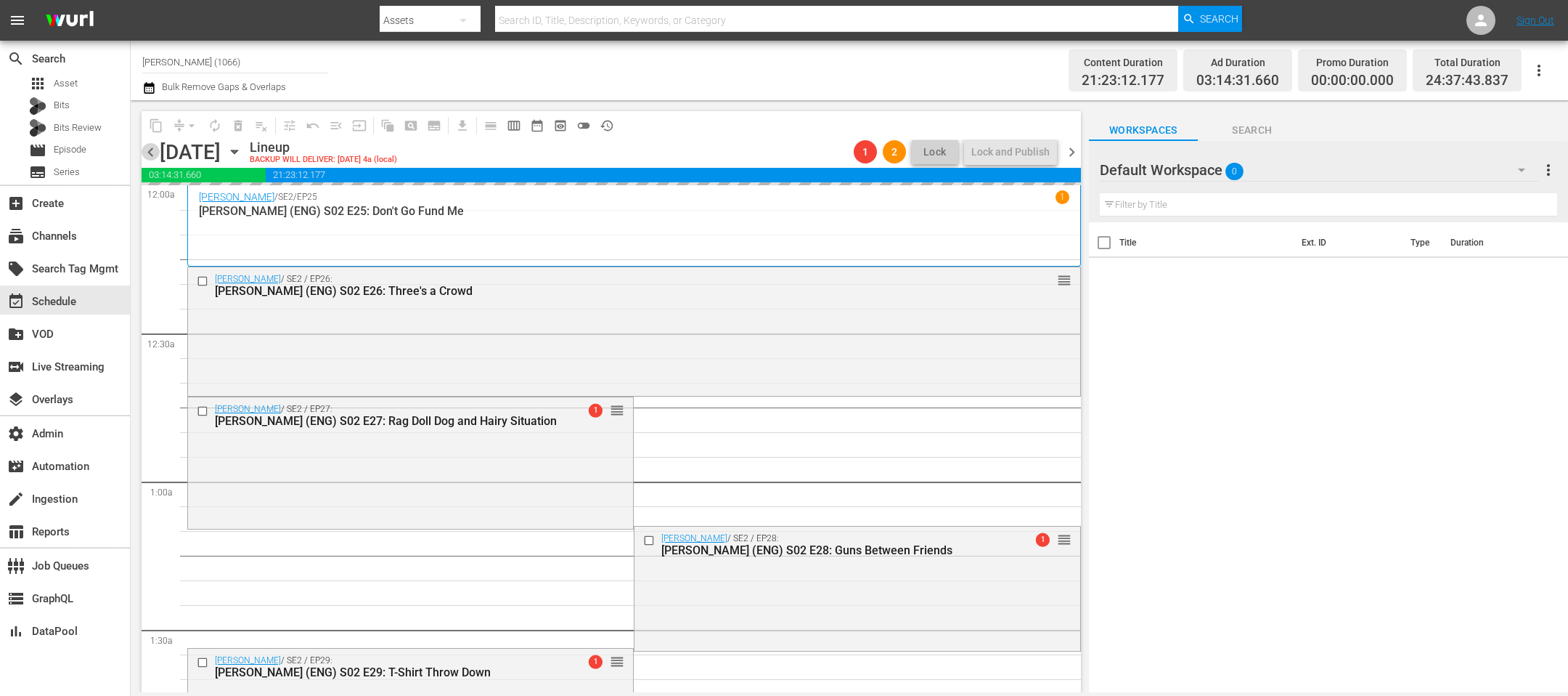
click at [151, 153] on span "chevron_left" at bounding box center [151, 152] width 18 height 18
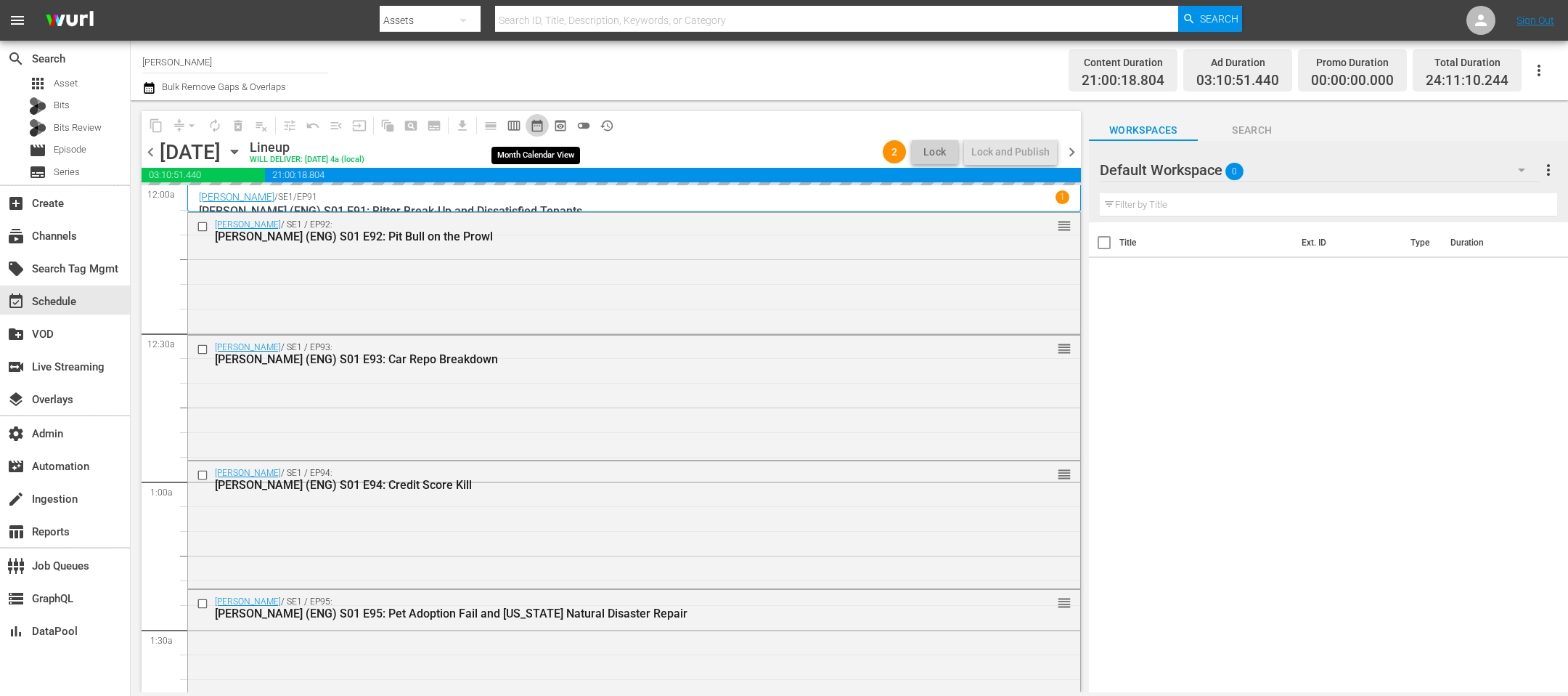
click at [542, 125] on span "date_range_outlined" at bounding box center [537, 126] width 15 height 15
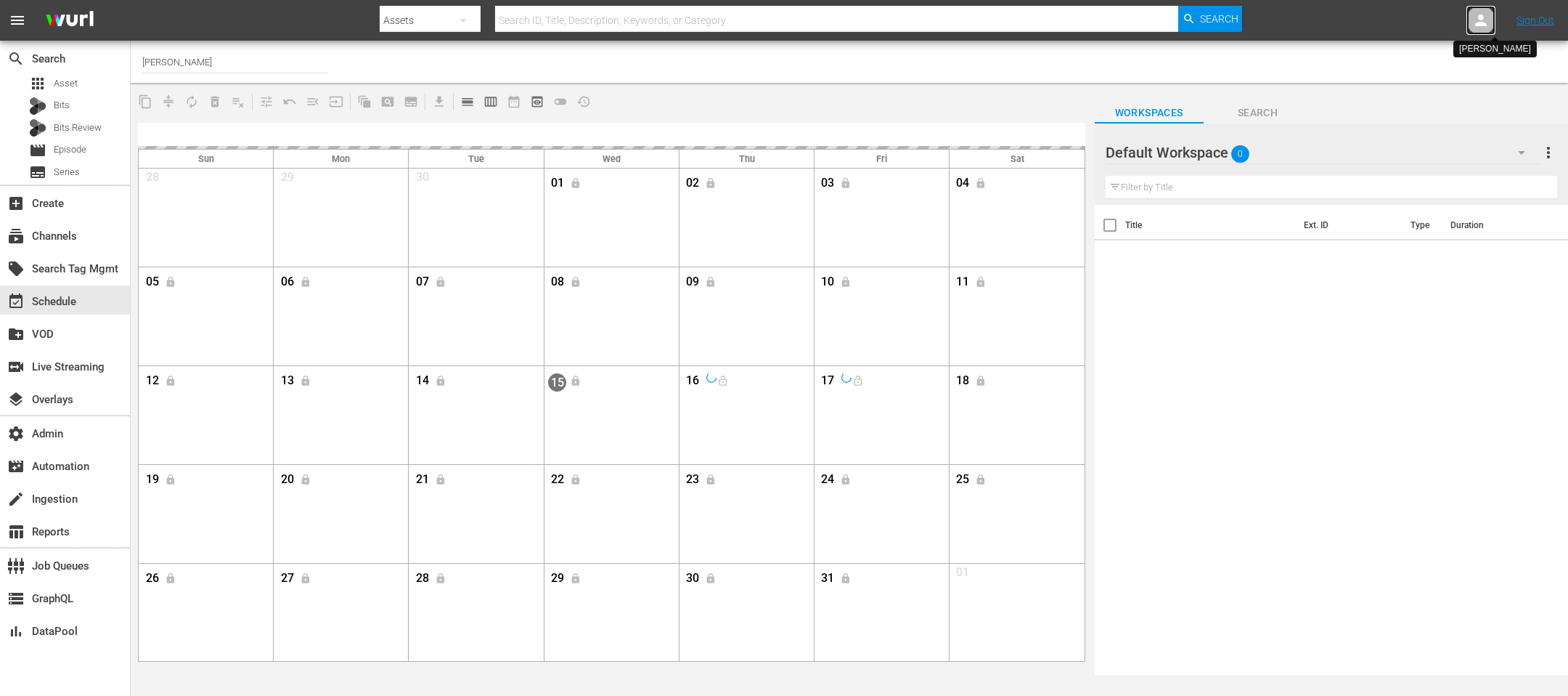
click at [1478, 21] on icon at bounding box center [1481, 21] width 18 height 18
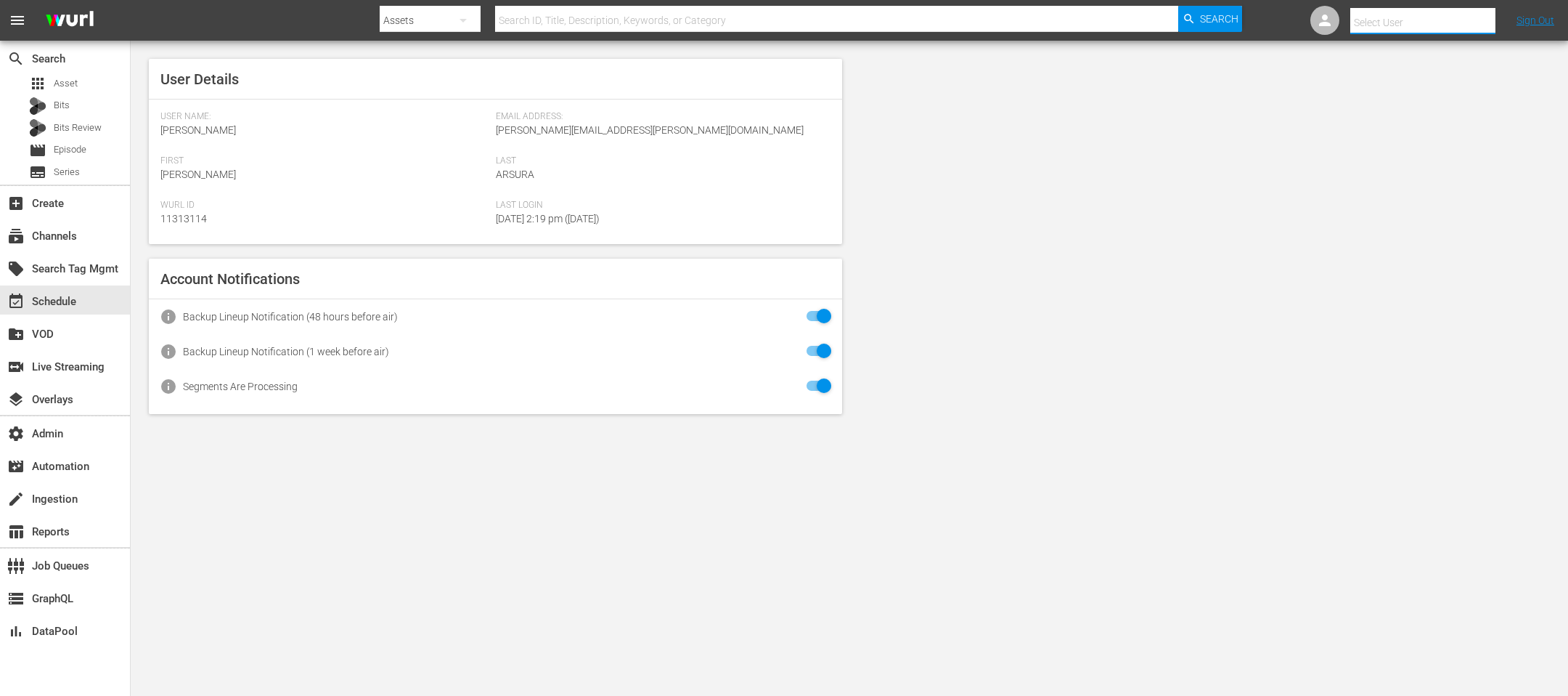
click at [1389, 16] on input "text" at bounding box center [1443, 22] width 186 height 35
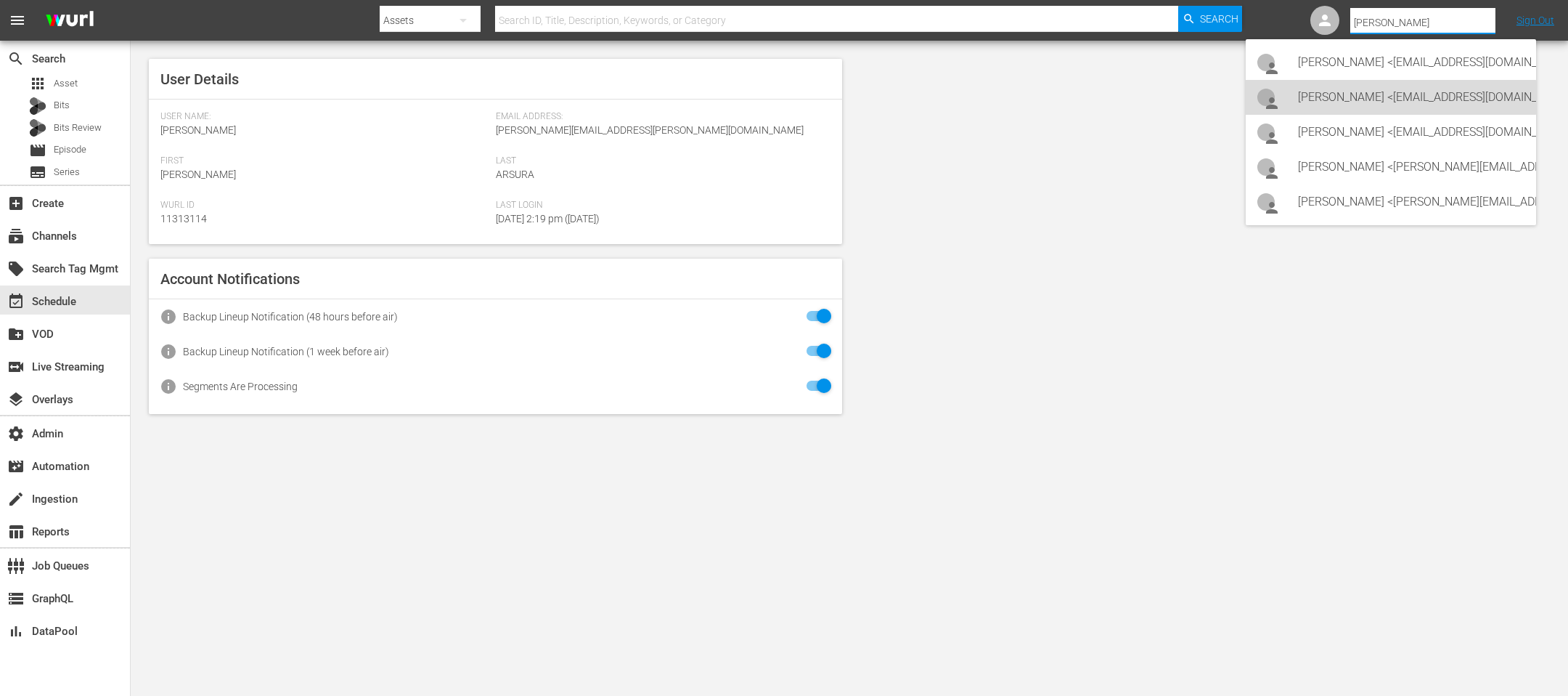
click at [1375, 97] on div "[PERSON_NAME] <[EMAIL_ADDRESS][DOMAIN_NAME]>" at bounding box center [1411, 97] width 226 height 35
type input "[PERSON_NAME] (11313742)"
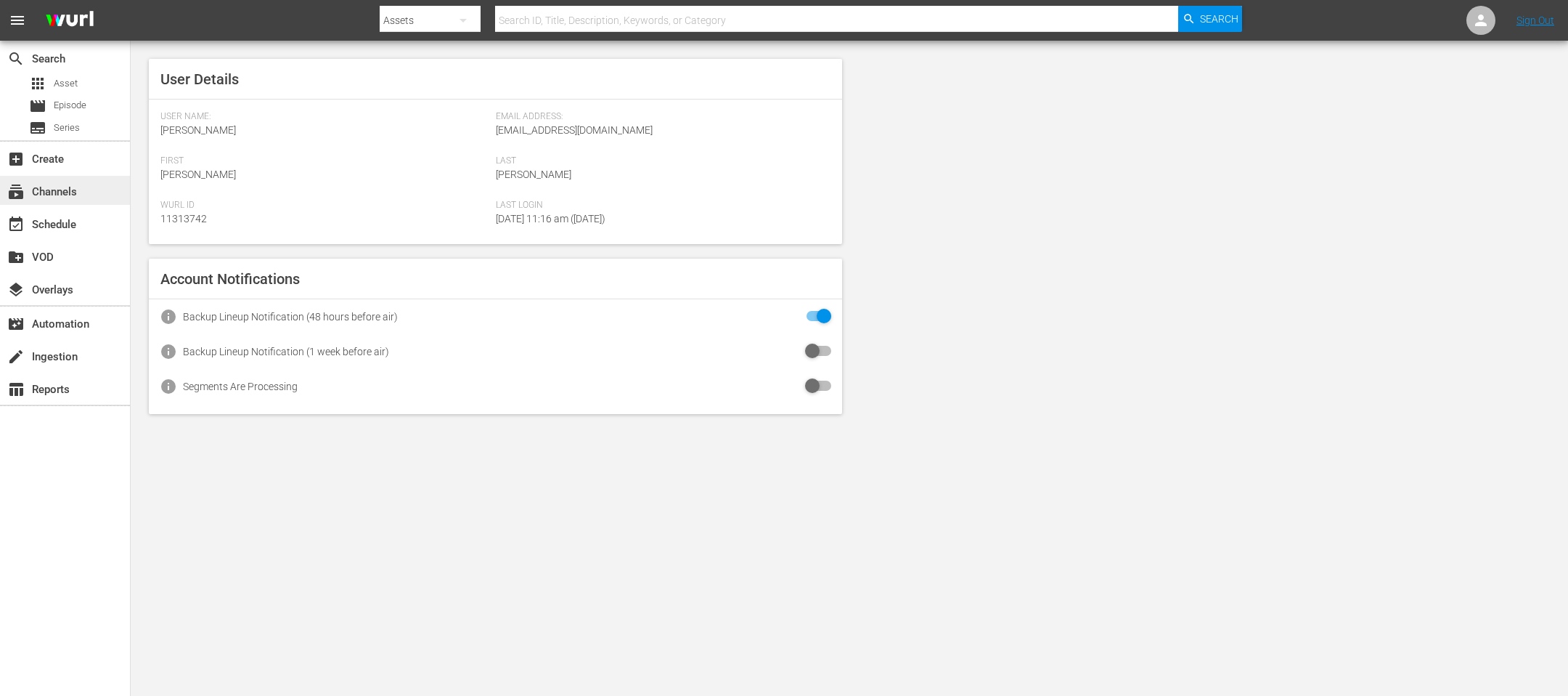
click at [60, 181] on div "subscriptions Channels" at bounding box center [65, 190] width 130 height 29
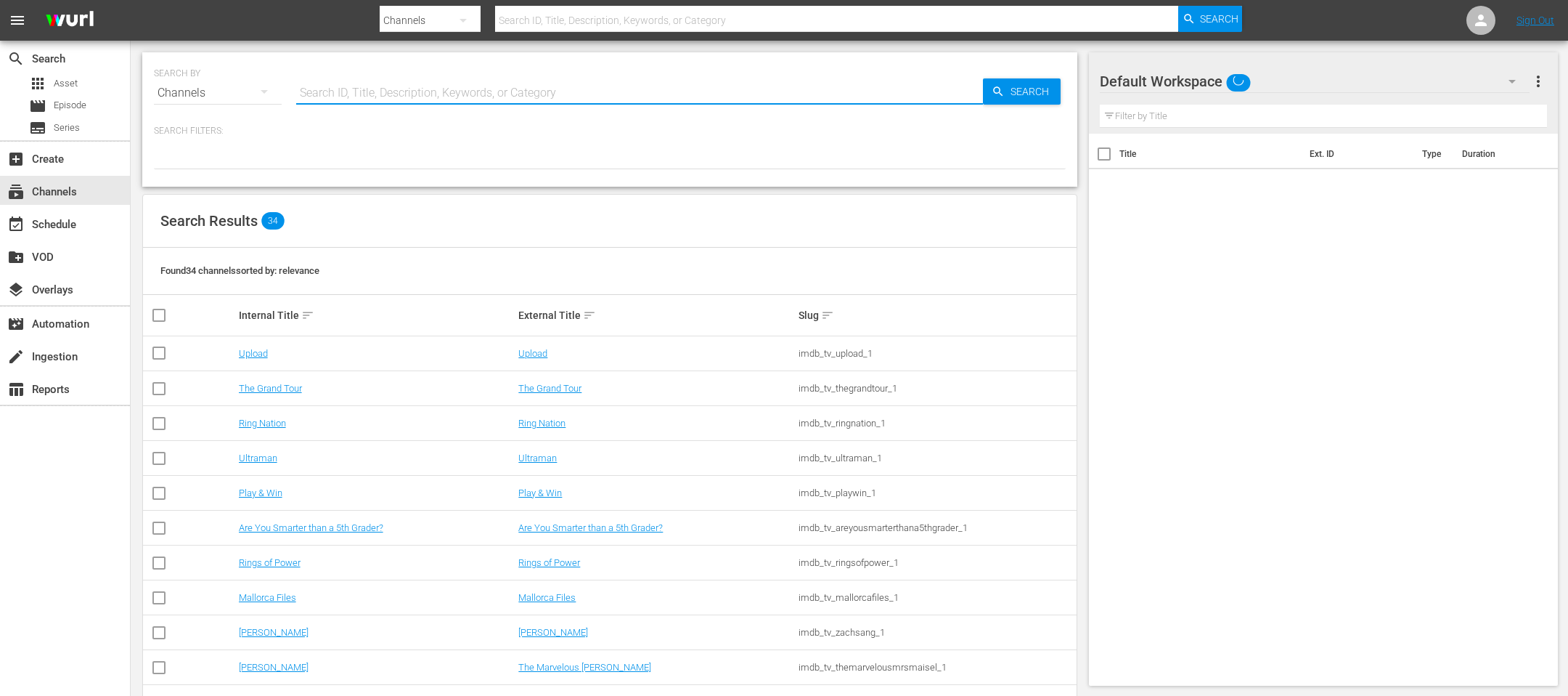
click at [461, 87] on input "text" at bounding box center [639, 93] width 687 height 35
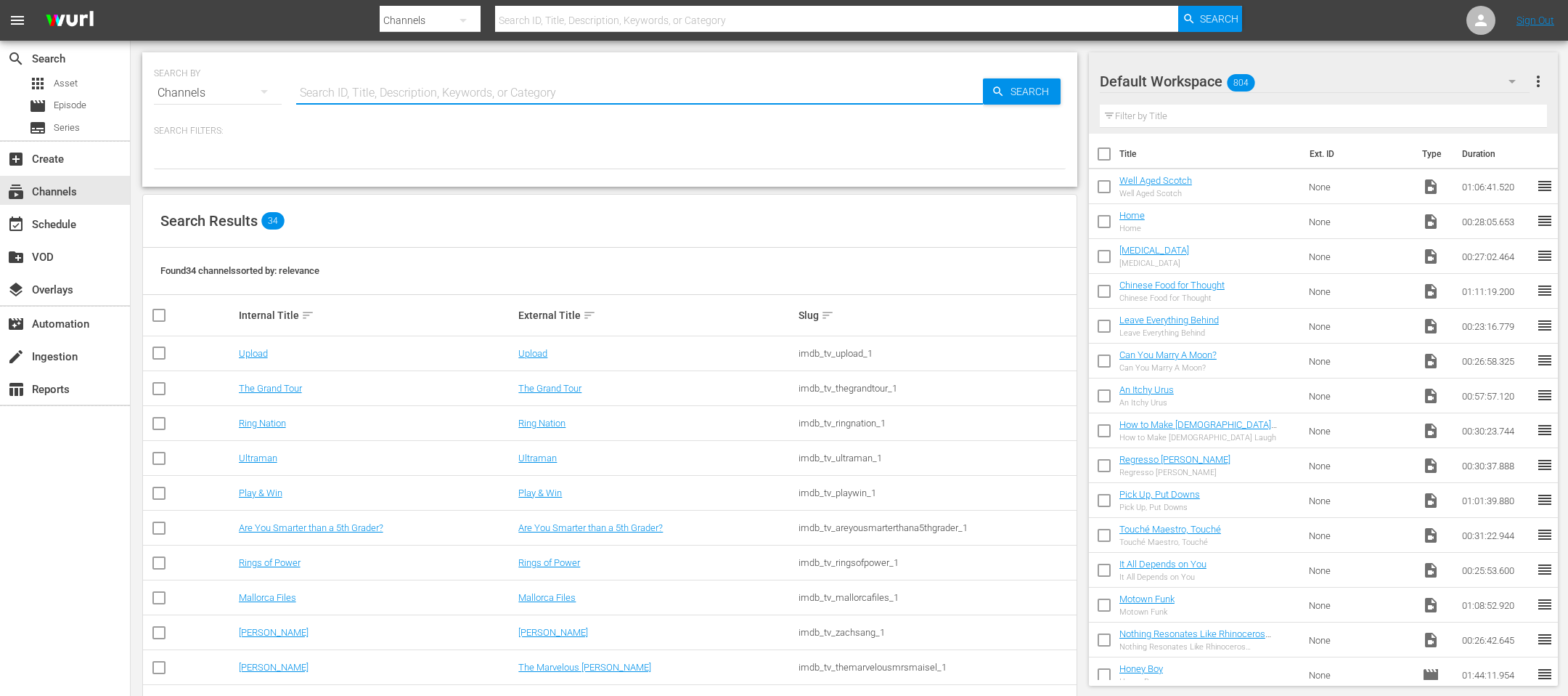
click at [381, 156] on div at bounding box center [609, 157] width 912 height 25
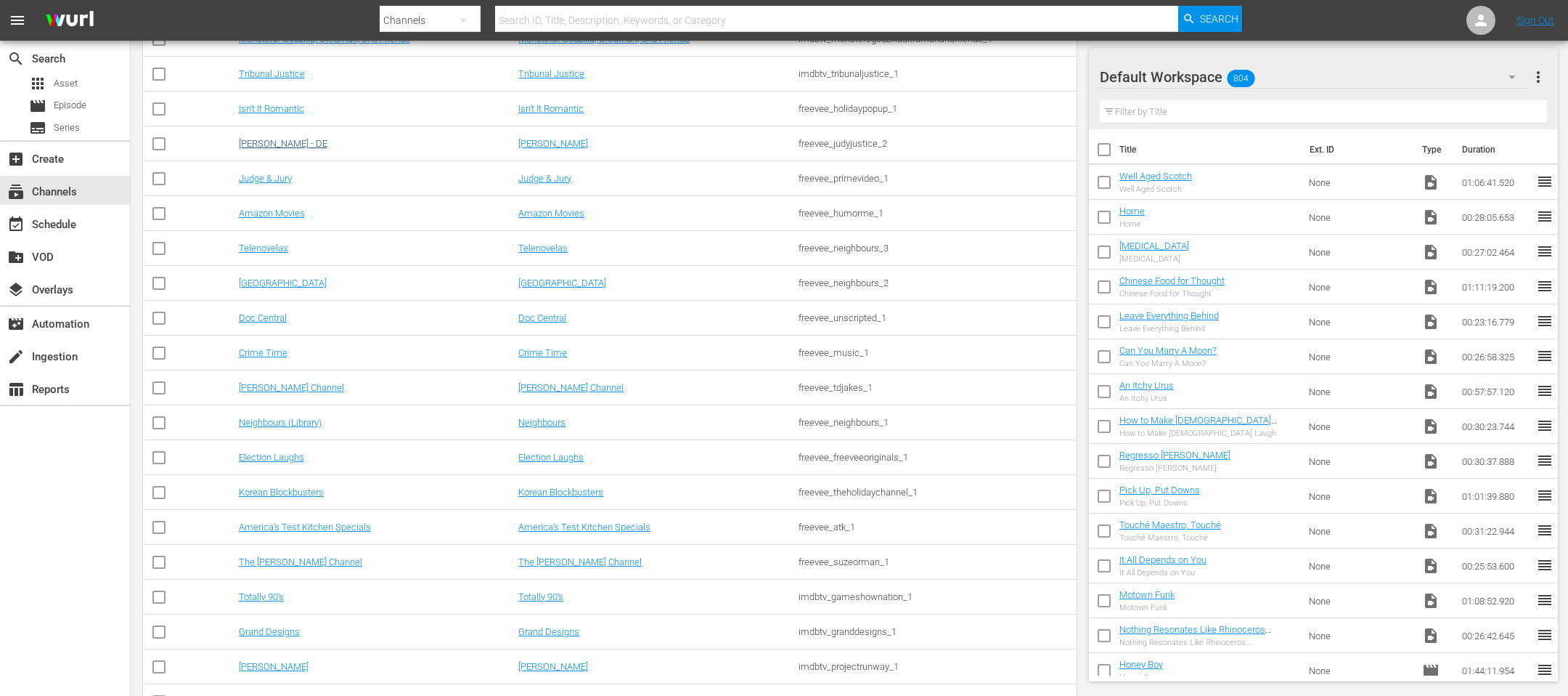
scroll to position [851, 0]
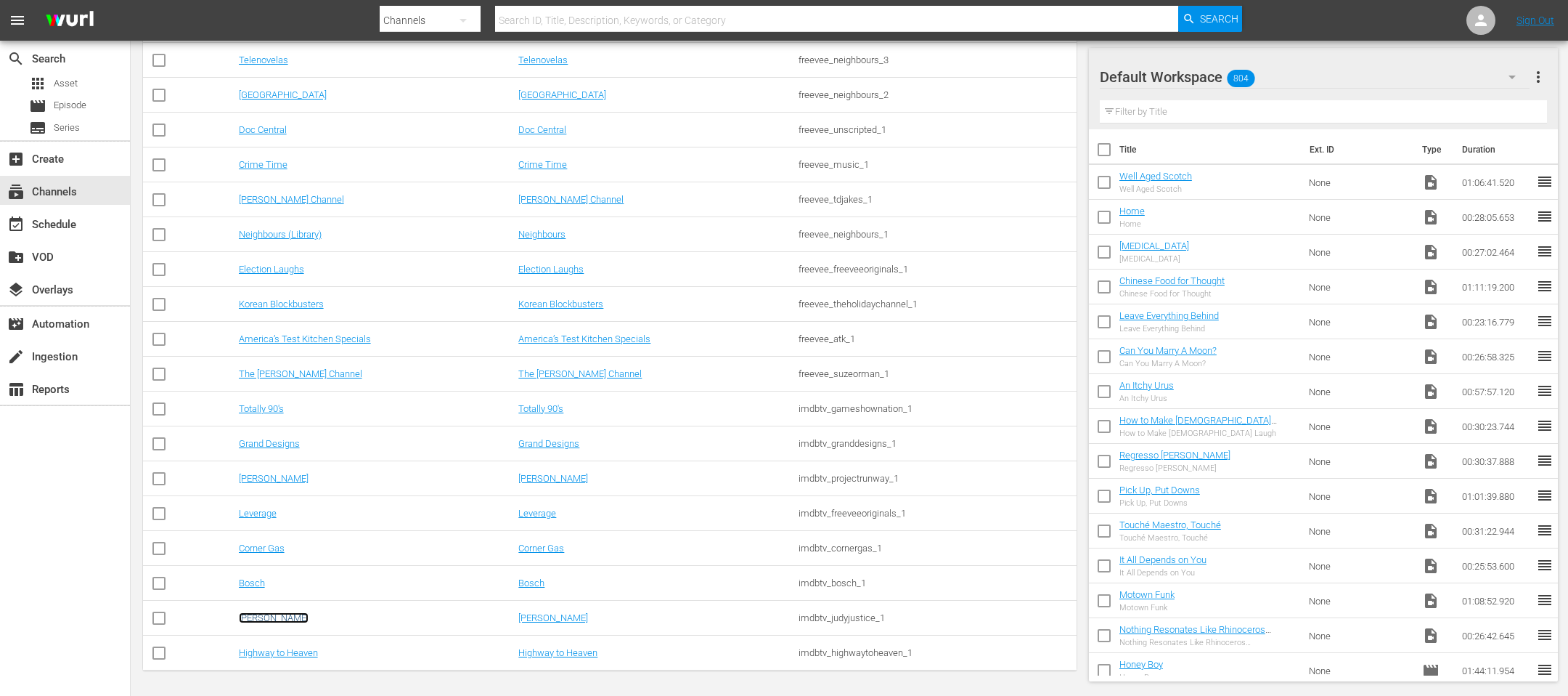
click at [264, 617] on link "[PERSON_NAME]" at bounding box center [273, 617] width 70 height 11
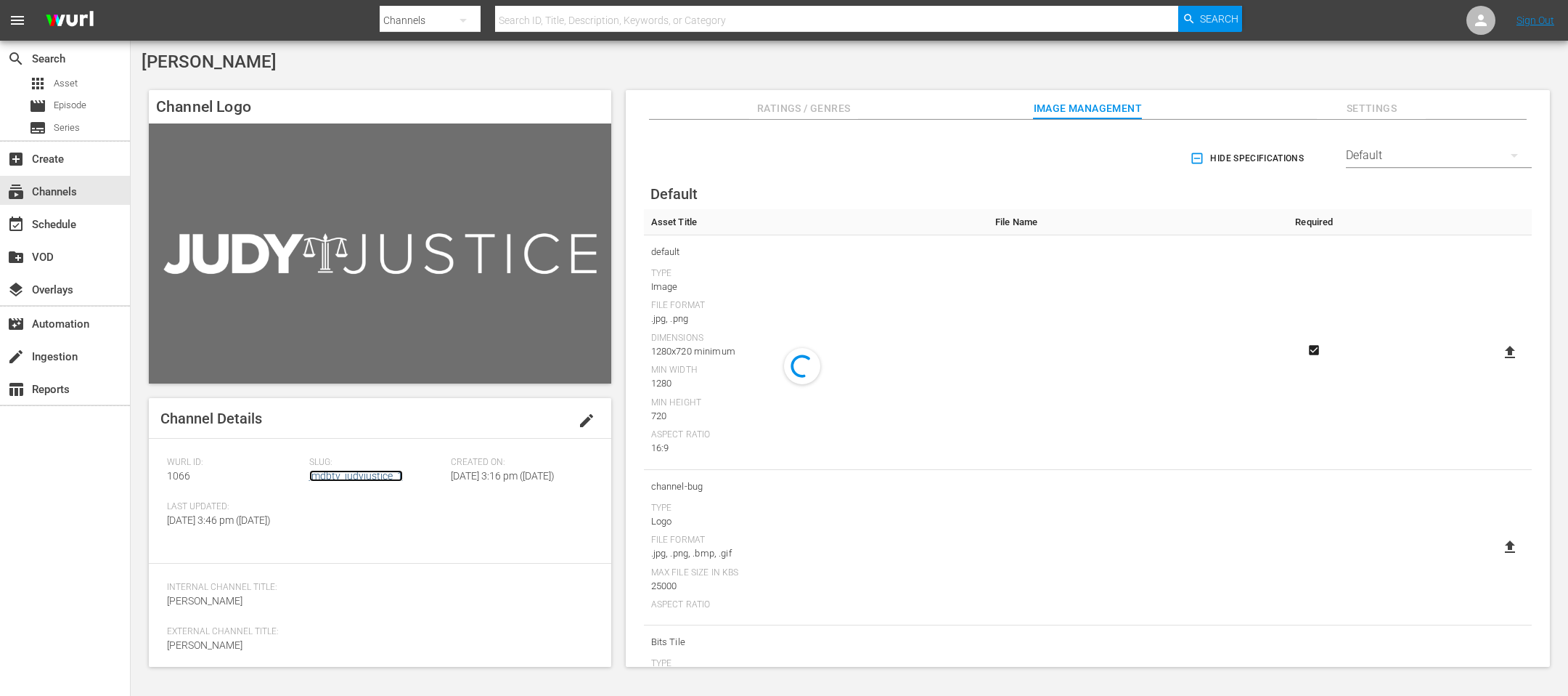
click at [362, 473] on link "imdbtv_judyjustice_1" at bounding box center [356, 476] width 93 height 12
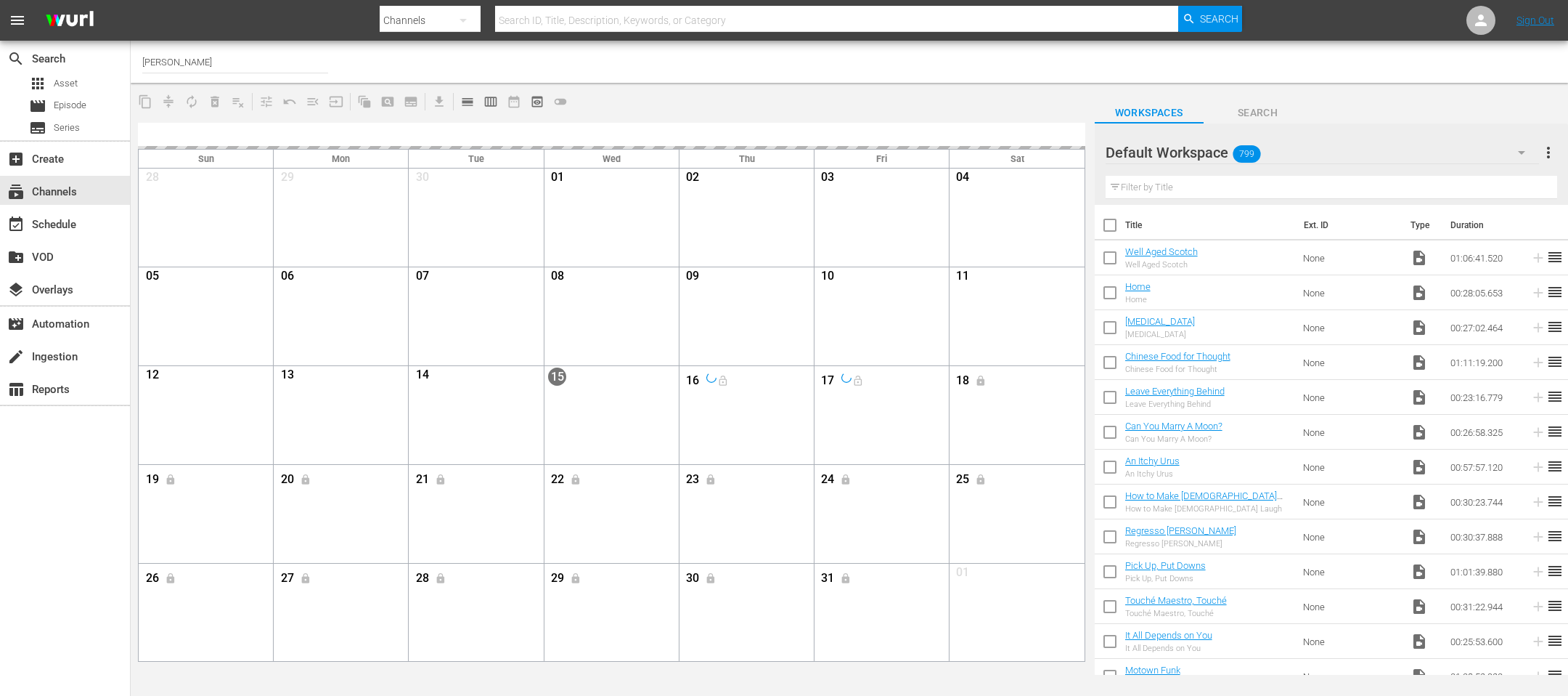
click at [464, 99] on span "calendar_view_day_outlined" at bounding box center [467, 101] width 15 height 15
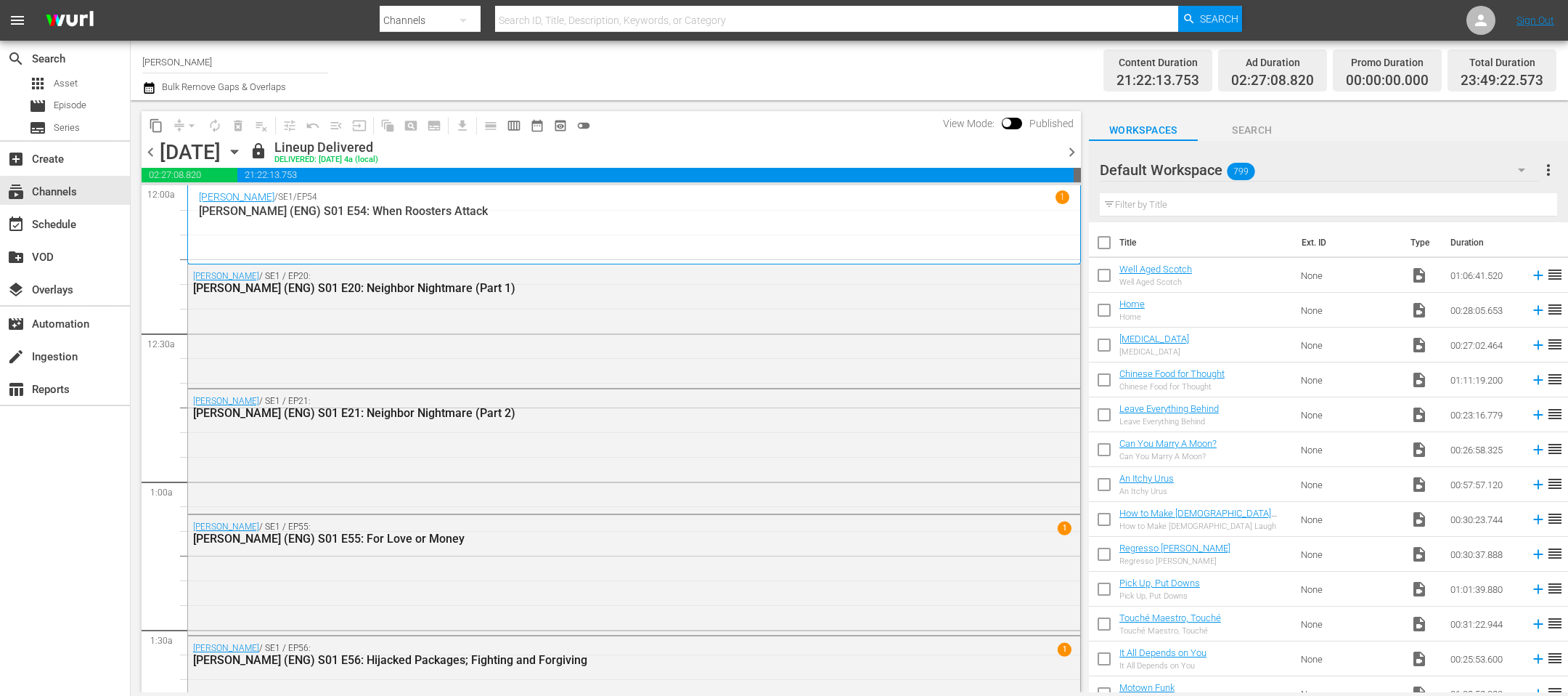
click at [1068, 154] on span "chevron_right" at bounding box center [1072, 152] width 18 height 18
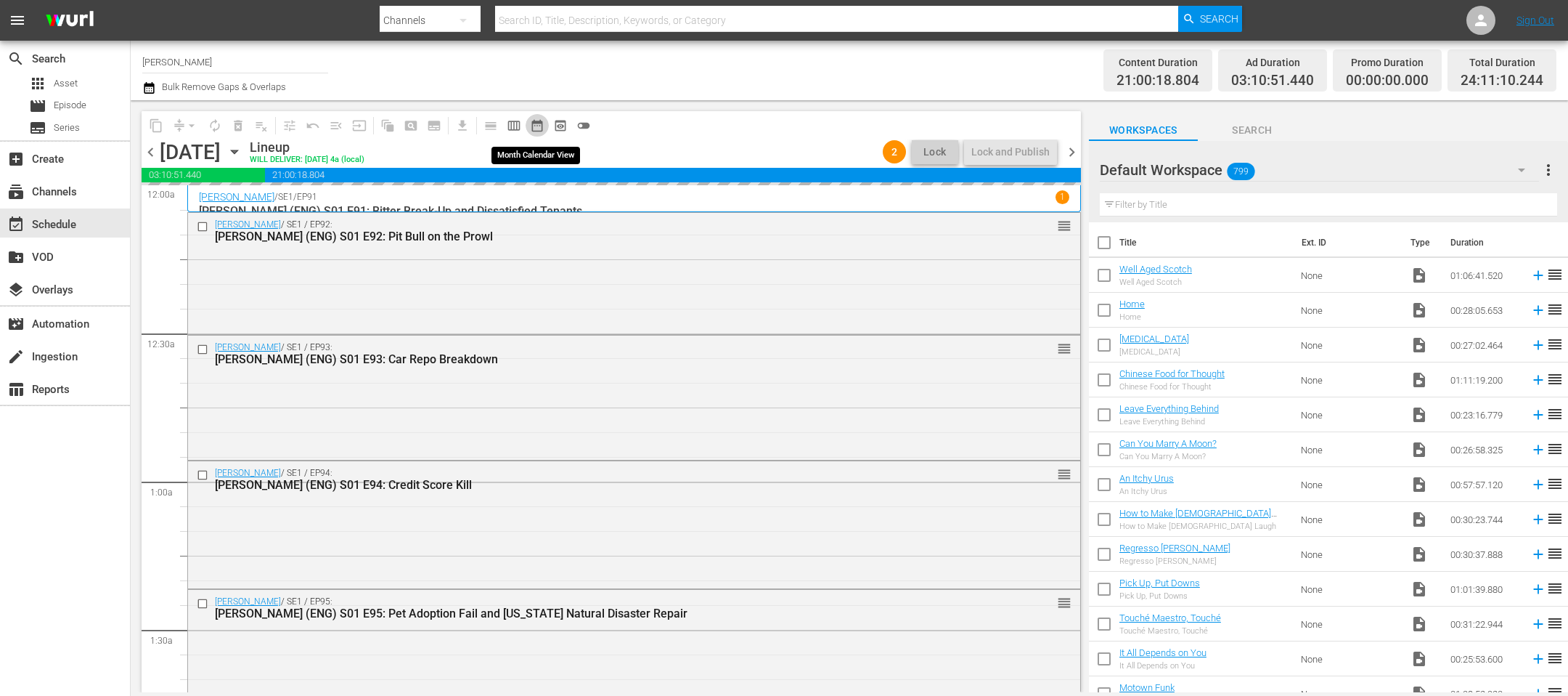
click at [536, 122] on span "date_range_outlined" at bounding box center [537, 126] width 15 height 15
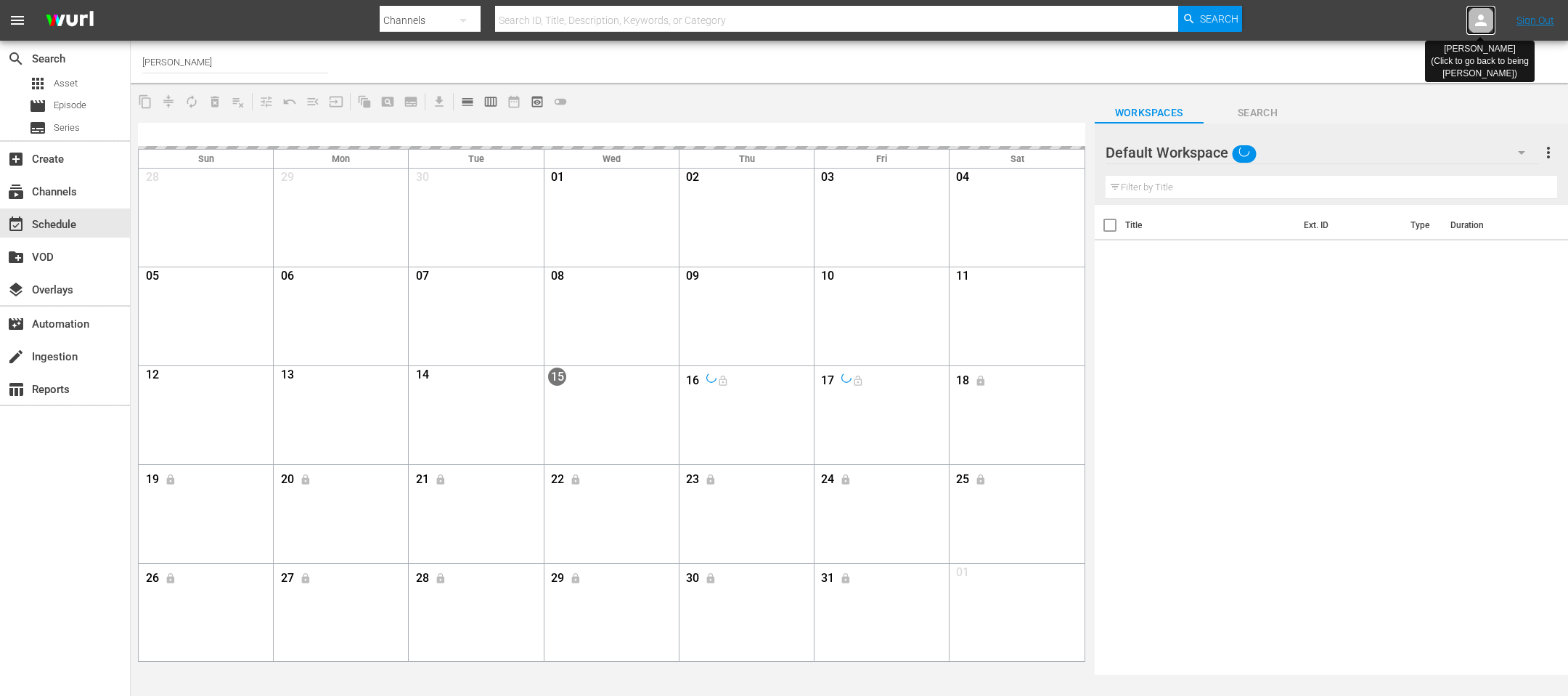
click at [1486, 20] on icon at bounding box center [1481, 21] width 18 height 18
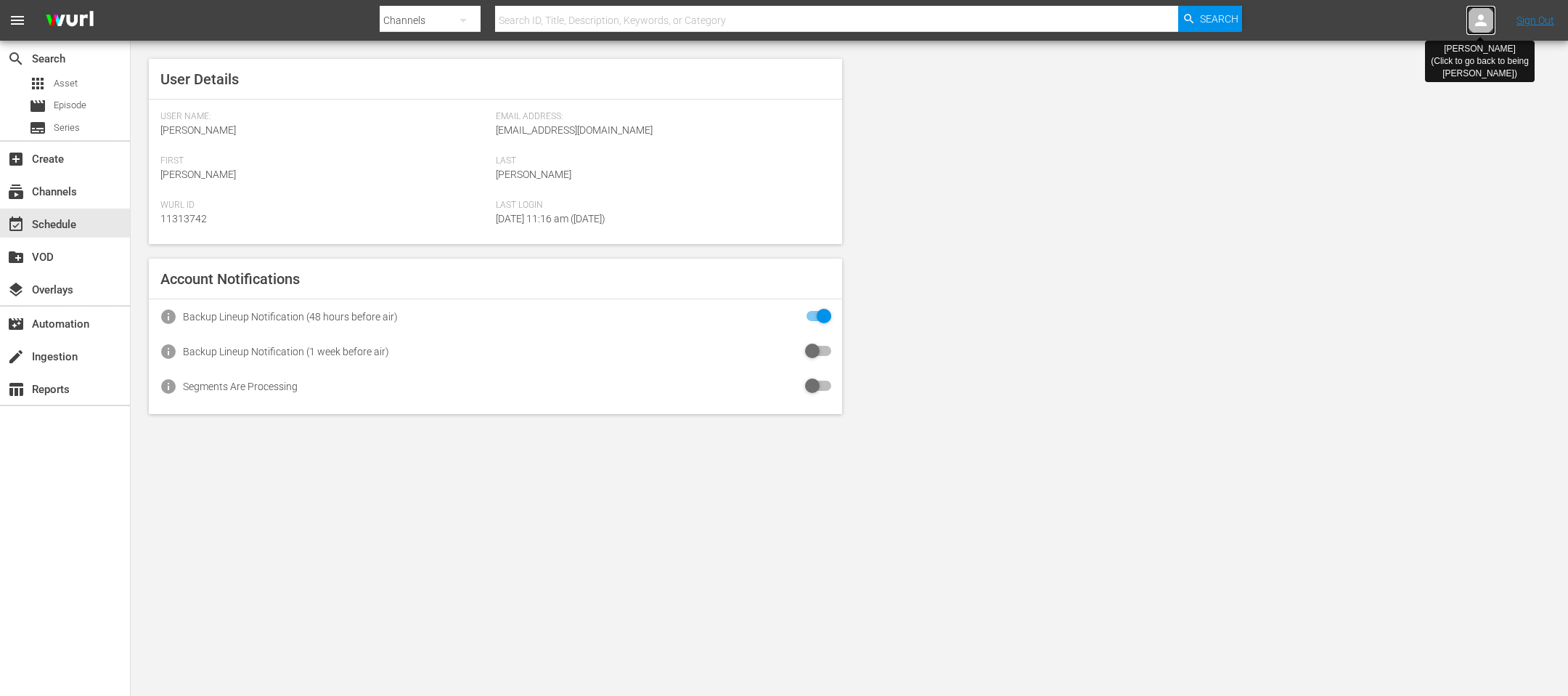
click at [1486, 20] on icon at bounding box center [1481, 21] width 18 height 18
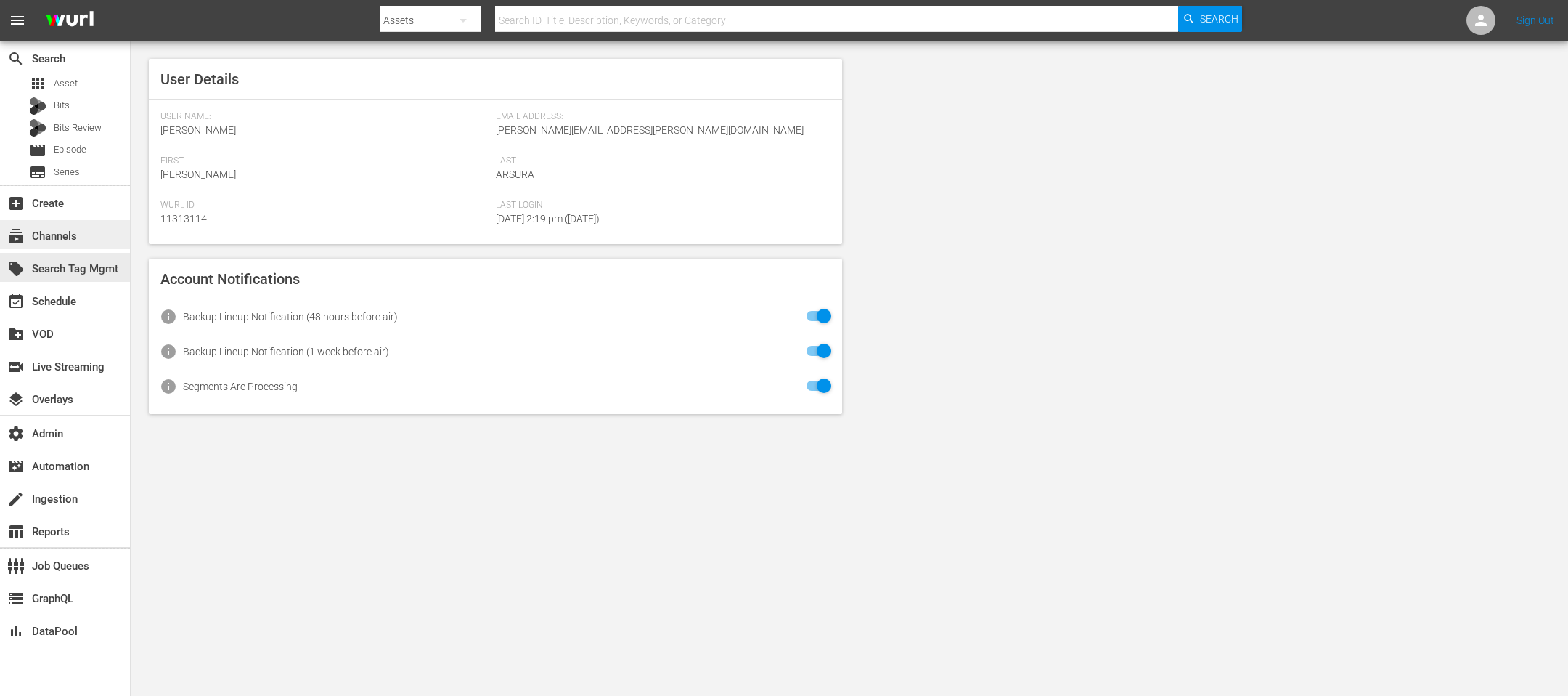
click at [47, 248] on div "subscriptions Channels" at bounding box center [65, 234] width 130 height 29
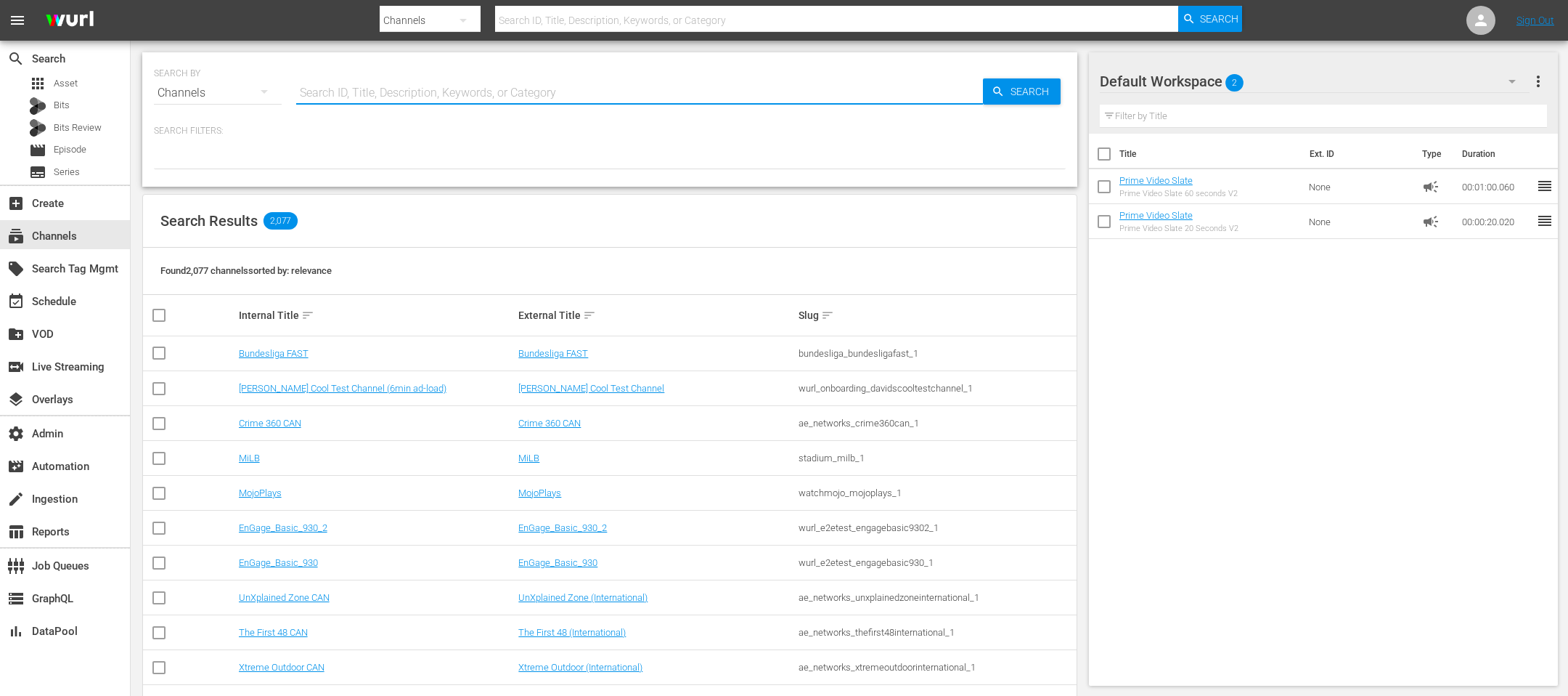
click at [365, 99] on input "text" at bounding box center [639, 93] width 687 height 35
type input "[PERSON_NAME]"
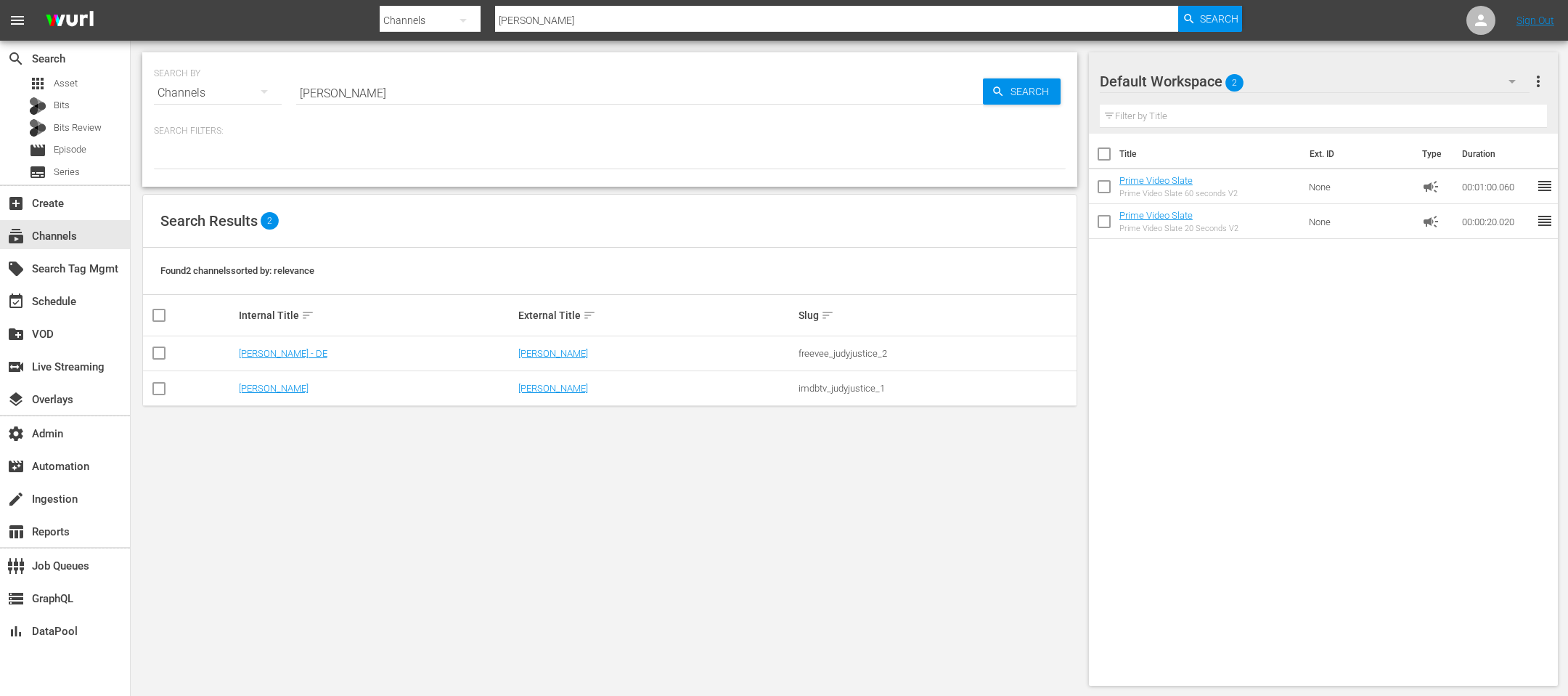
click at [275, 395] on td "[PERSON_NAME]" at bounding box center [376, 388] width 280 height 35
click at [274, 386] on link "[PERSON_NAME]" at bounding box center [273, 388] width 70 height 11
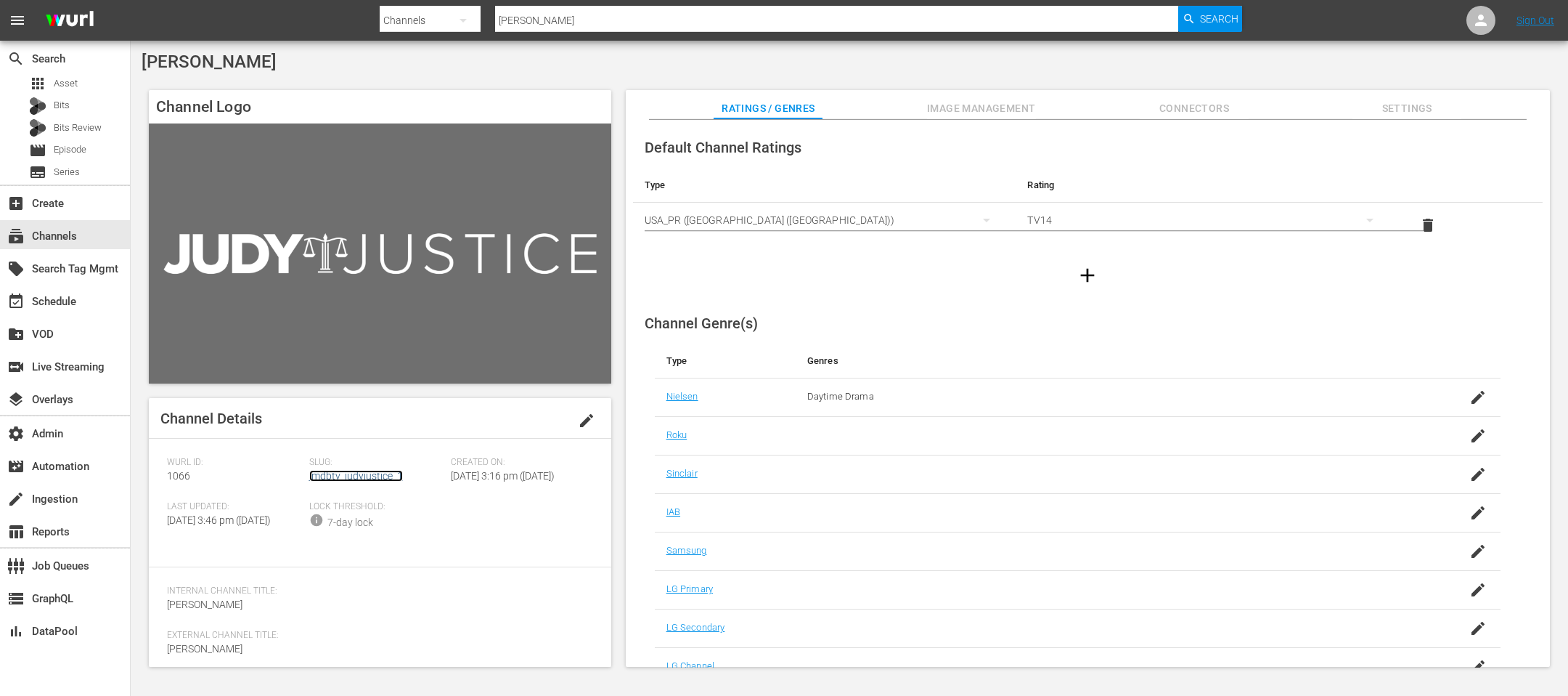
click at [331, 474] on link "imdbtv_judyjustice_1" at bounding box center [356, 476] width 93 height 12
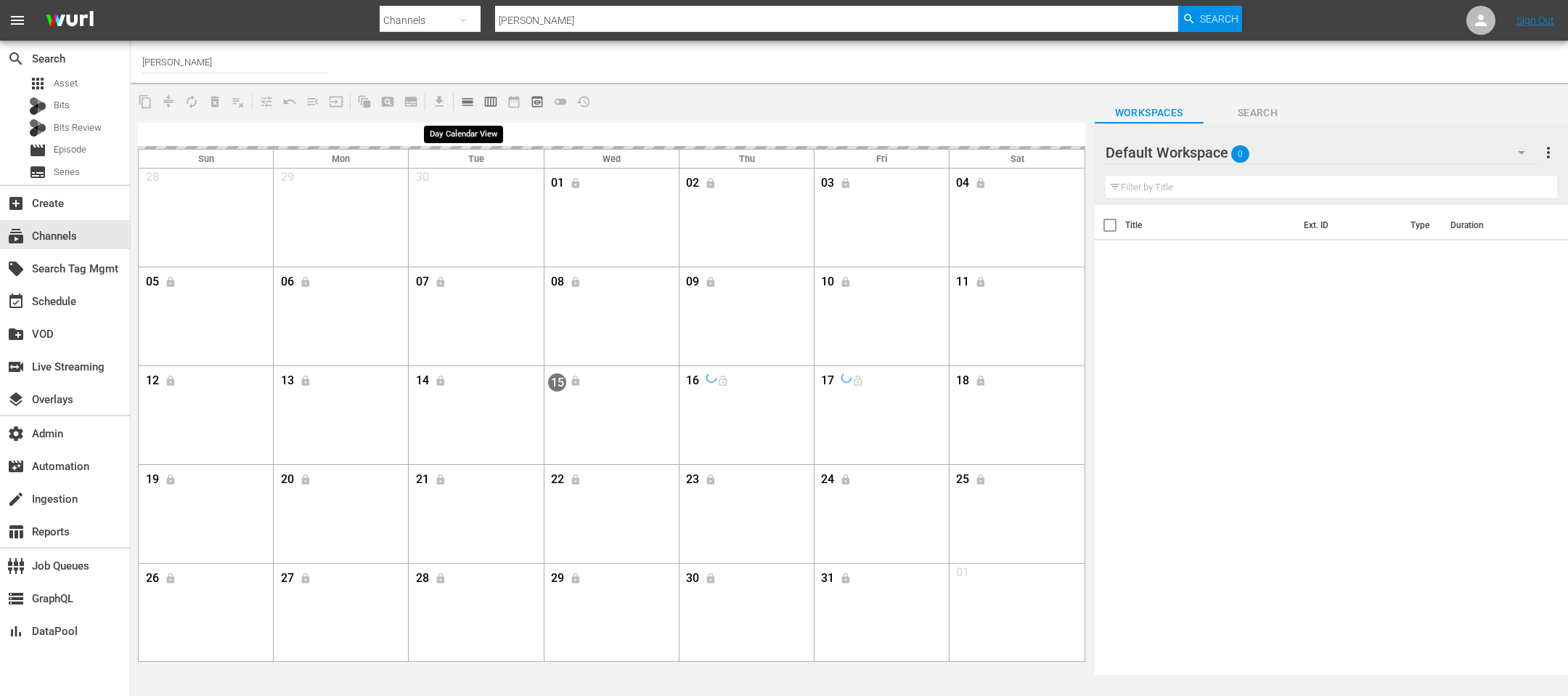
click at [477, 98] on button "calendar_view_day_outlined" at bounding box center [468, 102] width 24 height 24
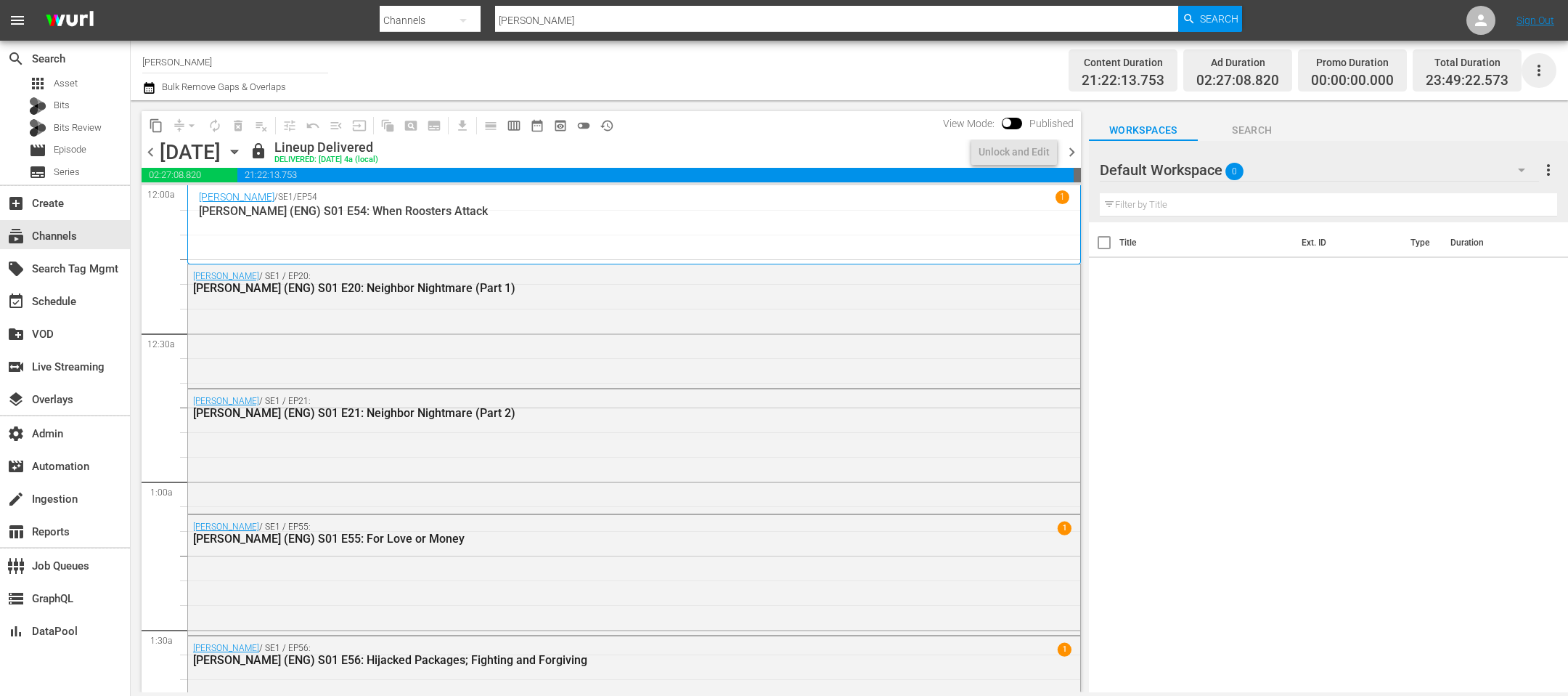
click at [1538, 78] on icon "button" at bounding box center [1539, 71] width 18 height 18
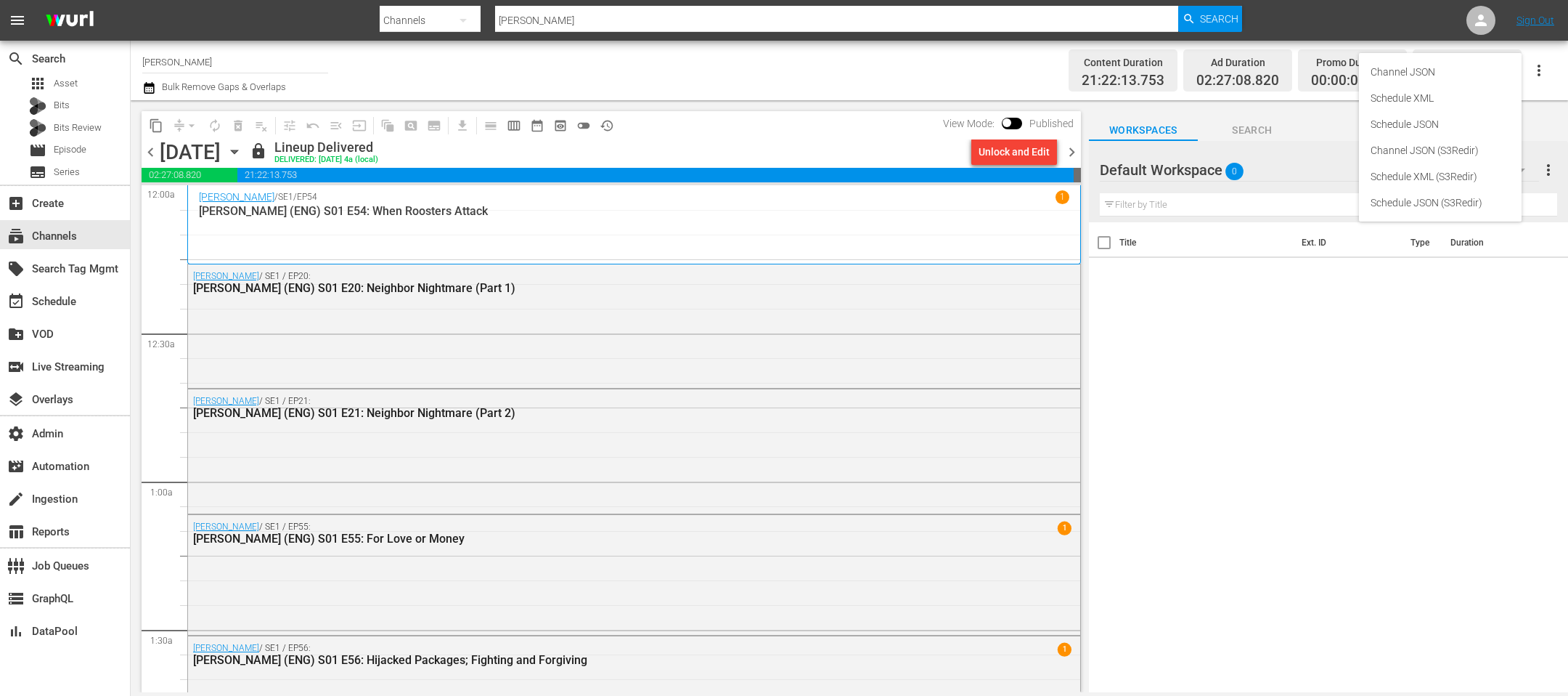
click at [826, 60] on div "Channel Title [PERSON_NAME] Bulk Remove Gaps & Overlaps" at bounding box center [528, 70] width 772 height 52
click at [1073, 152] on span "chevron_right" at bounding box center [1072, 152] width 18 height 18
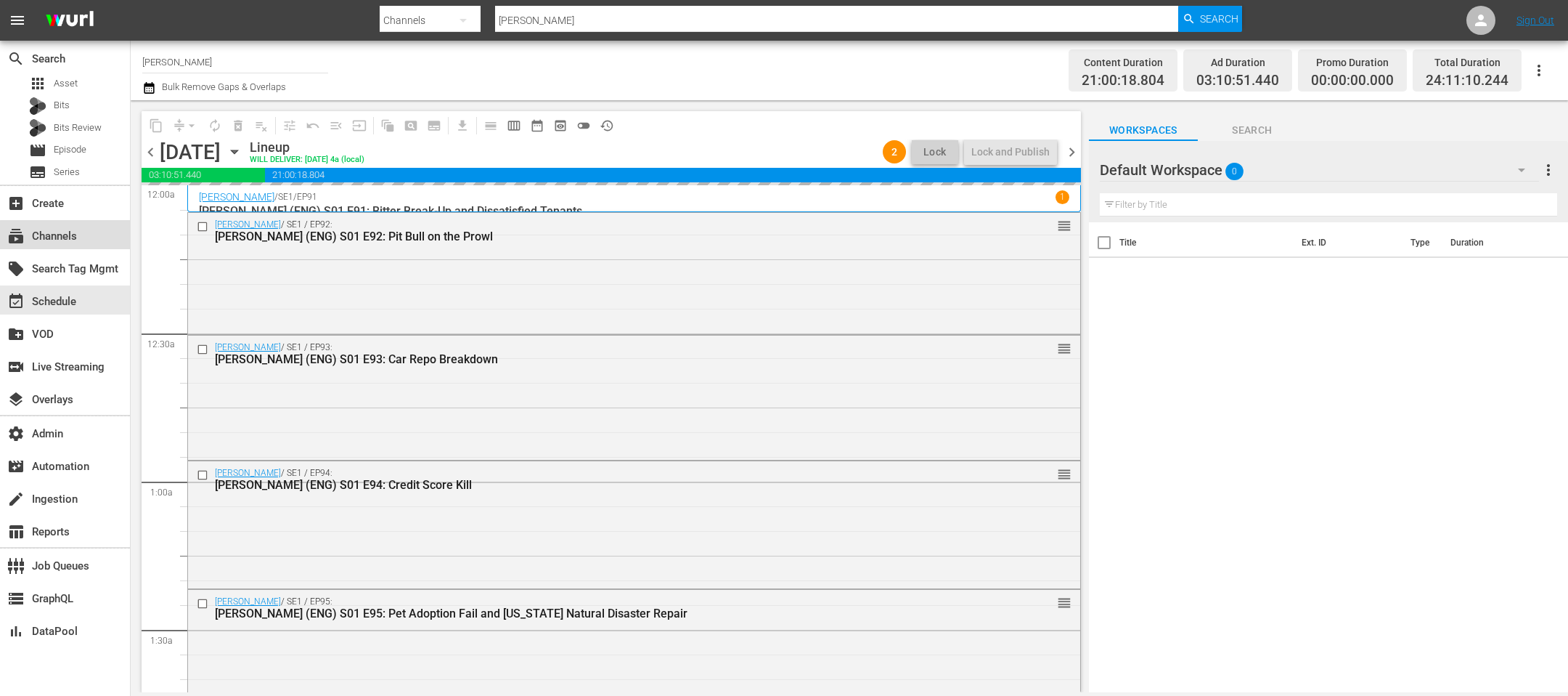
click at [69, 240] on div "subscriptions Channels" at bounding box center [40, 234] width 82 height 13
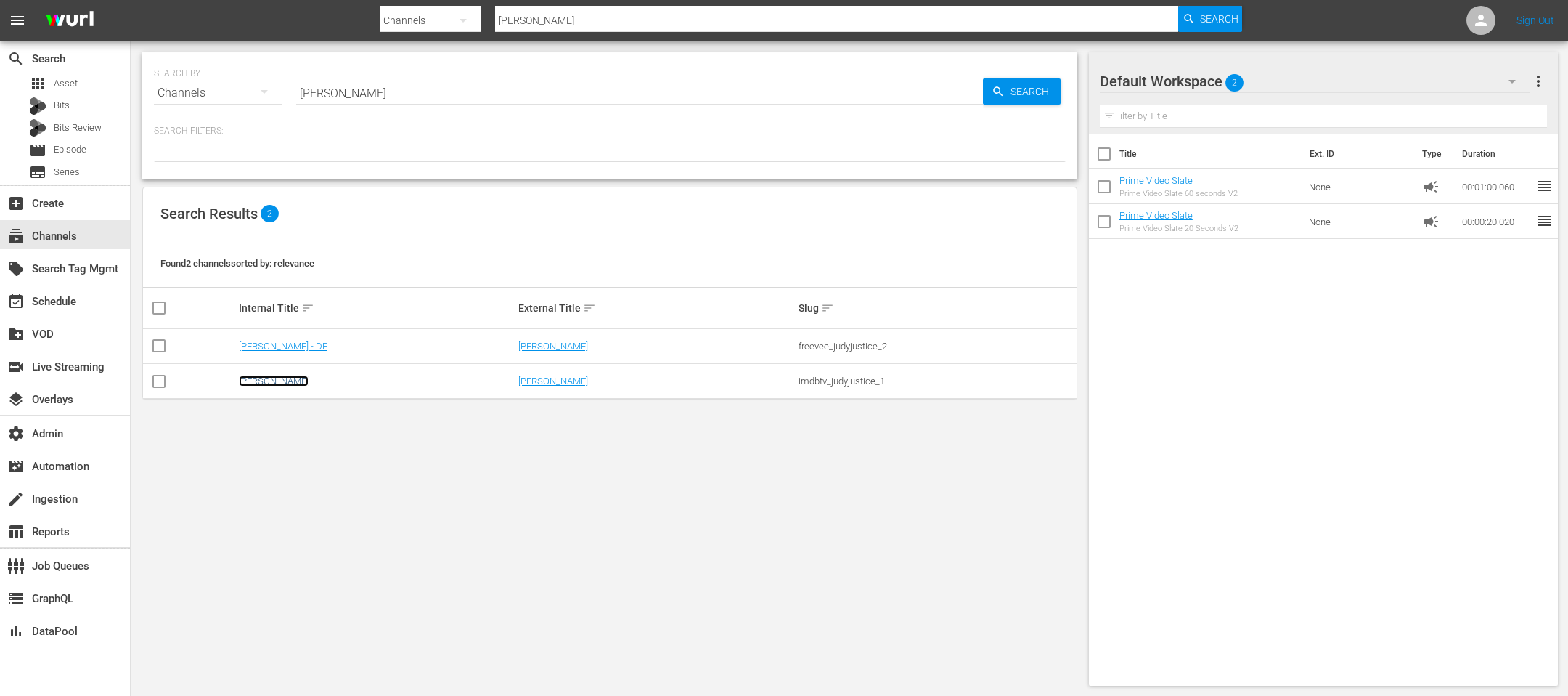
click at [275, 379] on link "[PERSON_NAME]" at bounding box center [273, 381] width 70 height 11
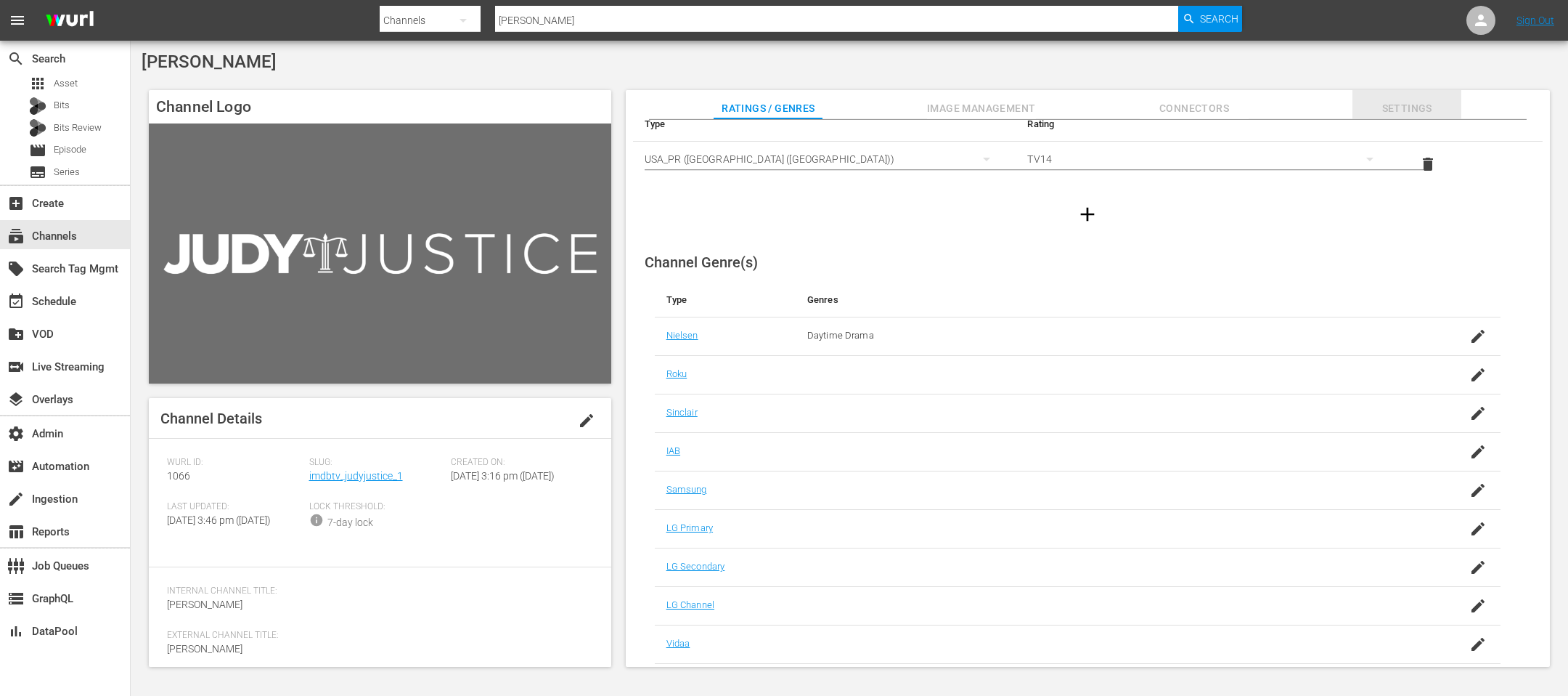
click at [1407, 109] on span "Settings" at bounding box center [1407, 108] width 109 height 18
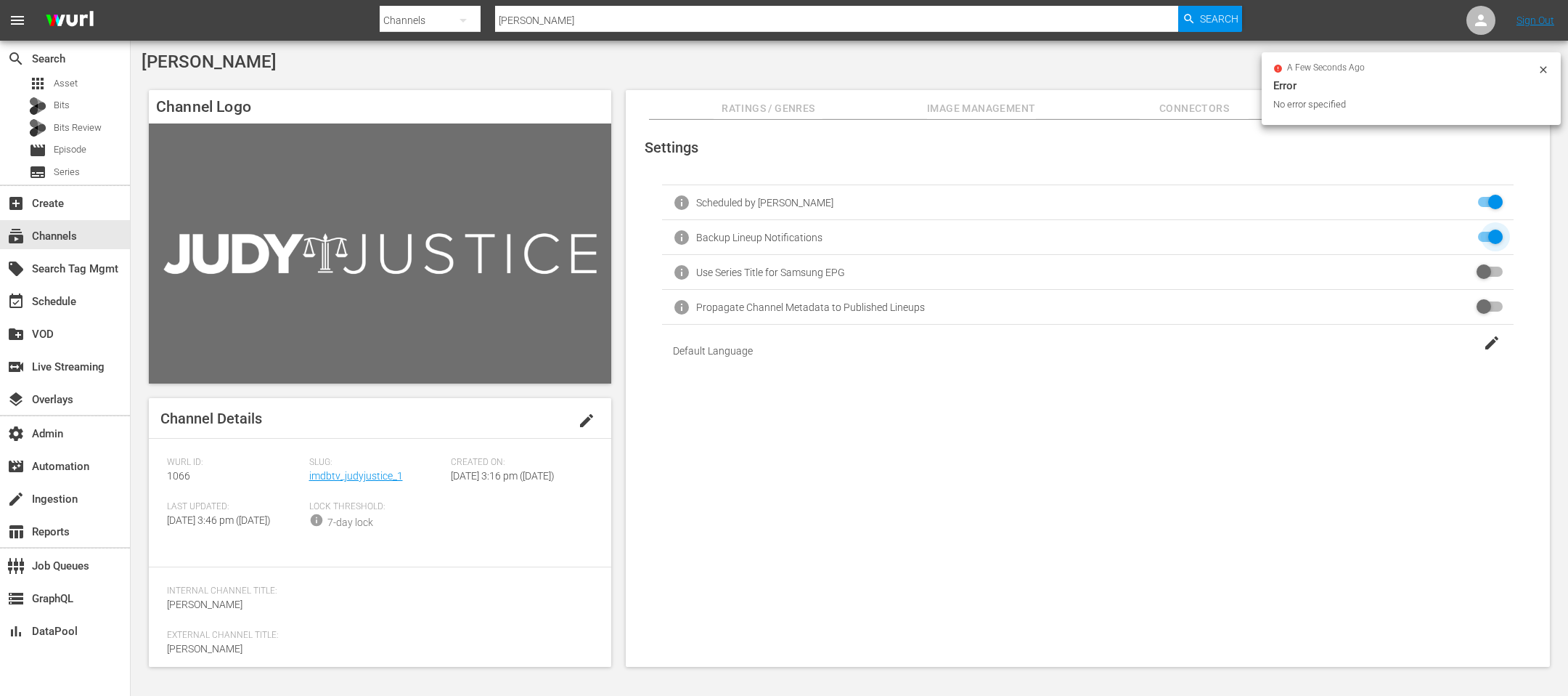
click at [1491, 238] on input "checkbox" at bounding box center [1486, 237] width 32 height 18
checkbox input "true"
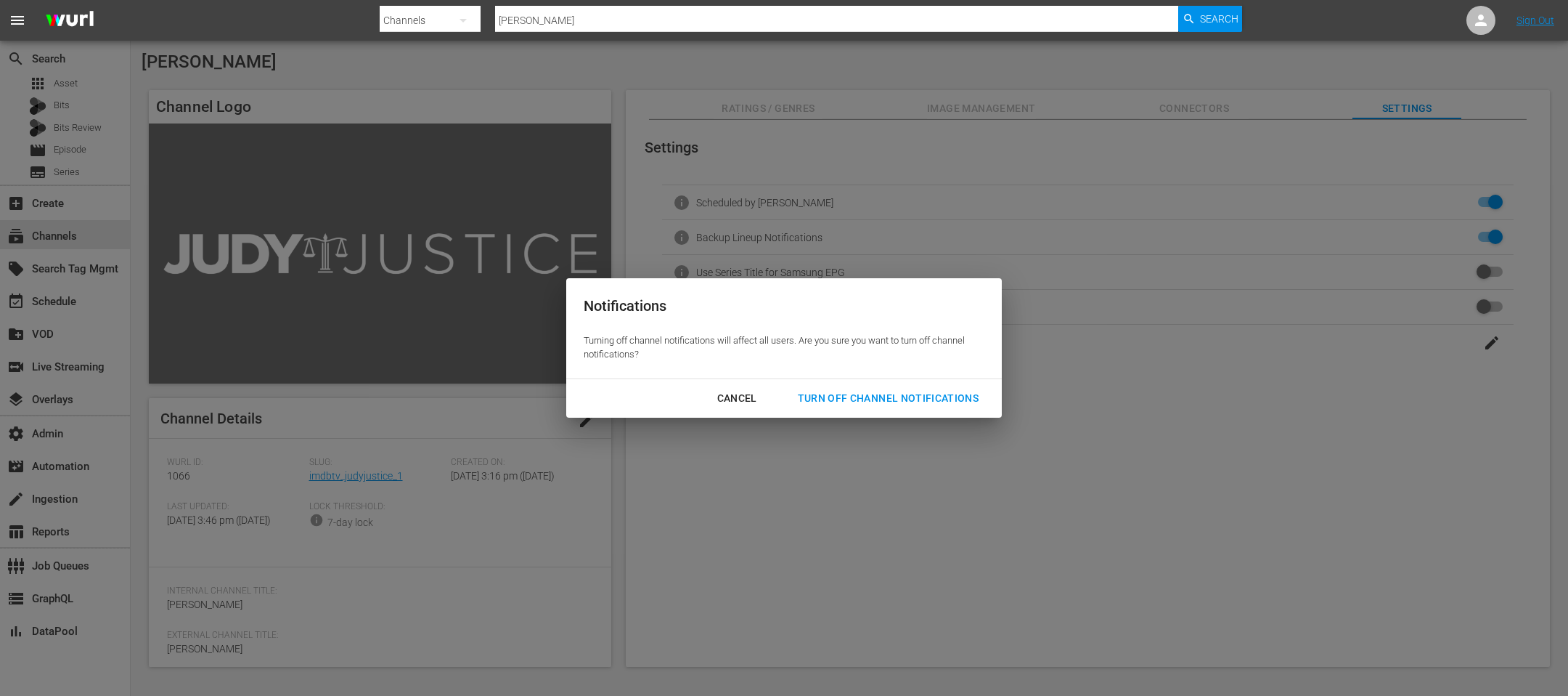
click at [855, 406] on div "Turn Off Channel Notifications" at bounding box center [888, 398] width 204 height 18
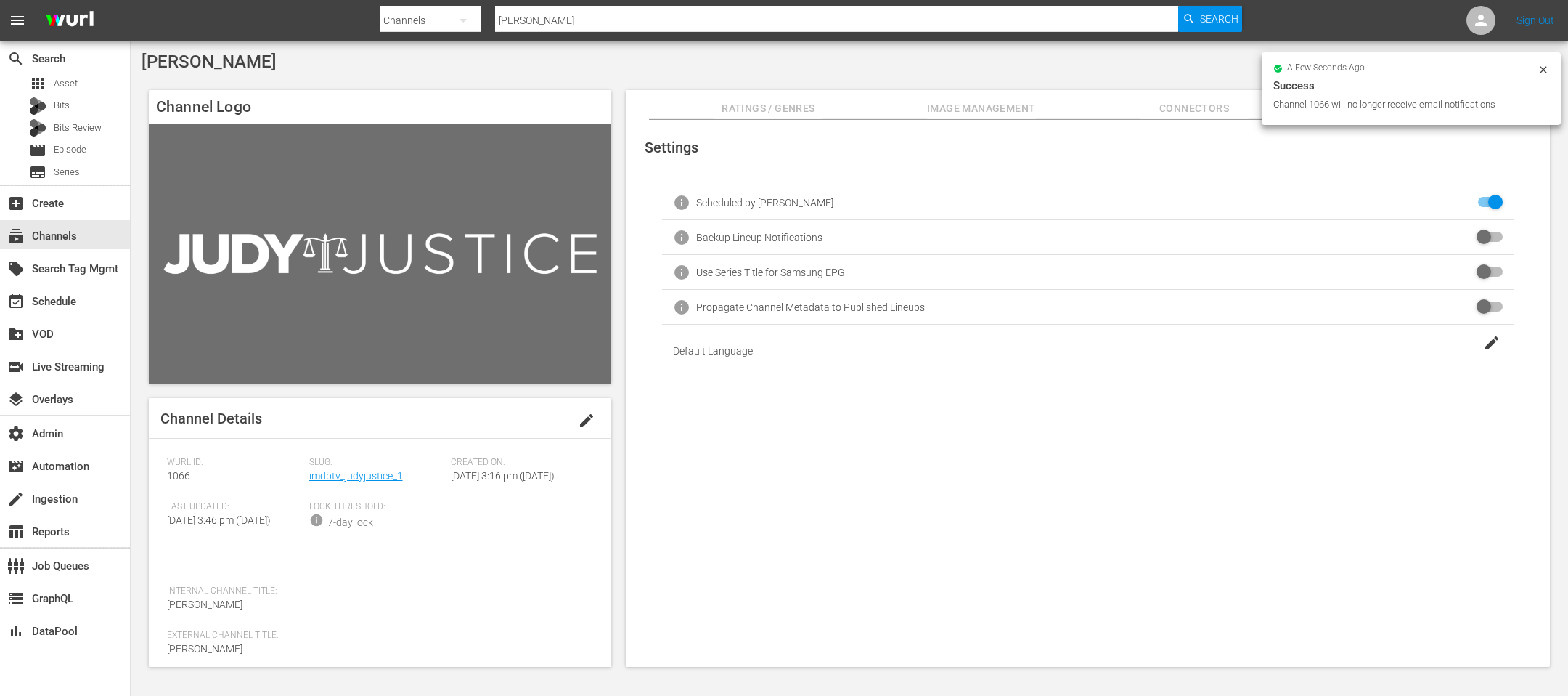
click at [701, 455] on div "Settings info Scheduled by Wurl info Backup Lineup Notifications info Use Serie…" at bounding box center [1088, 393] width 924 height 548
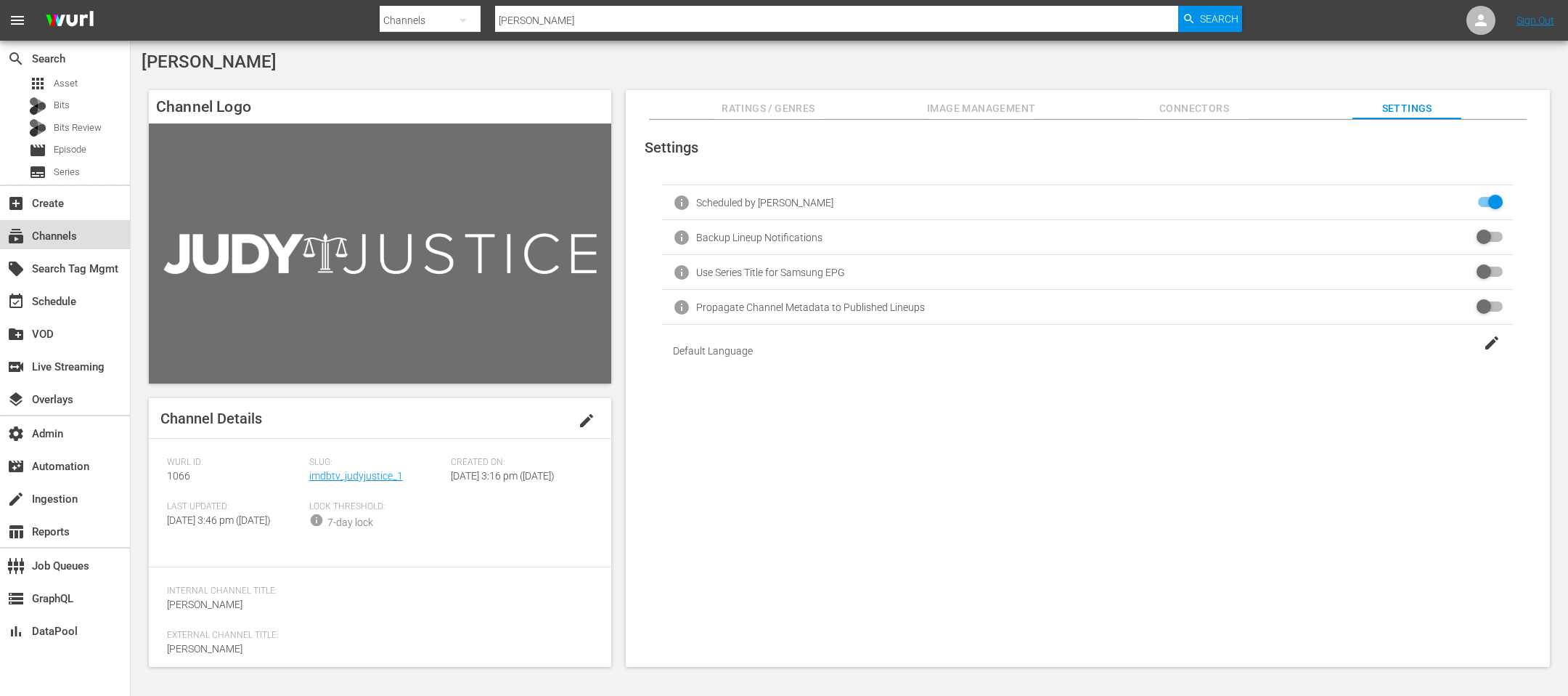
click at [65, 246] on div "subscriptions Channels" at bounding box center [65, 234] width 130 height 29
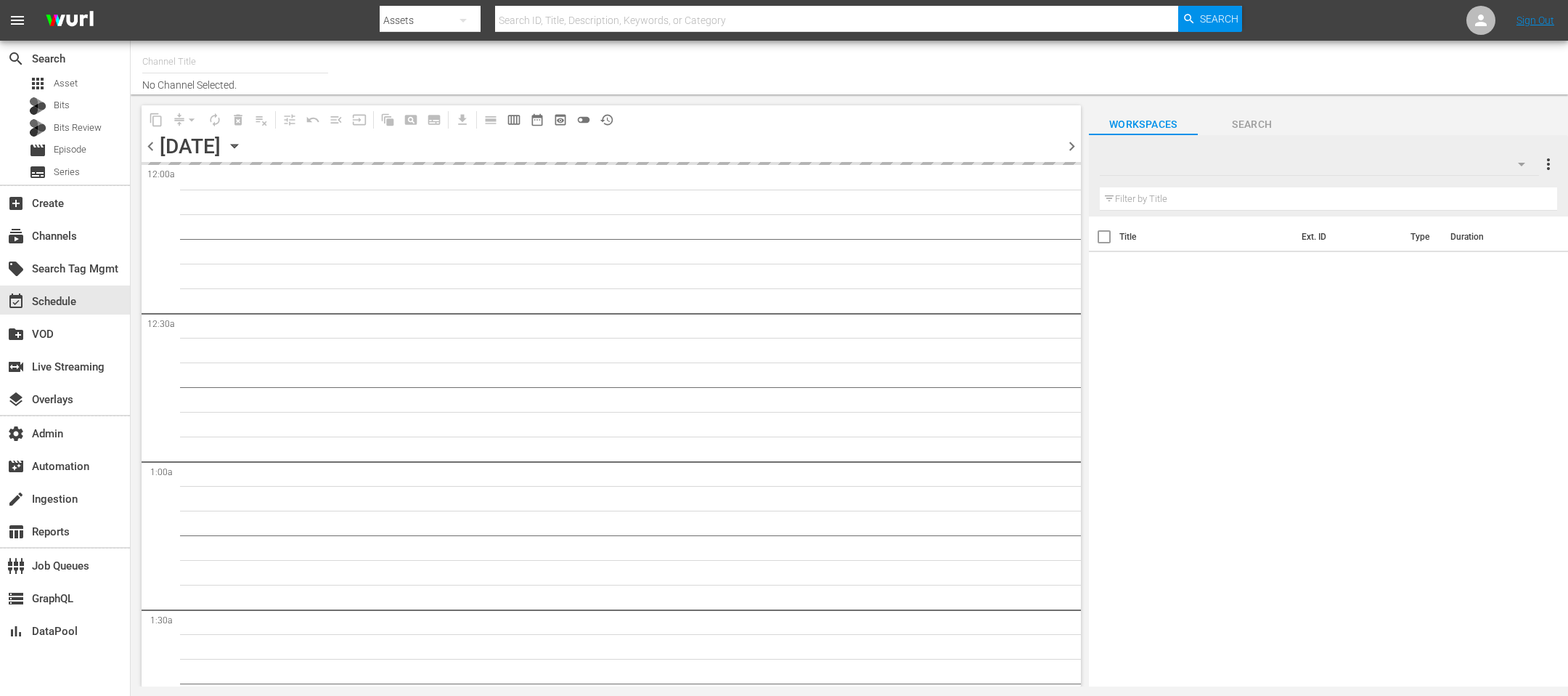
type input "[PERSON_NAME] (1066)"
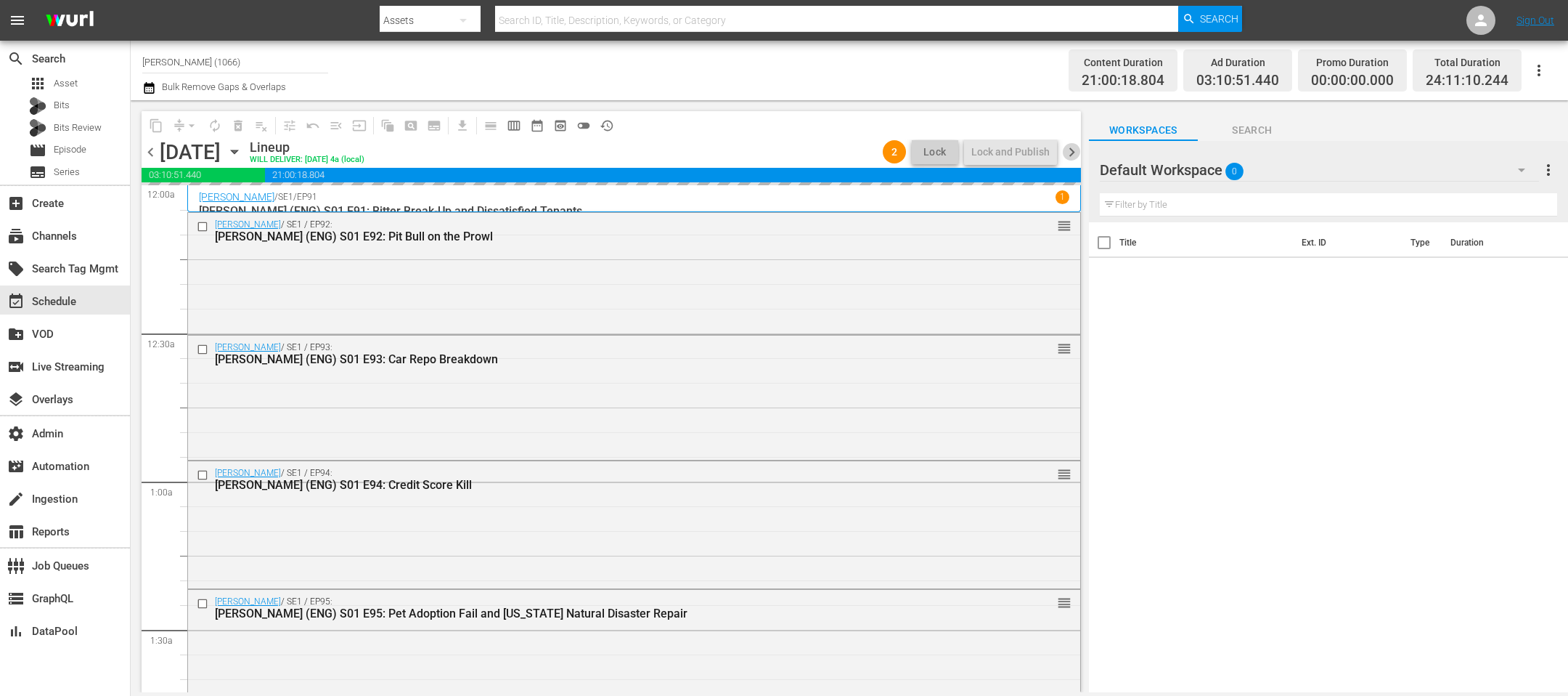
click at [1079, 151] on span "chevron_right" at bounding box center [1072, 152] width 18 height 18
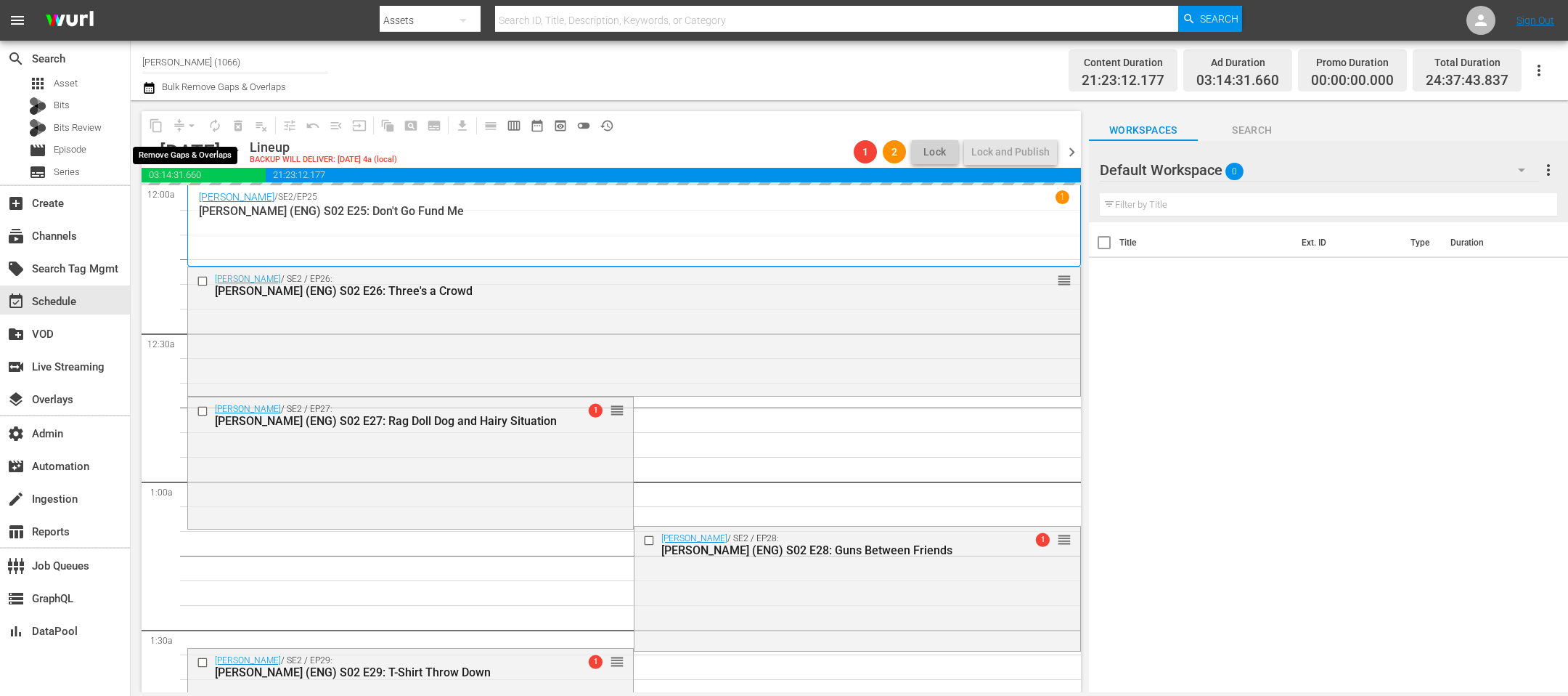
click at [188, 123] on div "arrow_drop_down" at bounding box center [192, 126] width 24 height 24
click at [193, 129] on div "arrow_drop_down" at bounding box center [192, 126] width 24 height 24
click at [141, 89] on div "Channel Title [PERSON_NAME] (1066) Bulk Remove Gaps & Overlaps Content Duration…" at bounding box center [849, 70] width 1437 height 60
click at [149, 88] on icon "button" at bounding box center [149, 88] width 10 height 12
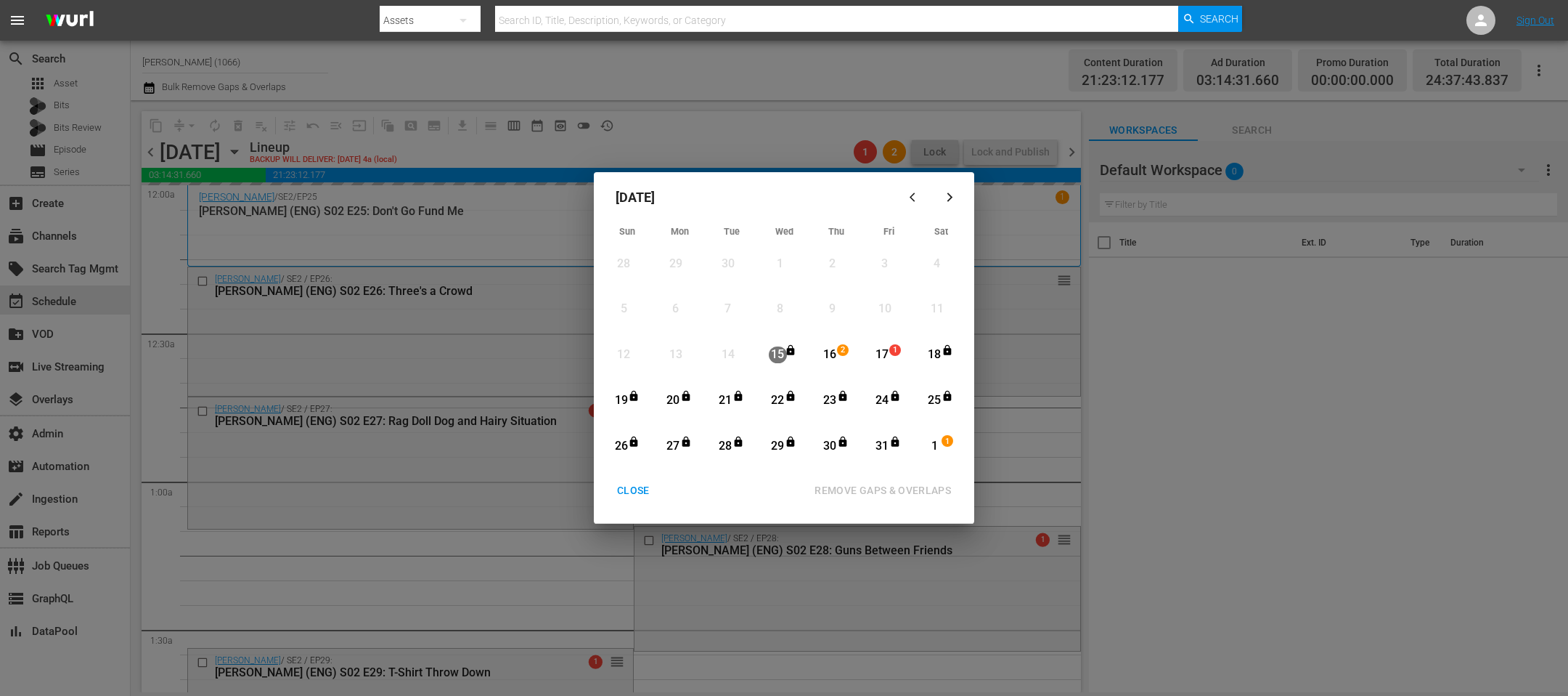
click at [841, 359] on div "2" at bounding box center [845, 355] width 12 height 15
click at [874, 359] on div "17" at bounding box center [882, 354] width 18 height 17
click at [860, 495] on div "REMOVE GAPS & OVERLAPS" at bounding box center [882, 490] width 159 height 18
click at [637, 495] on div "CLOSE" at bounding box center [633, 490] width 56 height 18
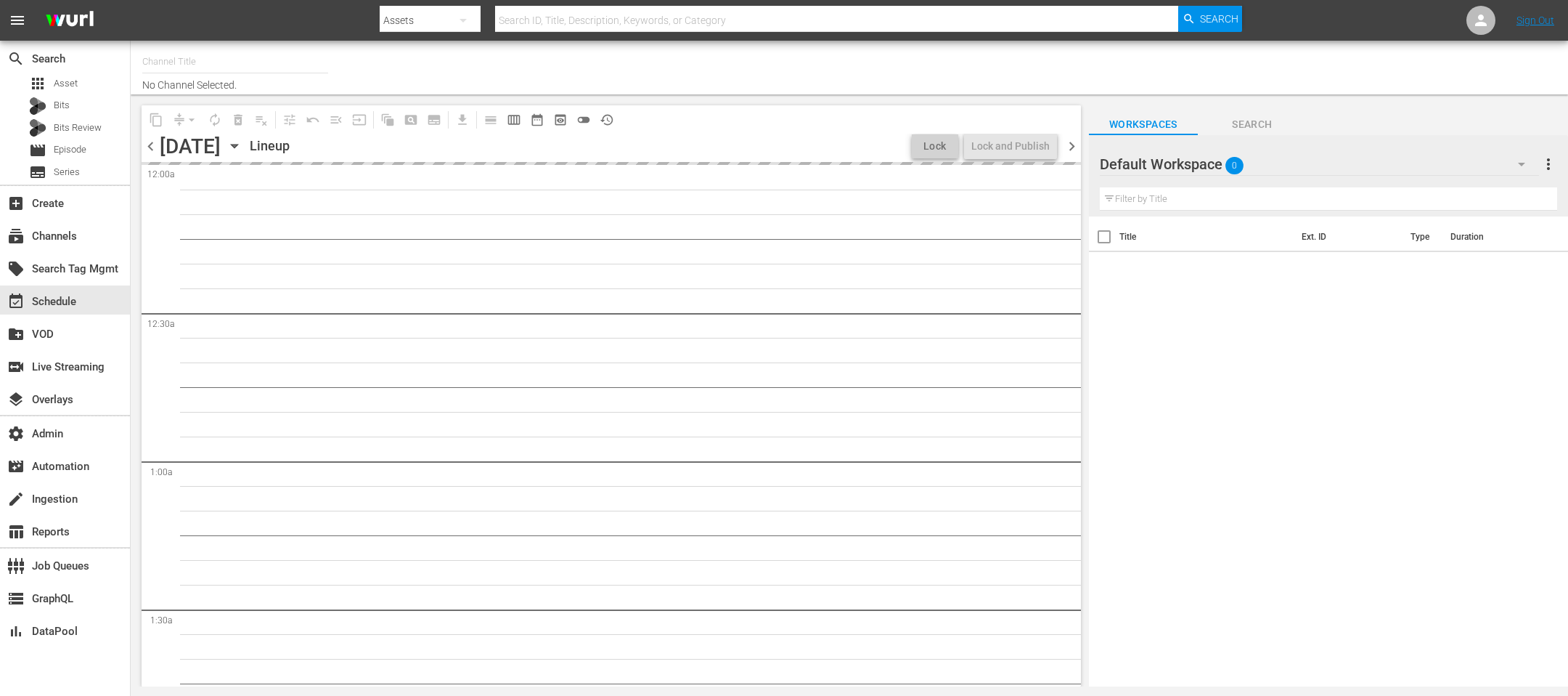
type input "[PERSON_NAME] (1066)"
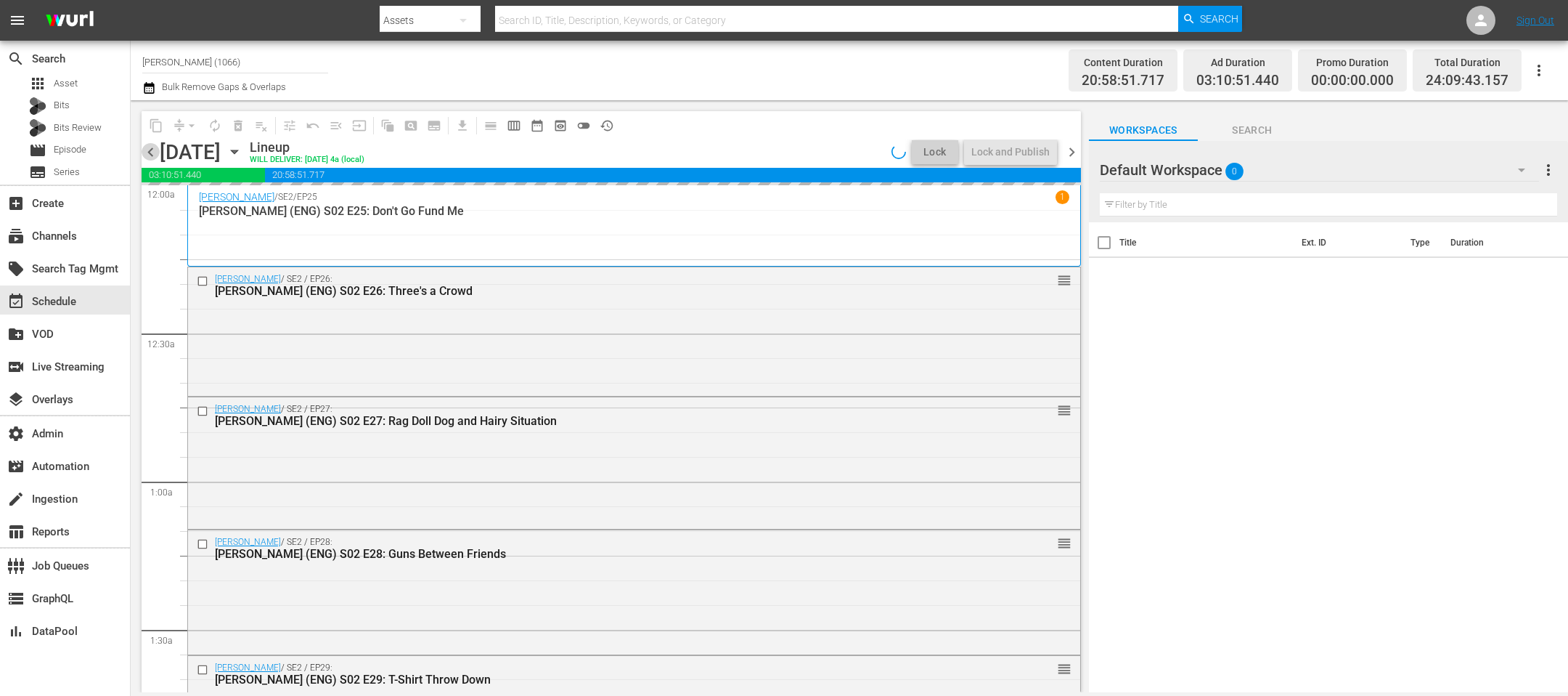
click at [154, 152] on span "chevron_left" at bounding box center [151, 152] width 18 height 18
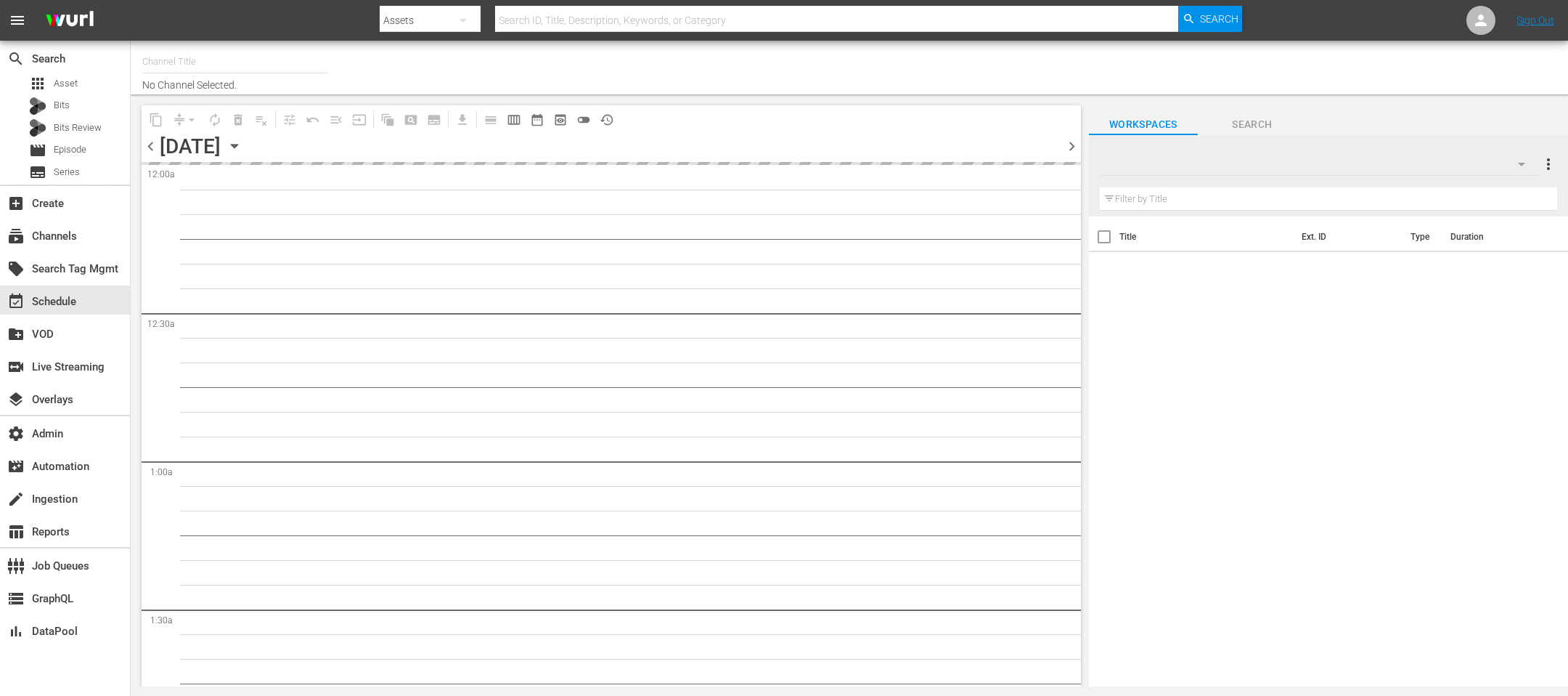
type input "[PERSON_NAME] (1066)"
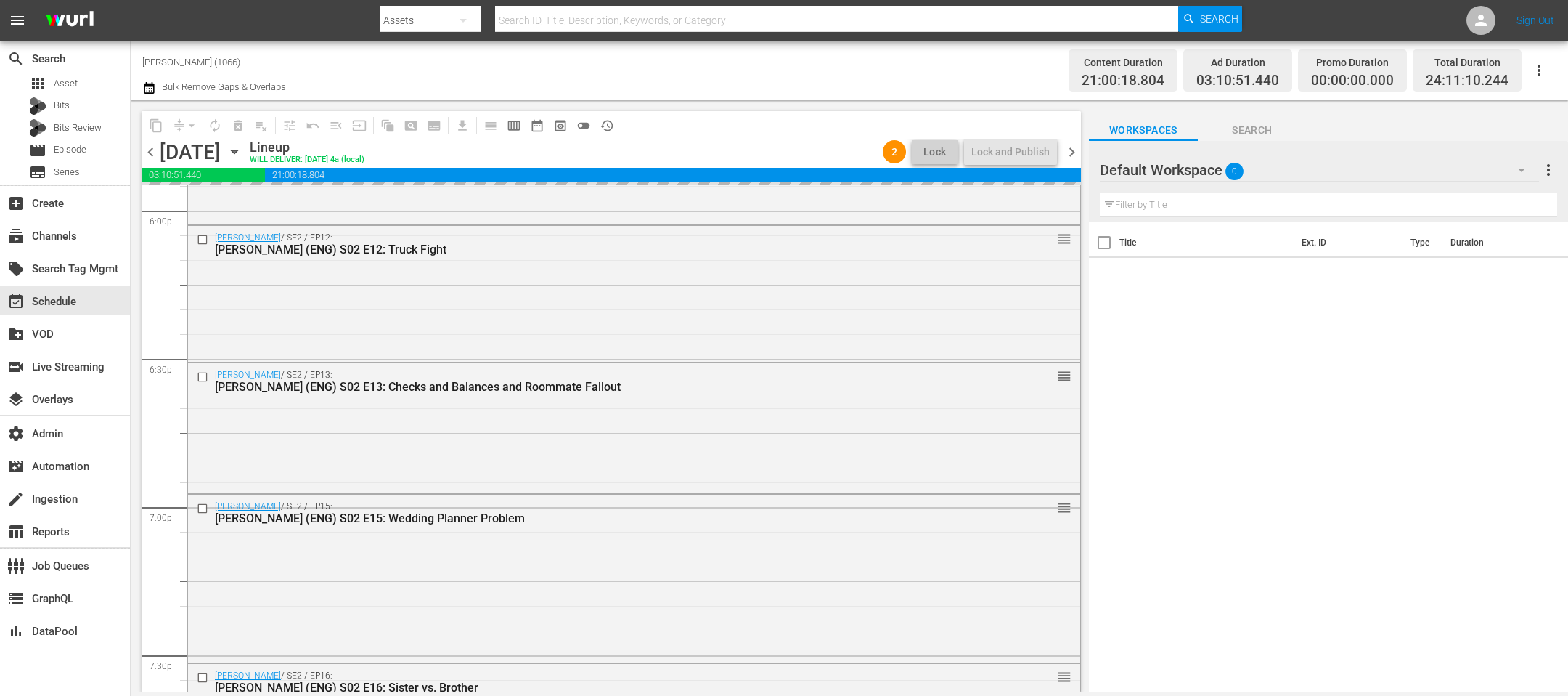
scroll to position [6685, 0]
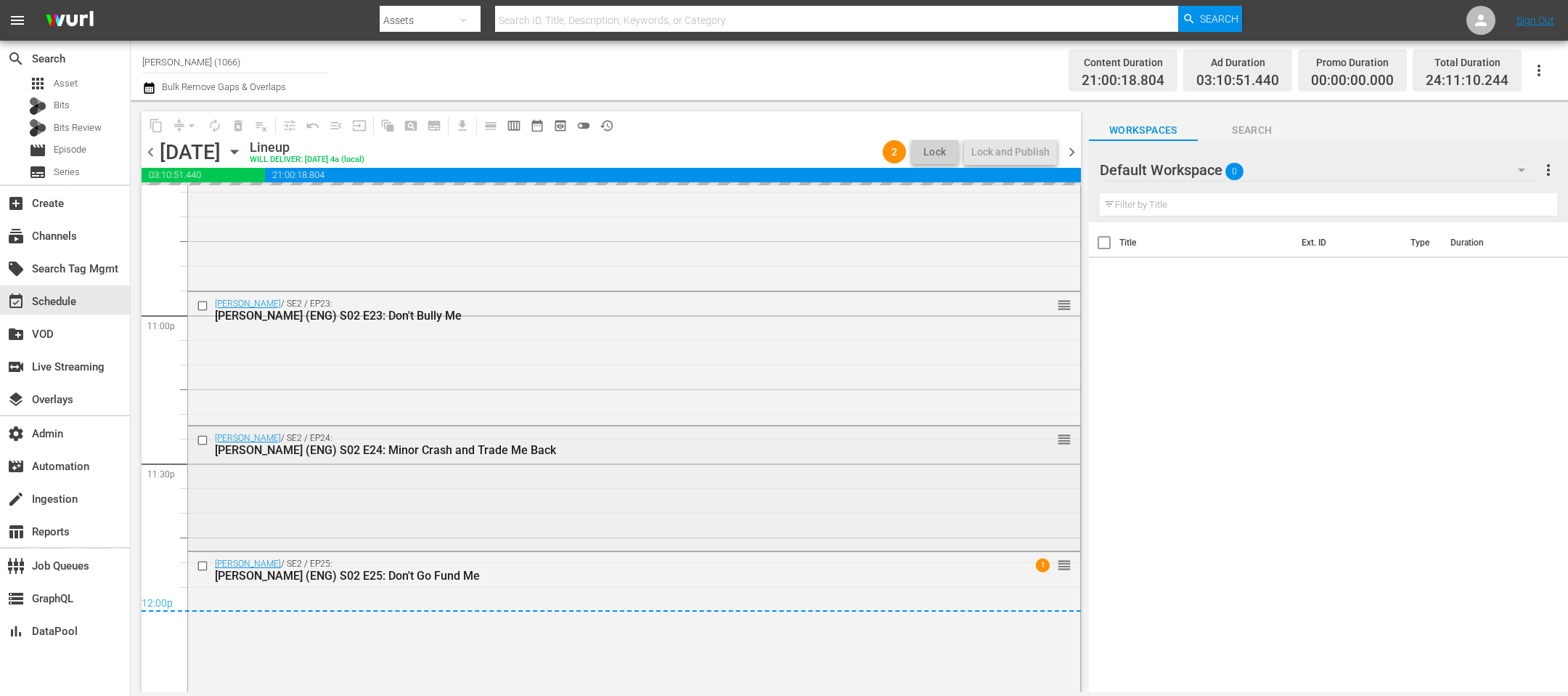
click at [853, 506] on div "Judy Justice / SE2 / EP24: Judge Judy (ENG) S02 E24: Minor Crash and Trade Me B…" at bounding box center [634, 487] width 892 height 121
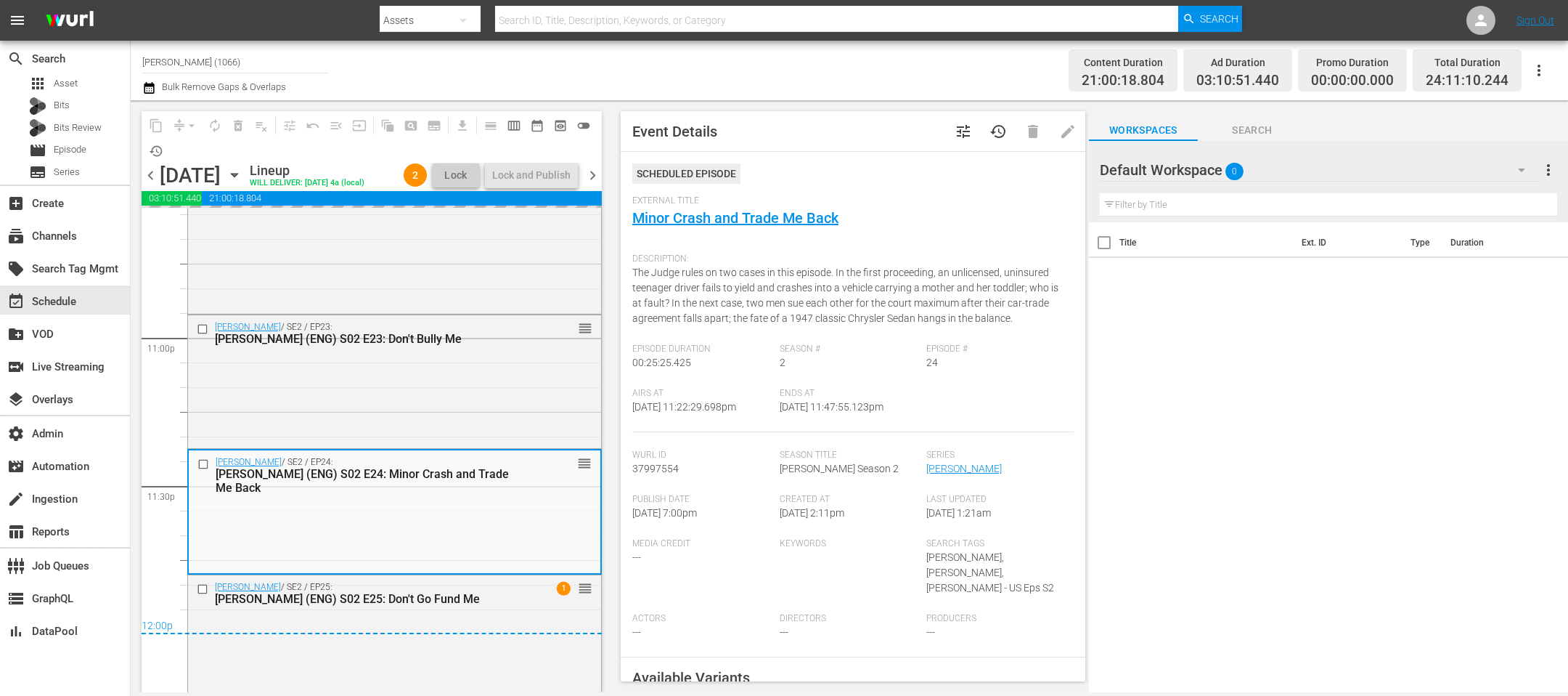
scroll to position [673, 0]
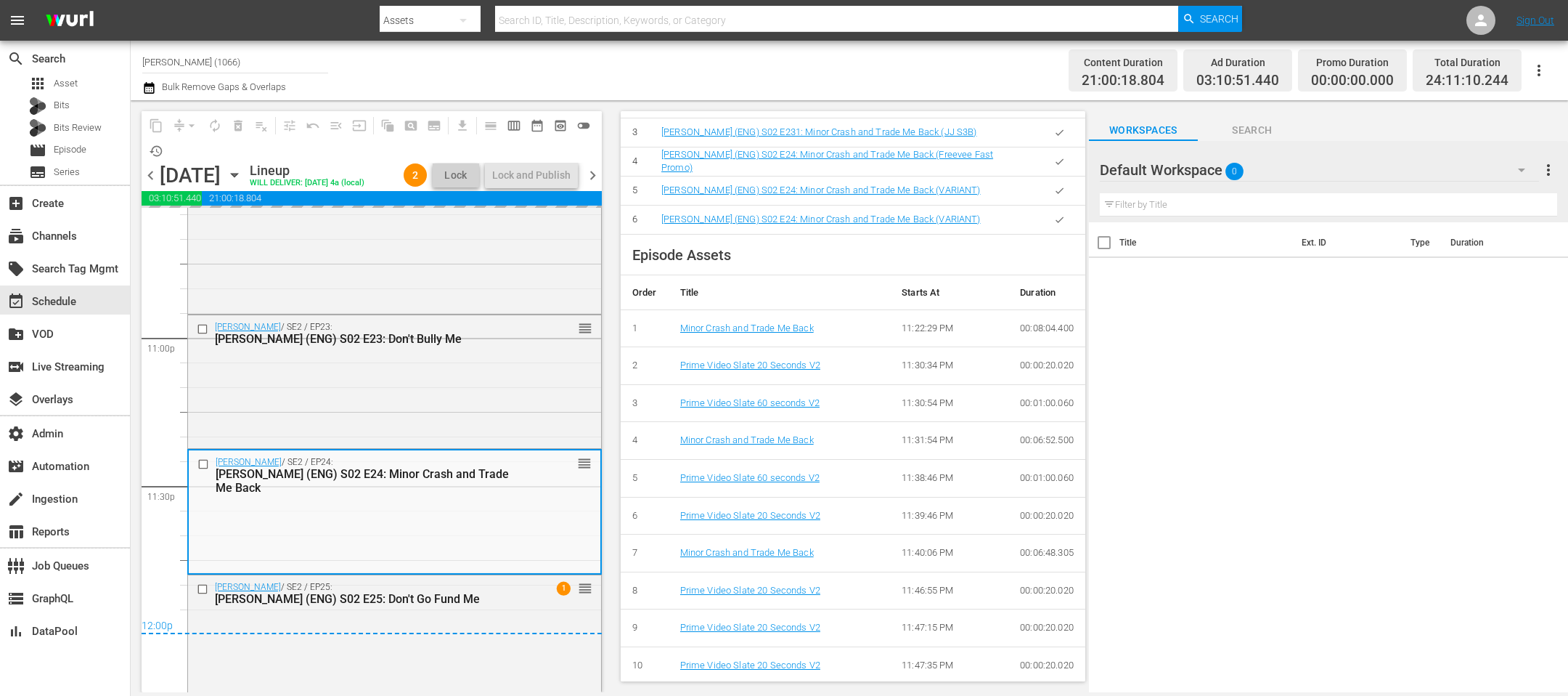
click at [473, 634] on div "12:00p" at bounding box center [372, 627] width 460 height 15
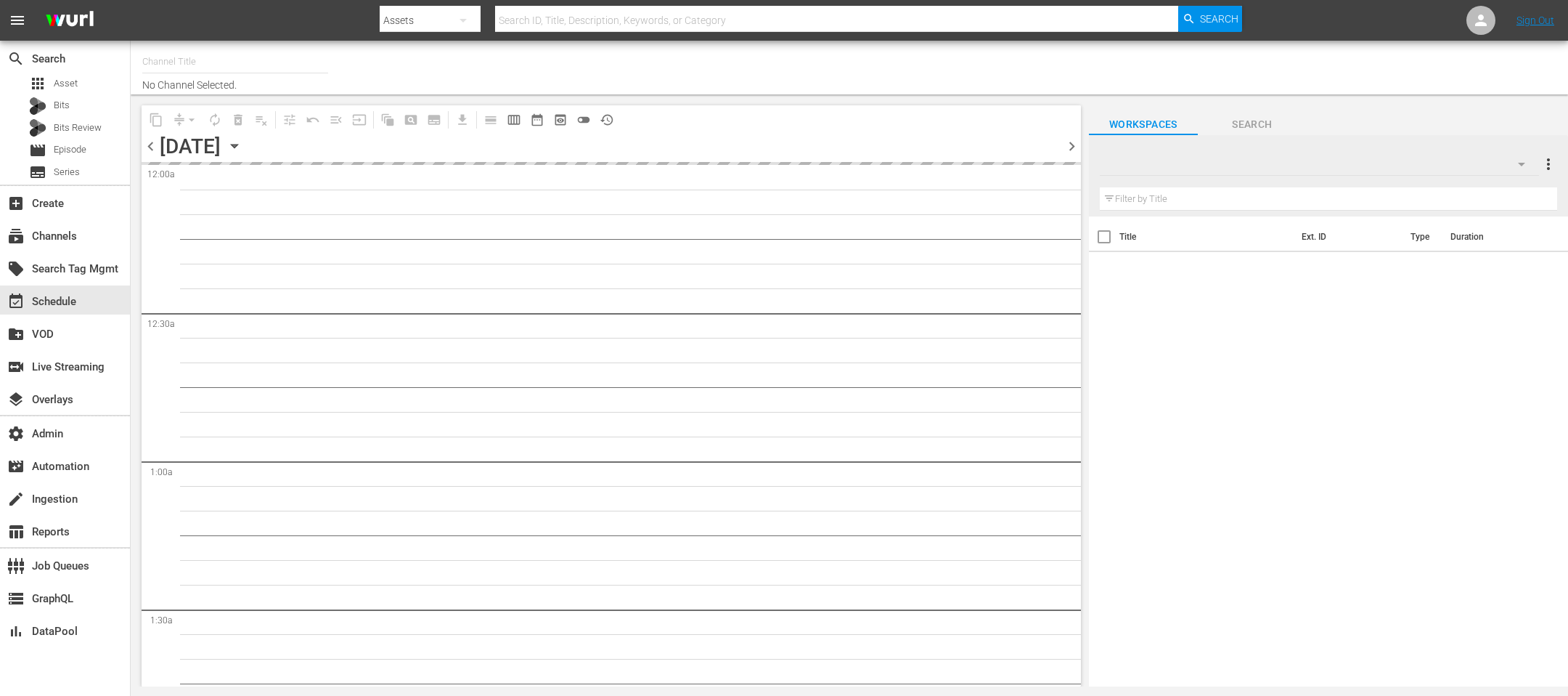
type input "[PERSON_NAME] (1066)"
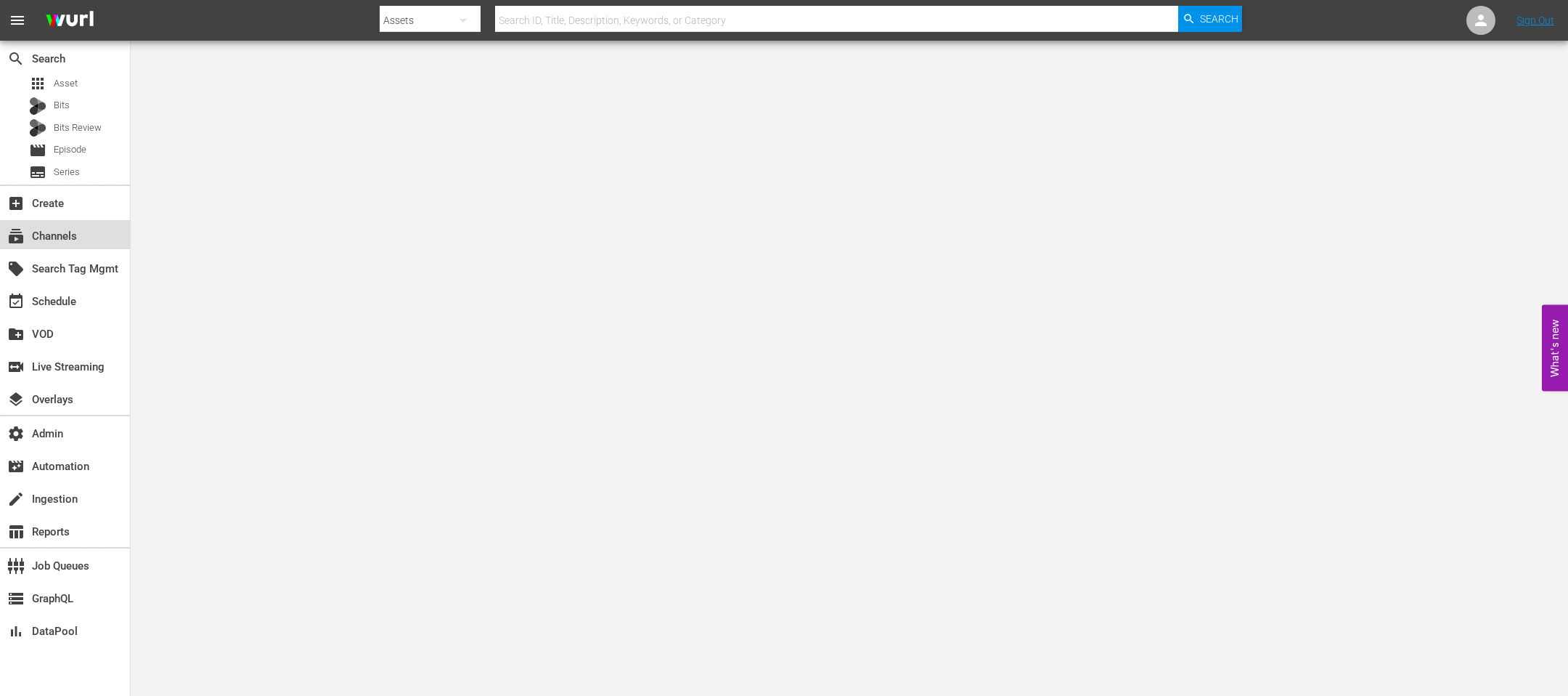
click at [54, 240] on div "subscriptions Channels" at bounding box center [40, 234] width 82 height 13
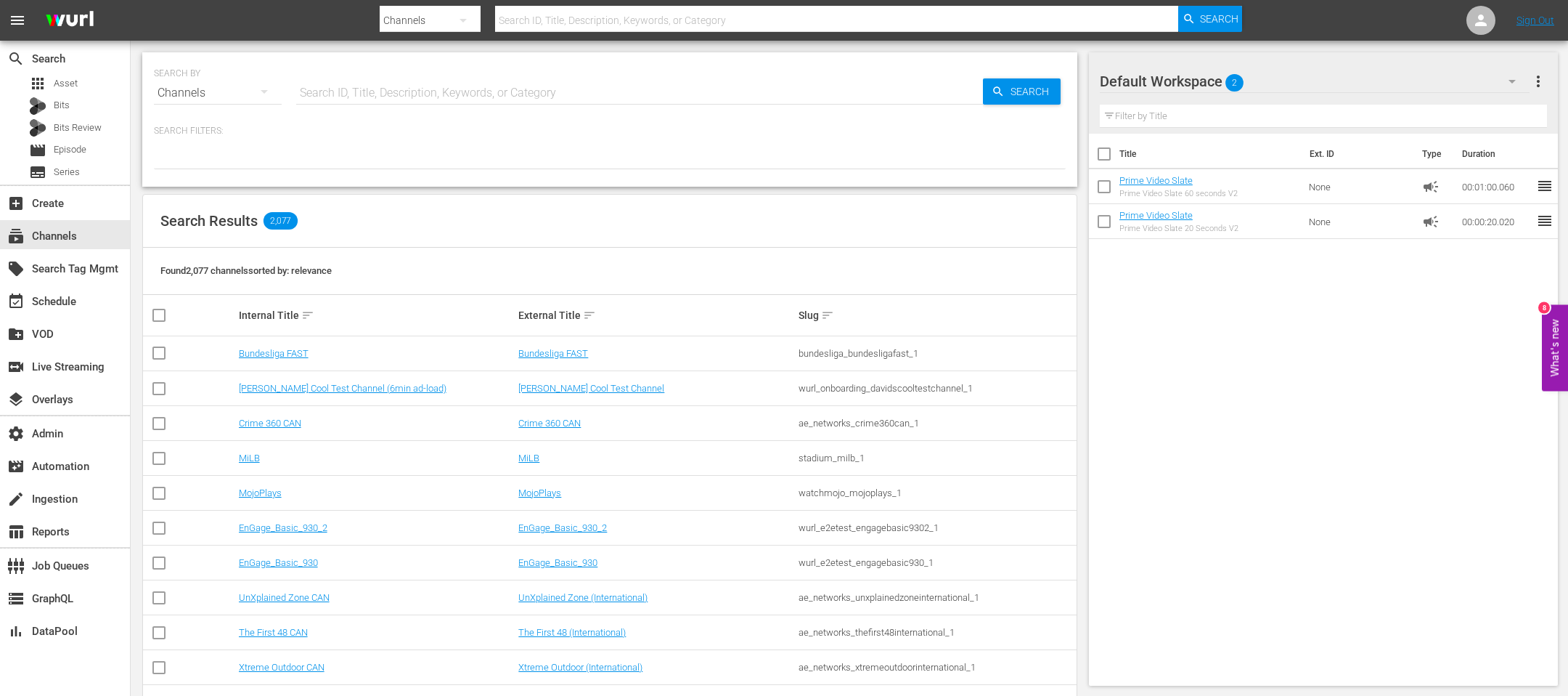
click at [489, 93] on input "text" at bounding box center [639, 93] width 687 height 35
type input "[PERSON_NAME]"
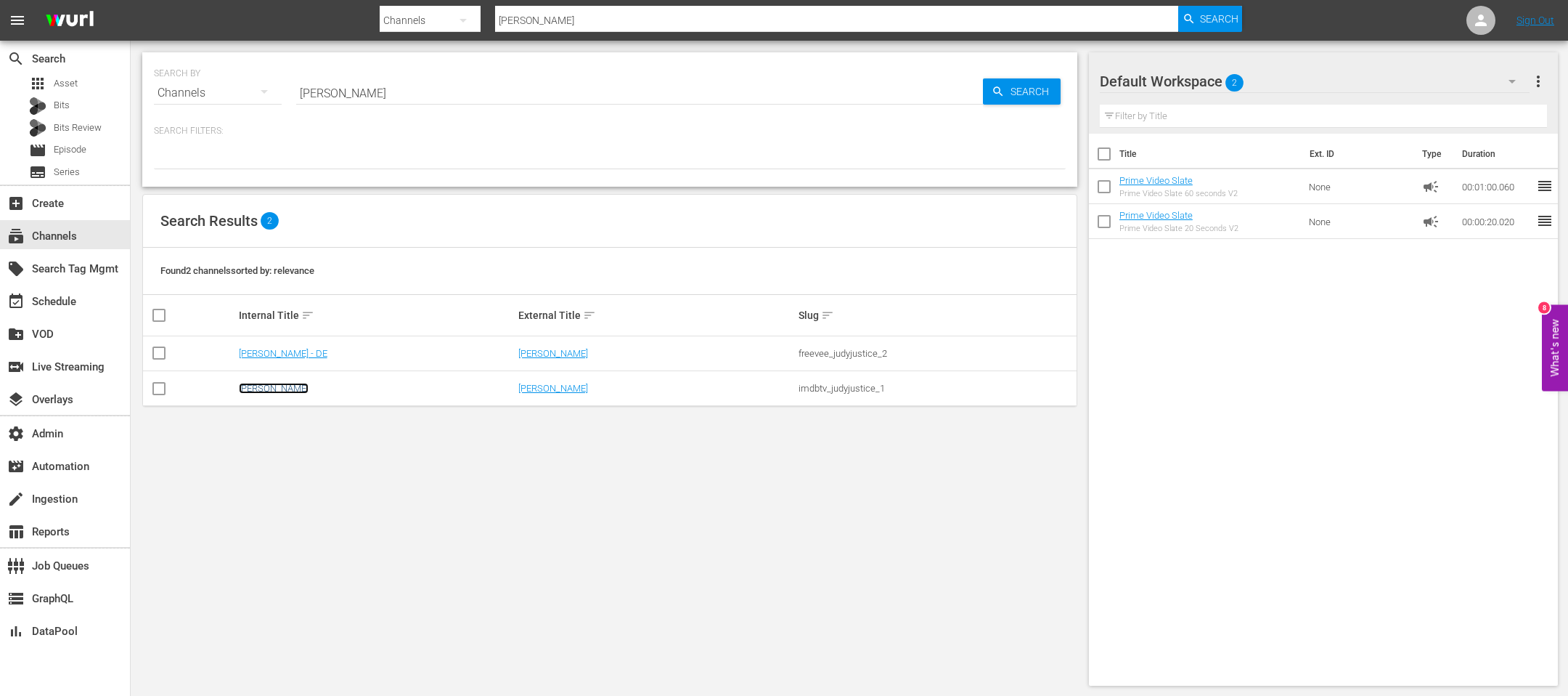
click at [278, 384] on link "[PERSON_NAME]" at bounding box center [273, 388] width 70 height 11
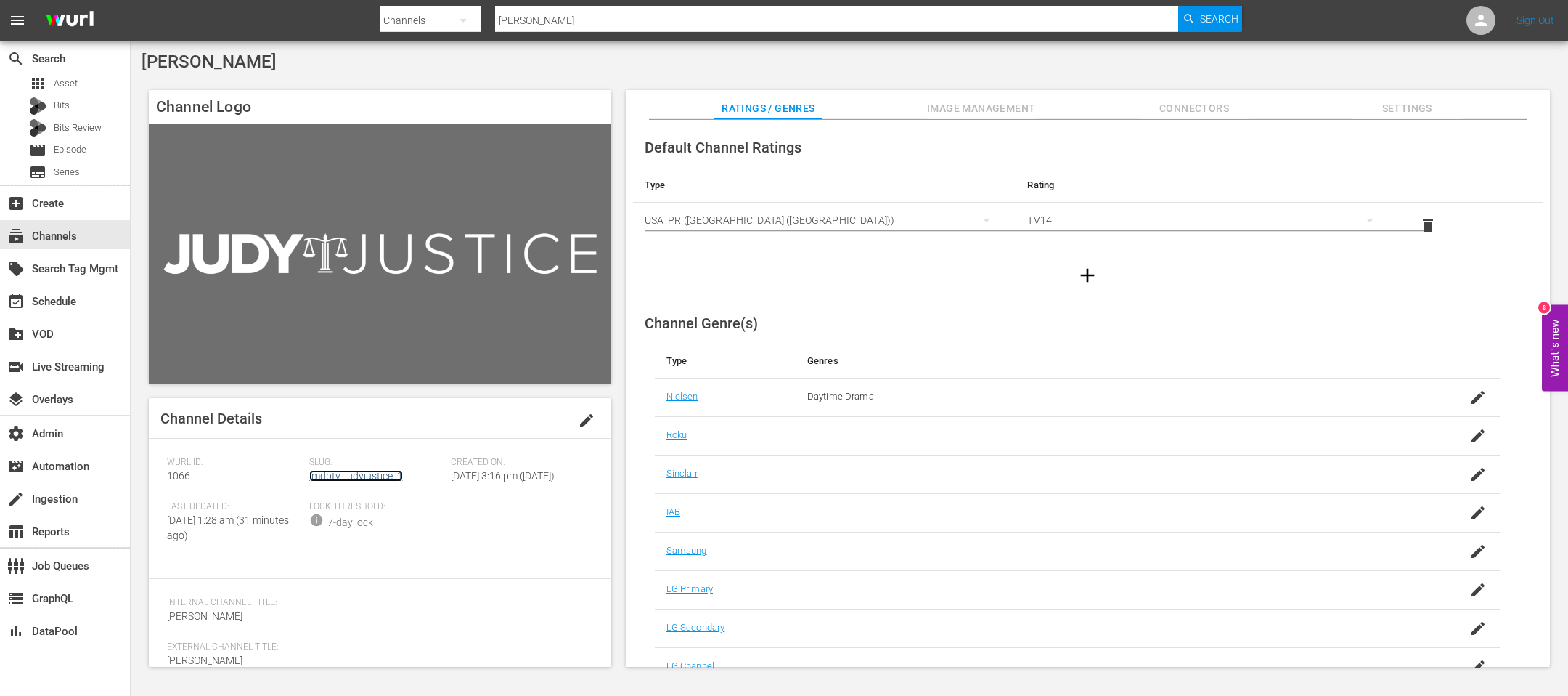
click at [358, 481] on link "imdbtv_judyjustice_1" at bounding box center [356, 476] width 93 height 12
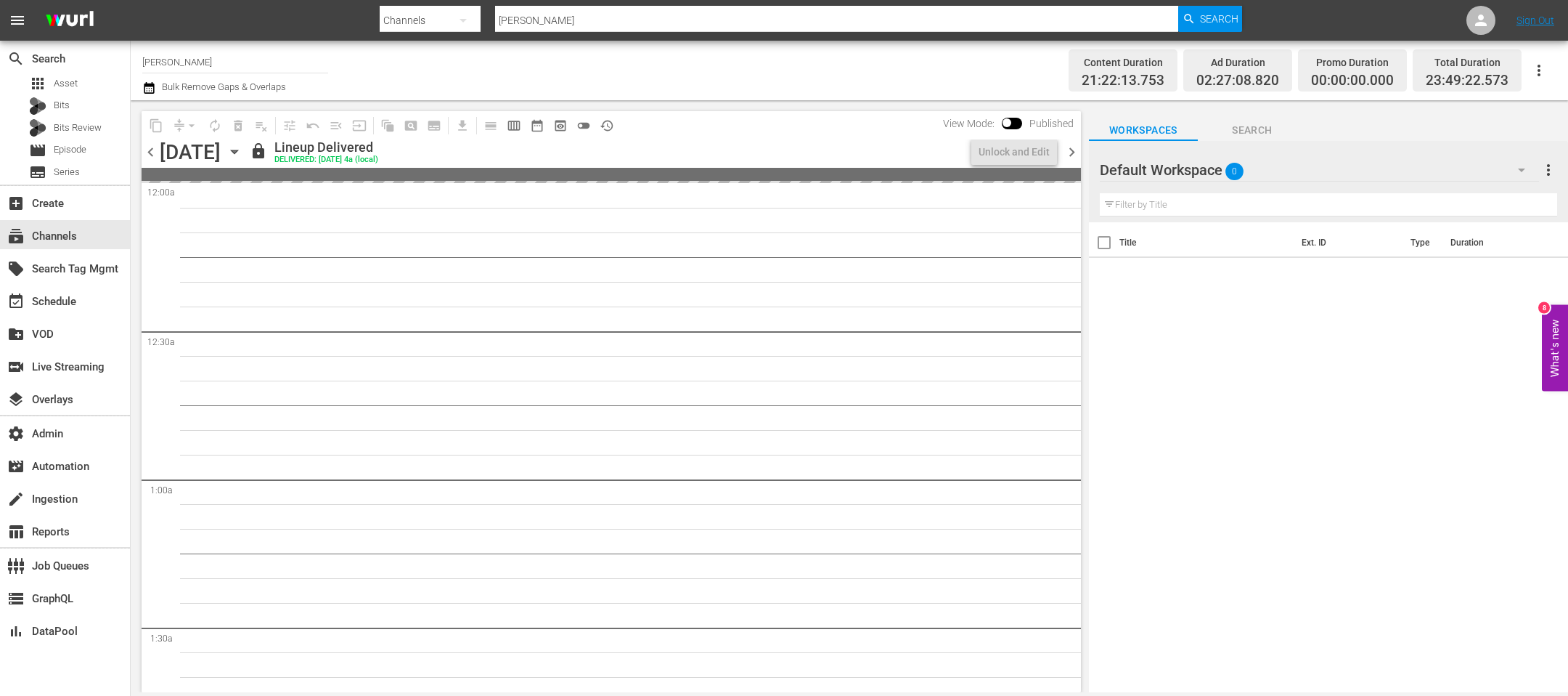
click at [1072, 148] on span "chevron_right" at bounding box center [1072, 152] width 18 height 18
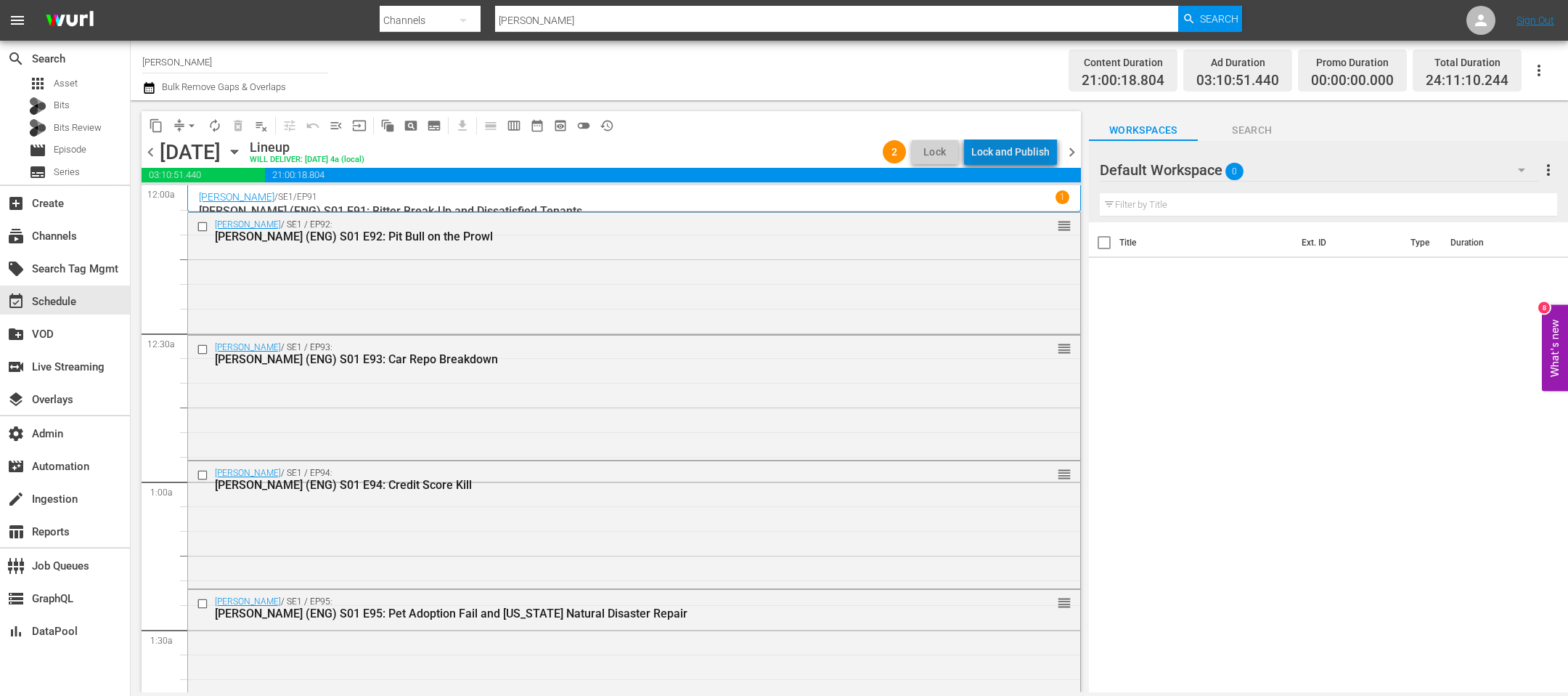
click at [1049, 148] on div "Lock and Publish" at bounding box center [1010, 152] width 79 height 26
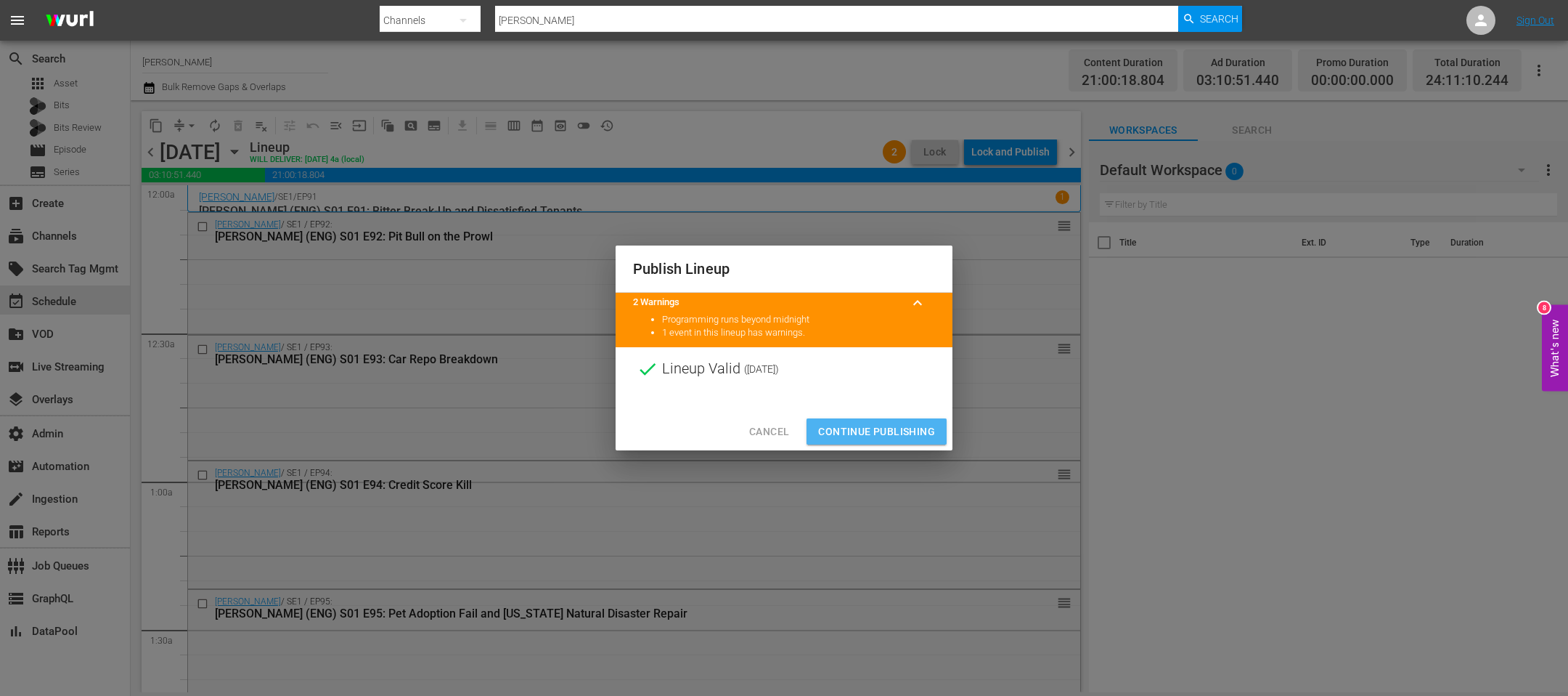
click at [870, 427] on span "Continue Publishing" at bounding box center [877, 431] width 117 height 18
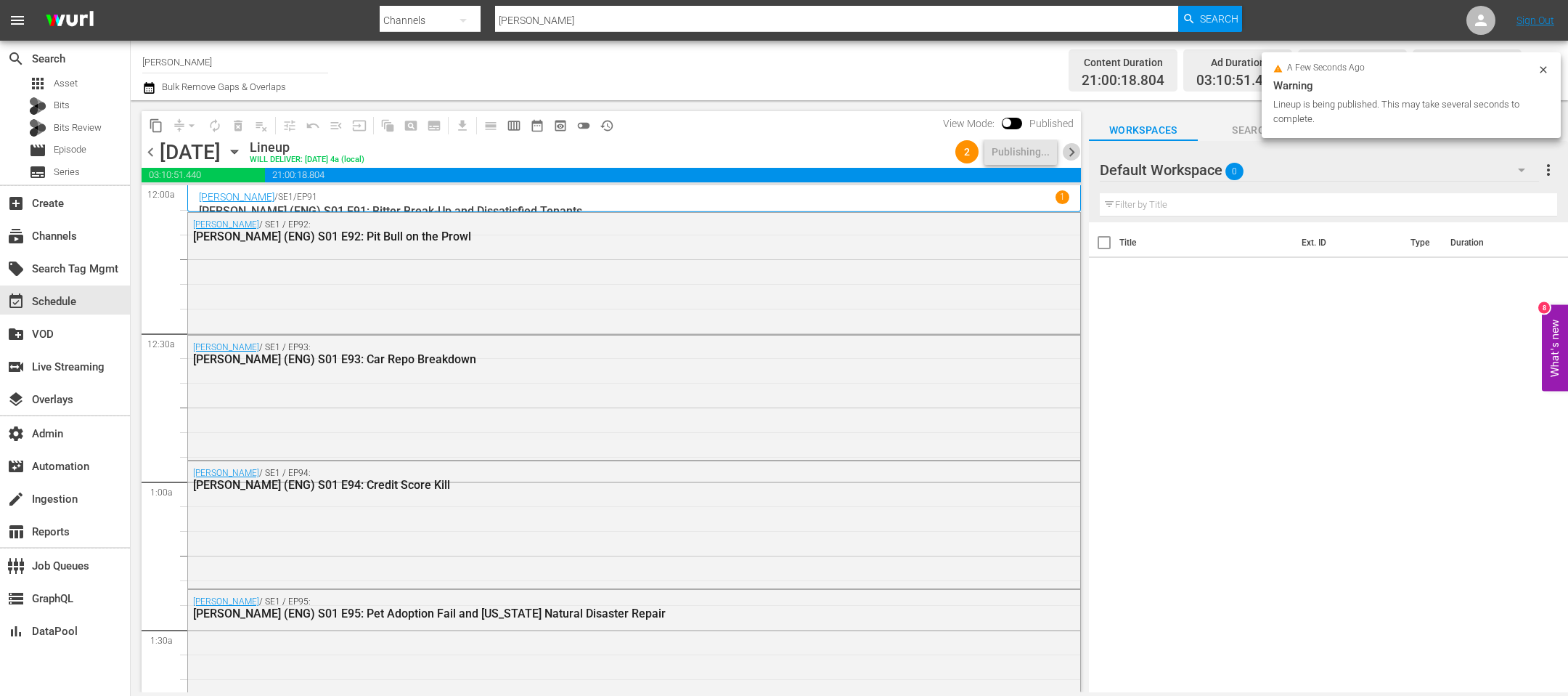
click at [1076, 143] on span "chevron_right" at bounding box center [1072, 152] width 18 height 18
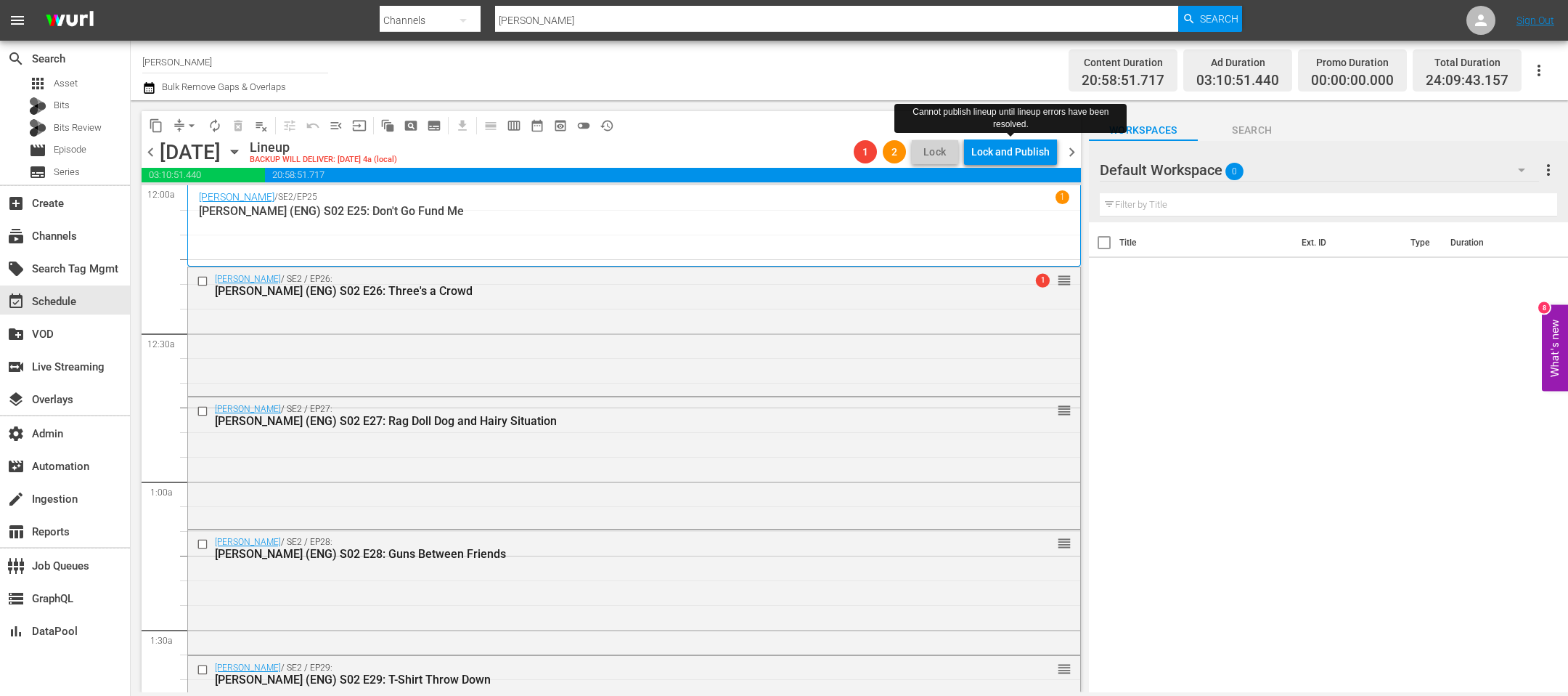
click at [1010, 157] on div "Lock and Publish" at bounding box center [1010, 152] width 79 height 26
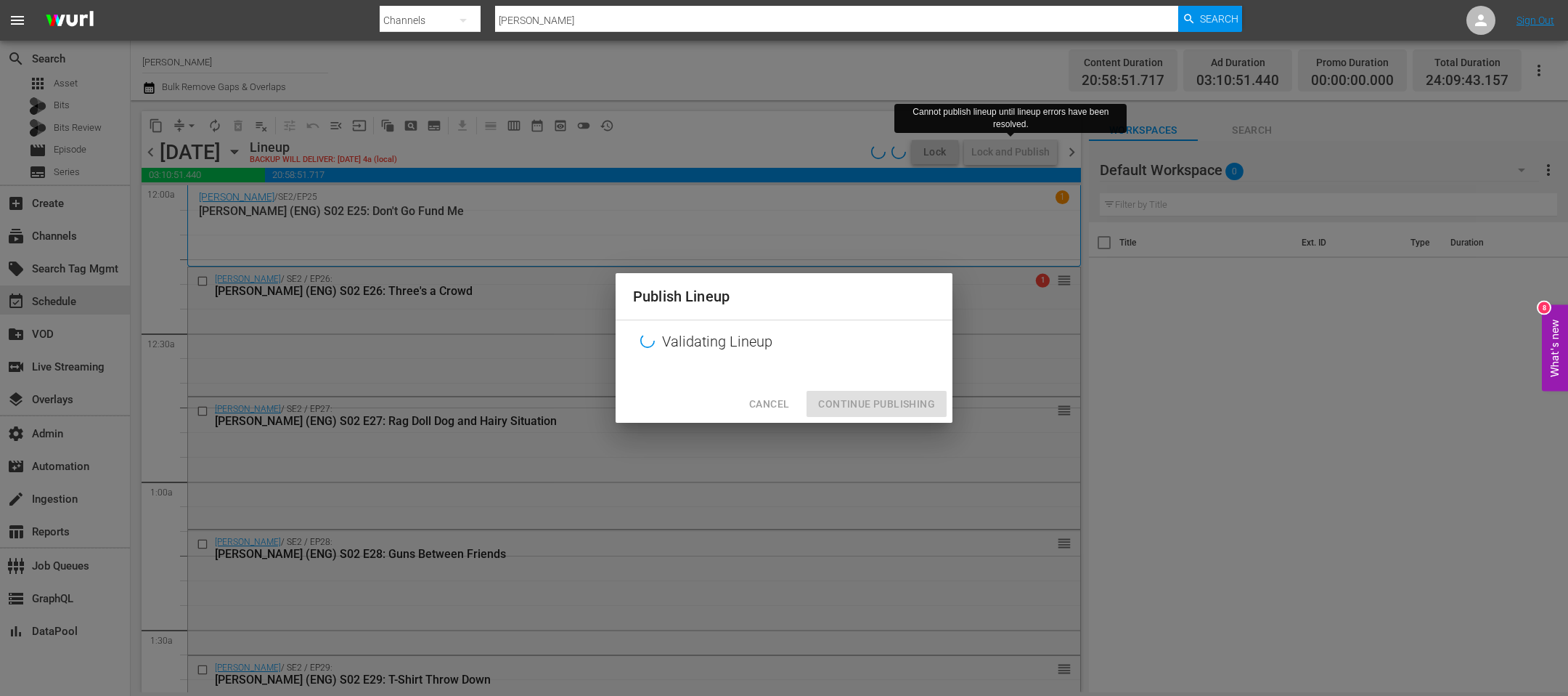
click at [761, 418] on div "Cancel Continue Publishing" at bounding box center [784, 404] width 337 height 38
click at [763, 414] on button "Cancel" at bounding box center [769, 404] width 63 height 27
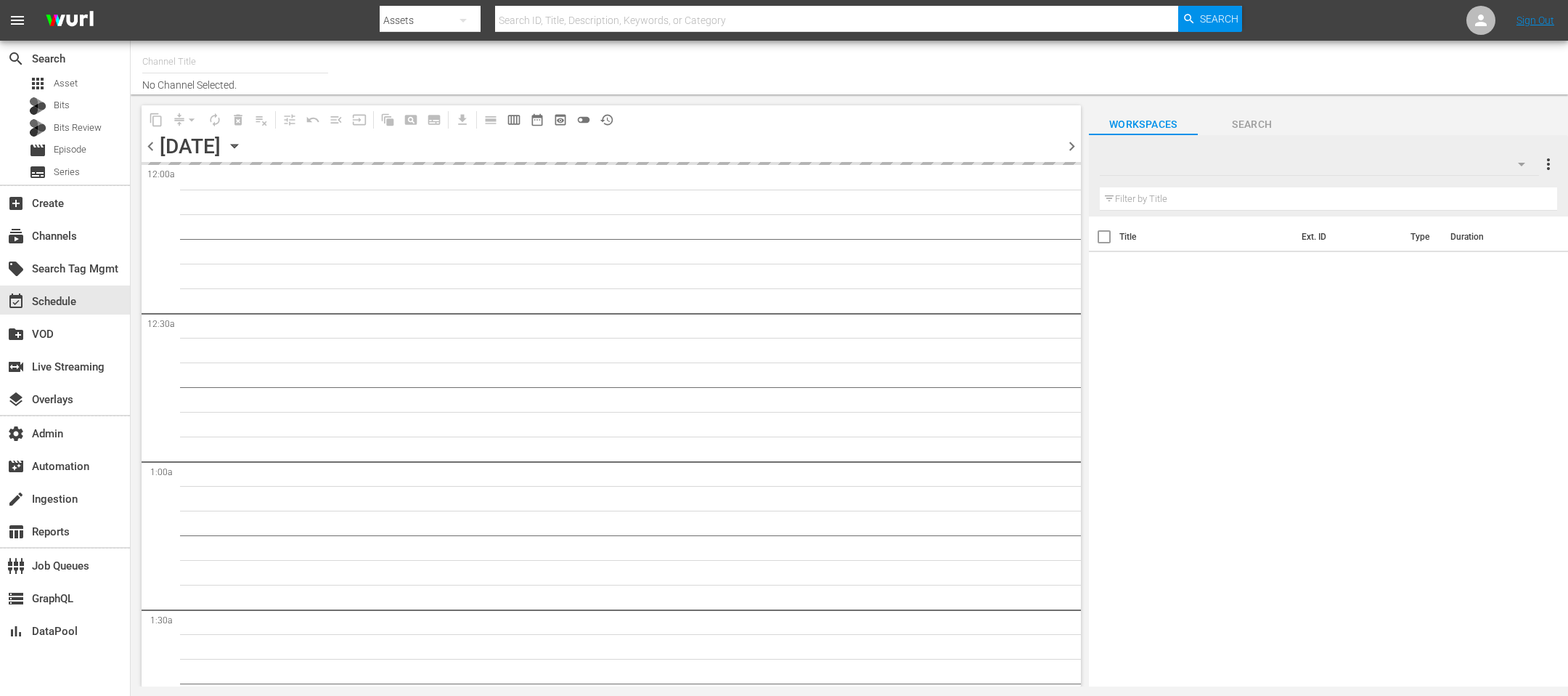
type input "[PERSON_NAME] (1066)"
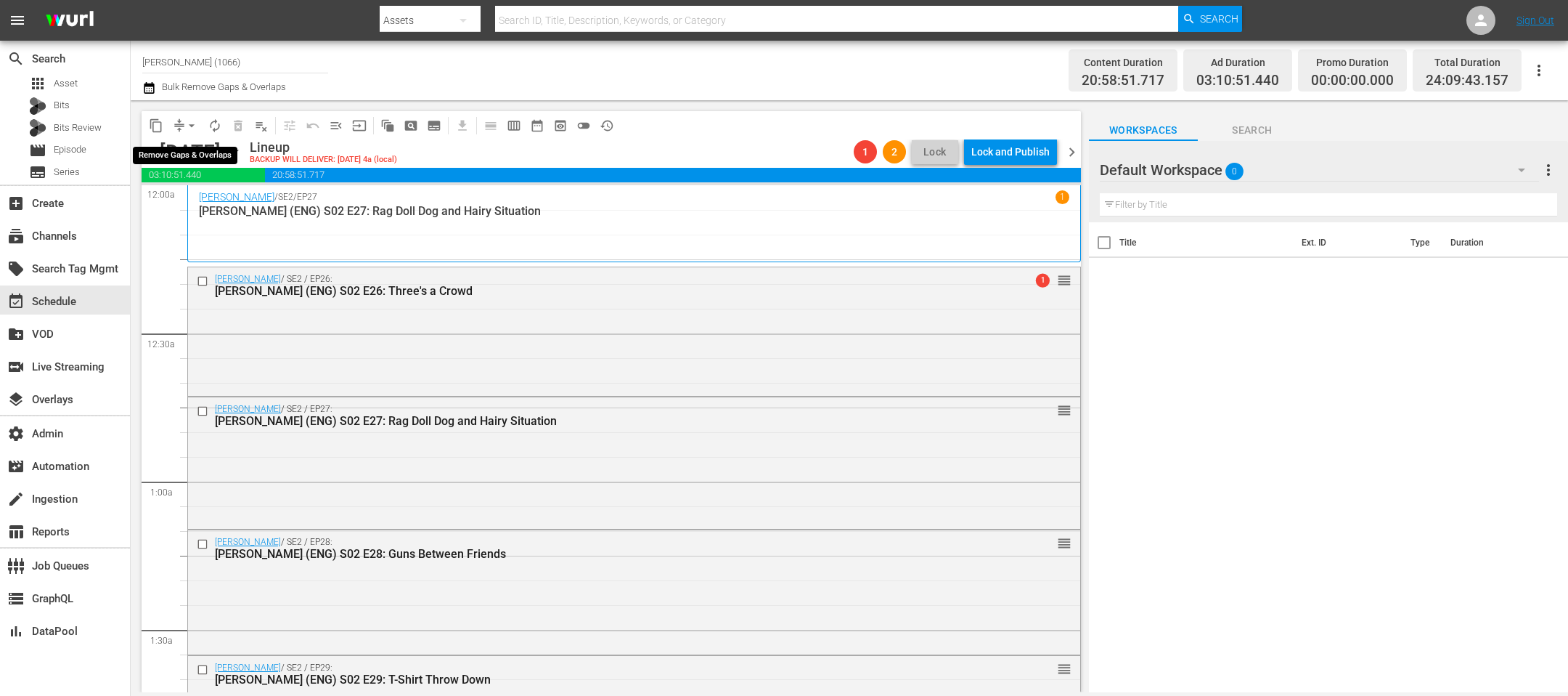
click at [199, 130] on button "arrow_drop_down" at bounding box center [192, 126] width 24 height 24
click at [184, 212] on li "Align to End of Previous Day" at bounding box center [193, 202] width 153 height 24
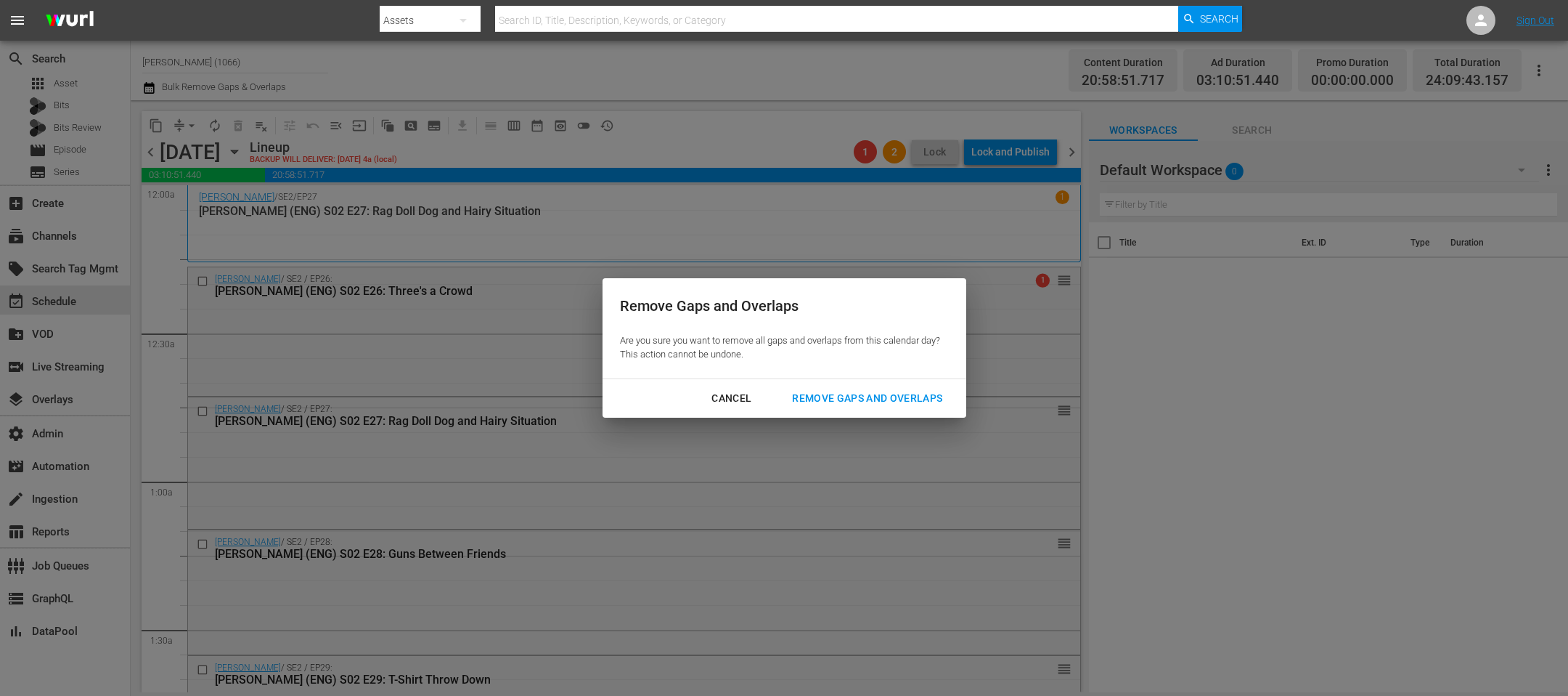
click at [833, 385] on button "Remove Gaps and Overlaps" at bounding box center [867, 398] width 185 height 27
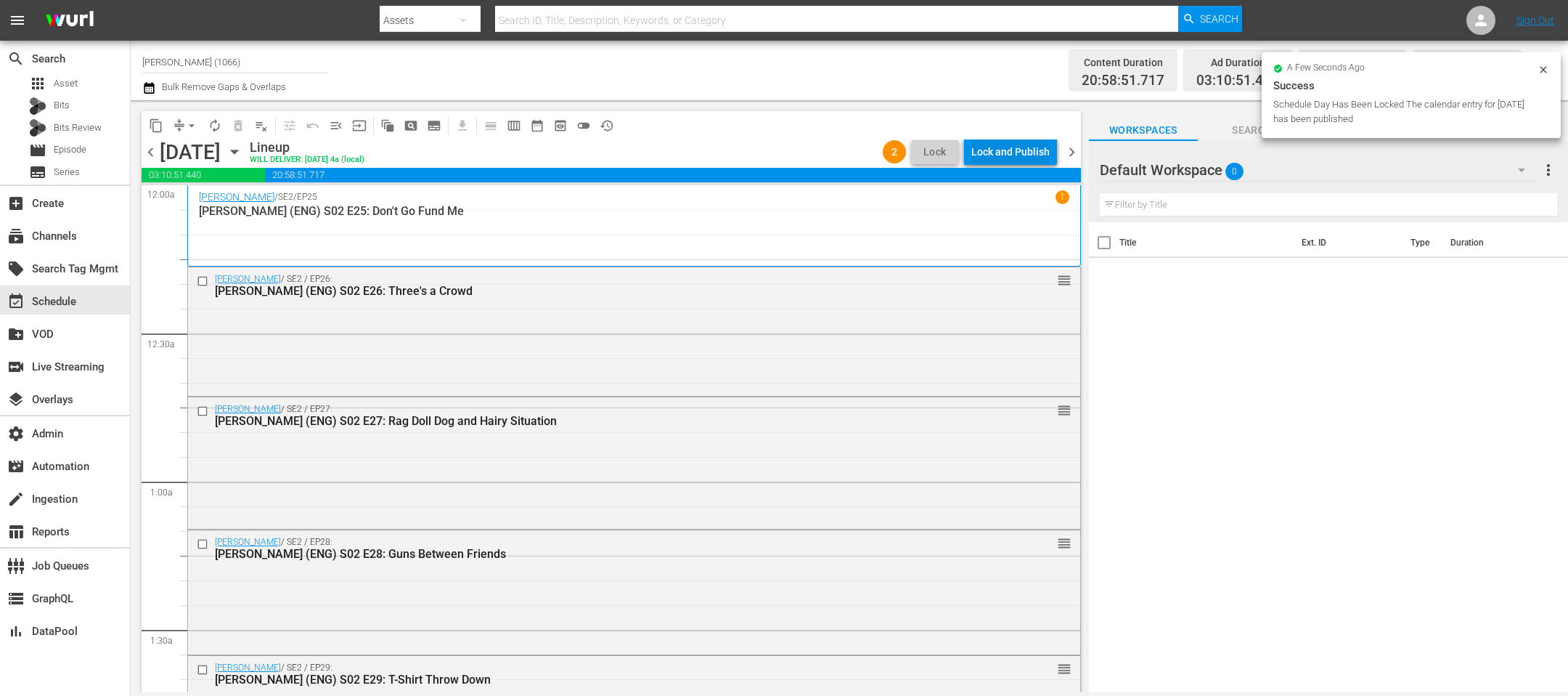
click at [1029, 156] on div "Lock and Publish" at bounding box center [1010, 152] width 79 height 26
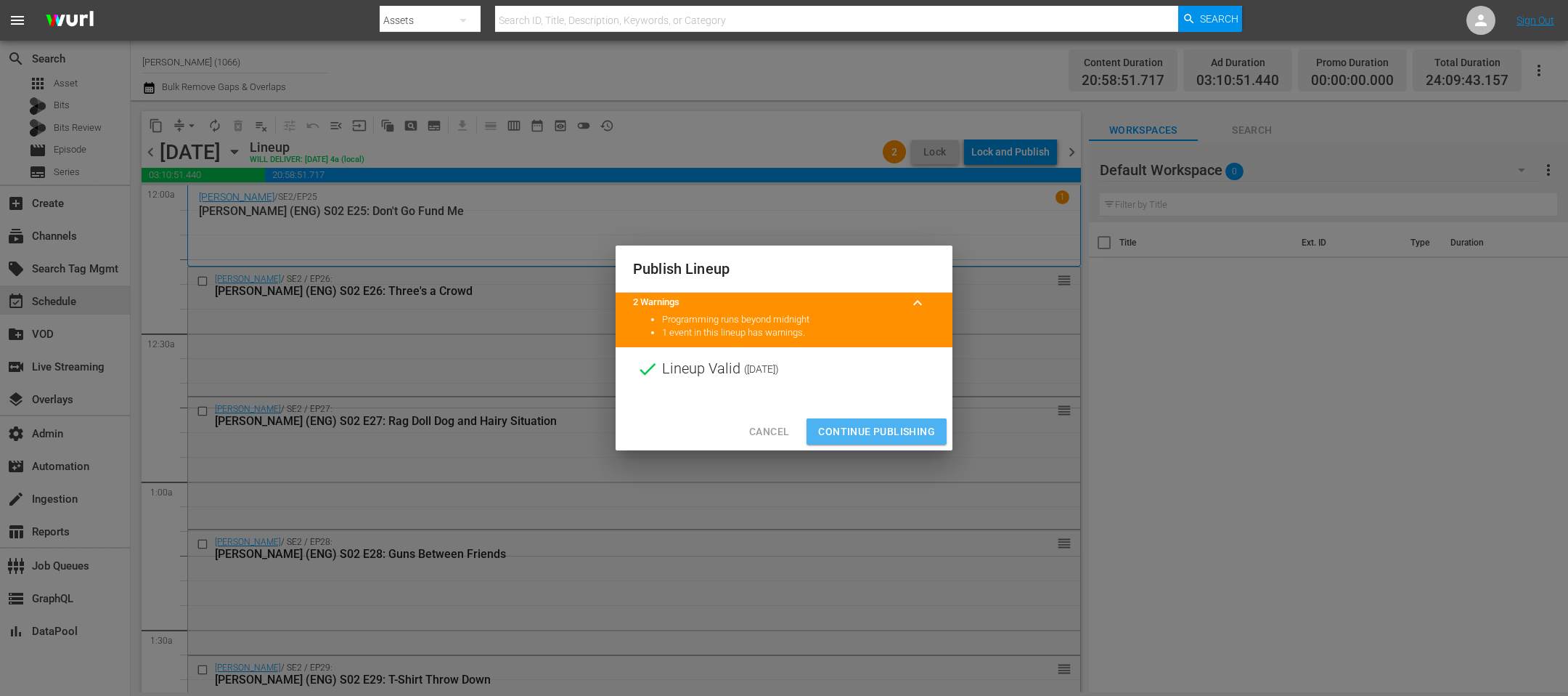
click at [884, 427] on span "Continue Publishing" at bounding box center [877, 431] width 117 height 18
